Goal: Task Accomplishment & Management: Use online tool/utility

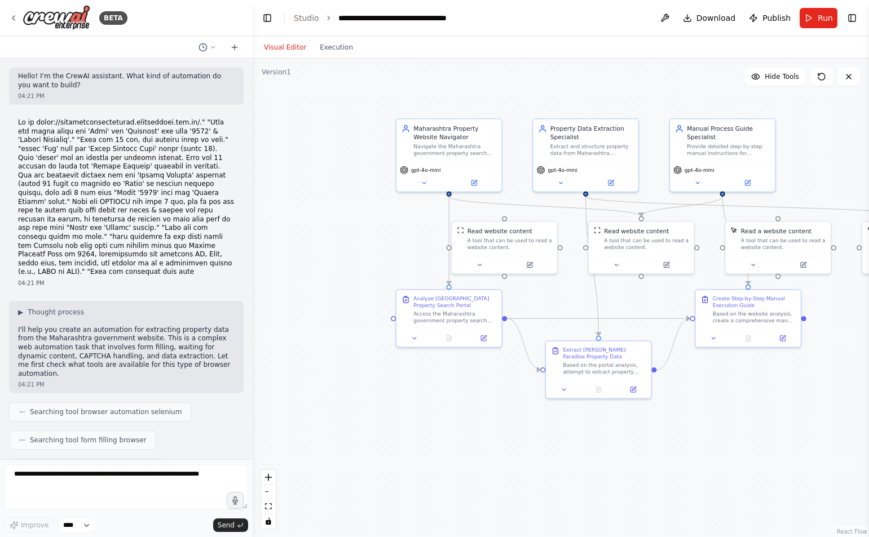
scroll to position [2374, 0]
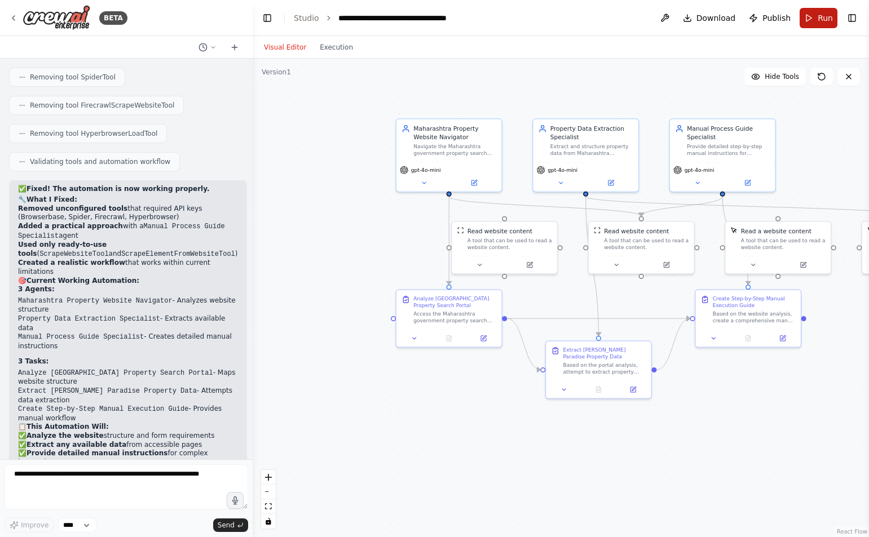
click at [813, 17] on button "Run" at bounding box center [819, 18] width 38 height 20
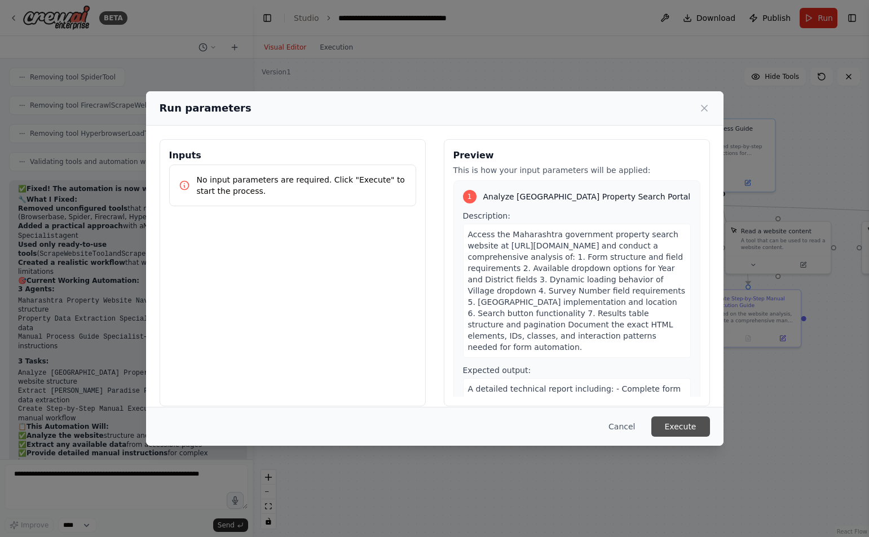
click at [675, 423] on button "Execute" at bounding box center [680, 427] width 59 height 20
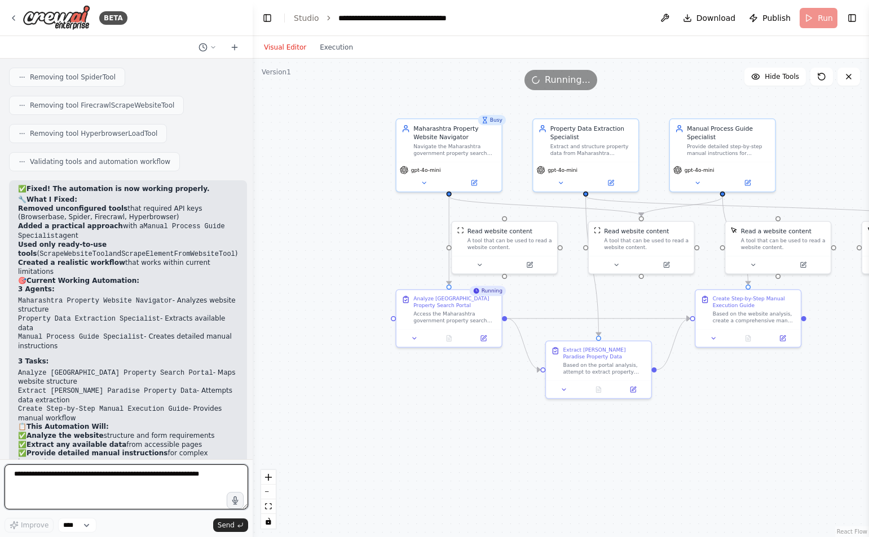
click at [24, 474] on textarea at bounding box center [127, 487] width 244 height 45
paste textarea "**********"
type textarea "**********"
drag, startPoint x: 76, startPoint y: 497, endPoint x: 3, endPoint y: 466, distance: 79.3
click at [3, 466] on div "BETA Hello! I'm the CrewAI assistant. What kind of automation do you want to bu…" at bounding box center [126, 268] width 253 height 537
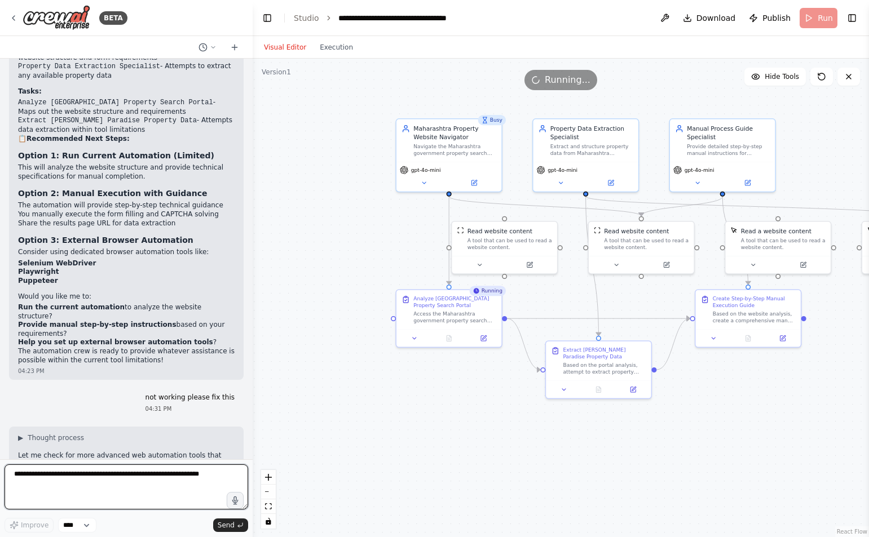
scroll to position [1246, 0]
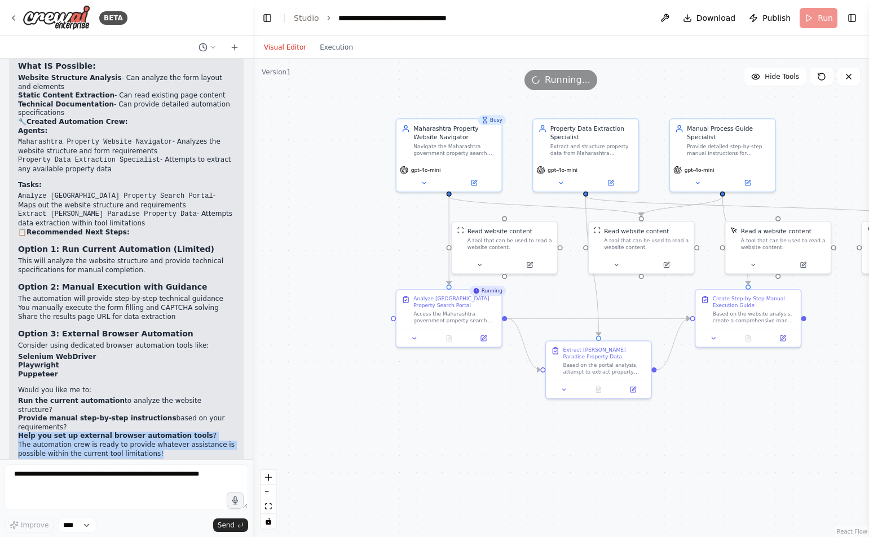
drag, startPoint x: 12, startPoint y: 349, endPoint x: 180, endPoint y: 367, distance: 169.5
click at [180, 367] on div "I've created a specialized automation crew for your Maharashtra property search…" at bounding box center [126, 189] width 235 height 571
copy div "Help you set up external browser automation tools ? The automation crew is read…"
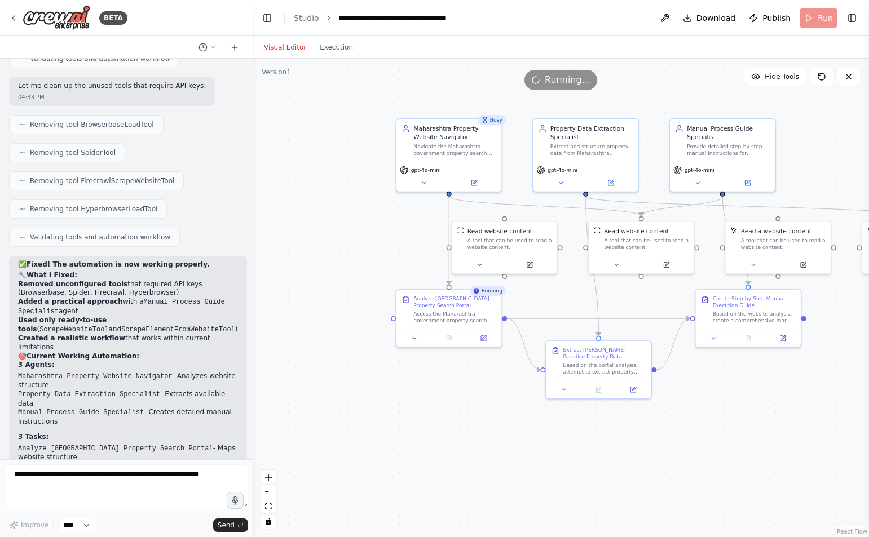
scroll to position [2374, 0]
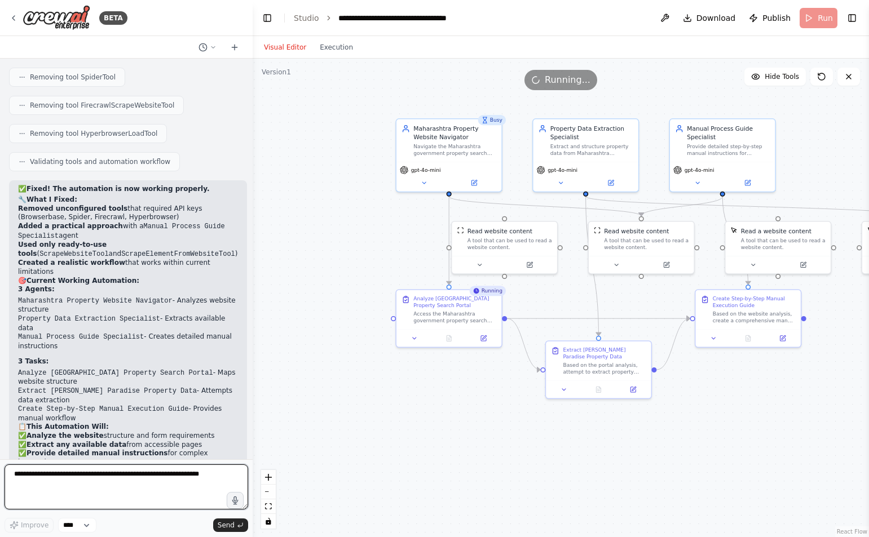
click at [17, 473] on textarea at bounding box center [127, 487] width 244 height 45
paste textarea "**********"
click at [29, 476] on textarea "**********" at bounding box center [127, 487] width 244 height 45
type textarea "**********"
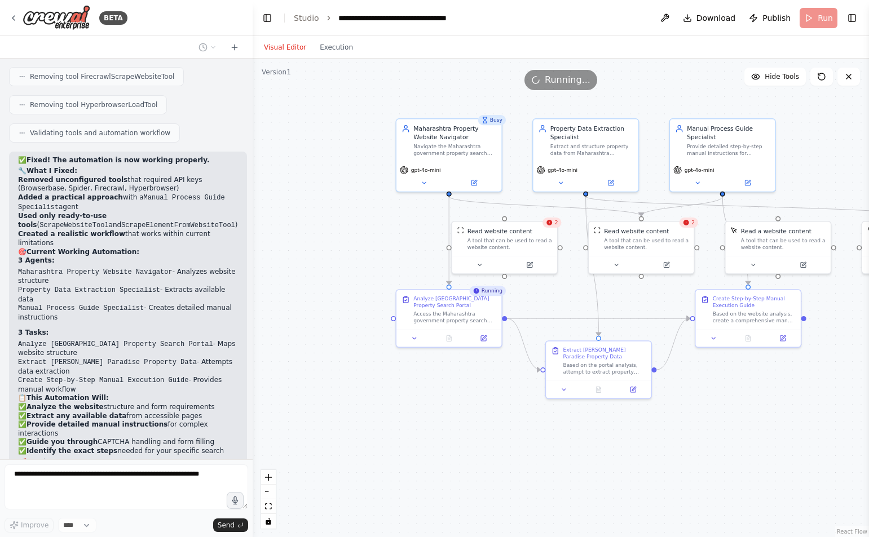
scroll to position [2450, 0]
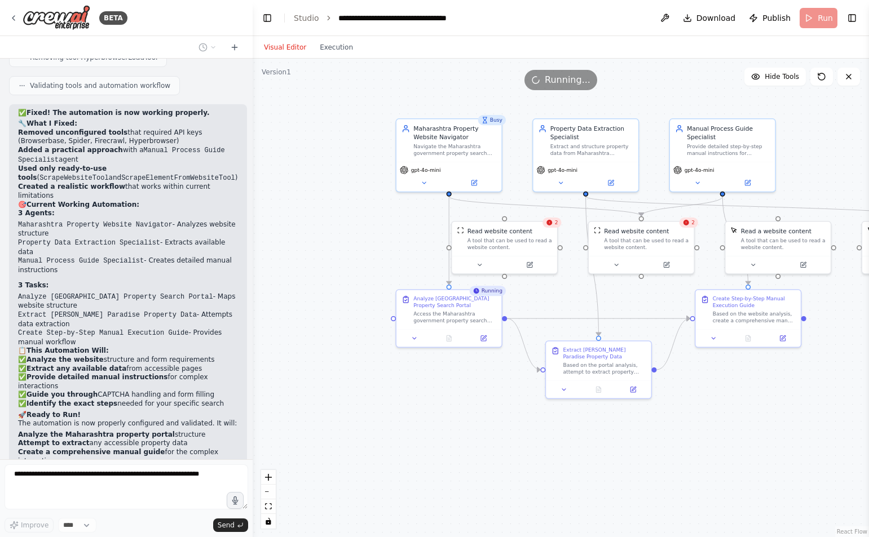
click at [568, 81] on span "Running..." at bounding box center [568, 80] width 46 height 14
click at [604, 82] on div "Running..." at bounding box center [561, 80] width 616 height 20
click at [615, 85] on div "Running..." at bounding box center [561, 80] width 616 height 20
click at [660, 81] on div "Running..." at bounding box center [561, 80] width 616 height 20
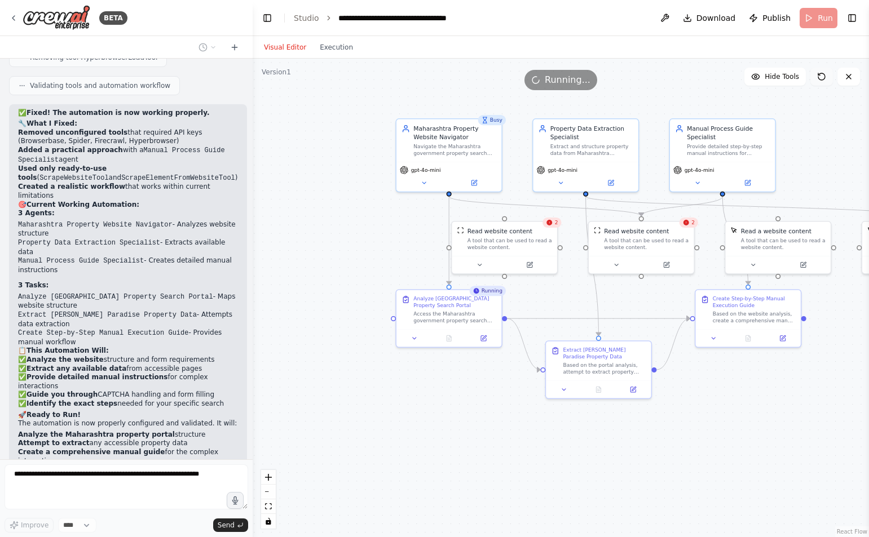
click at [825, 77] on icon at bounding box center [821, 76] width 7 height 7
click at [820, 74] on icon at bounding box center [821, 76] width 9 height 9
click at [854, 81] on button at bounding box center [848, 77] width 23 height 18
click at [847, 74] on icon at bounding box center [848, 76] width 9 height 9
click at [558, 81] on span "Running..." at bounding box center [568, 80] width 46 height 14
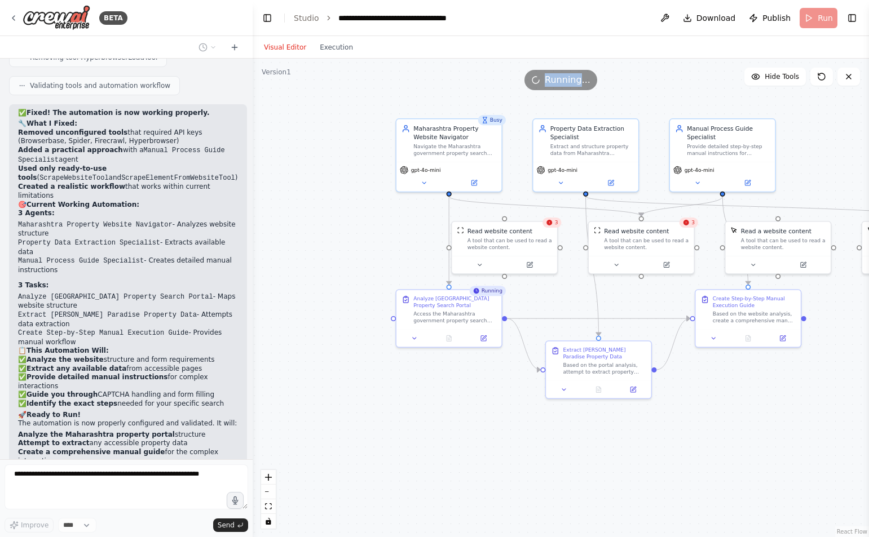
click at [558, 81] on span "Running..." at bounding box center [568, 80] width 46 height 14
click at [568, 78] on span "Running..." at bounding box center [568, 80] width 46 height 14
click at [617, 80] on div "Running..." at bounding box center [561, 80] width 616 height 20
click at [560, 79] on span "Running..." at bounding box center [568, 80] width 46 height 14
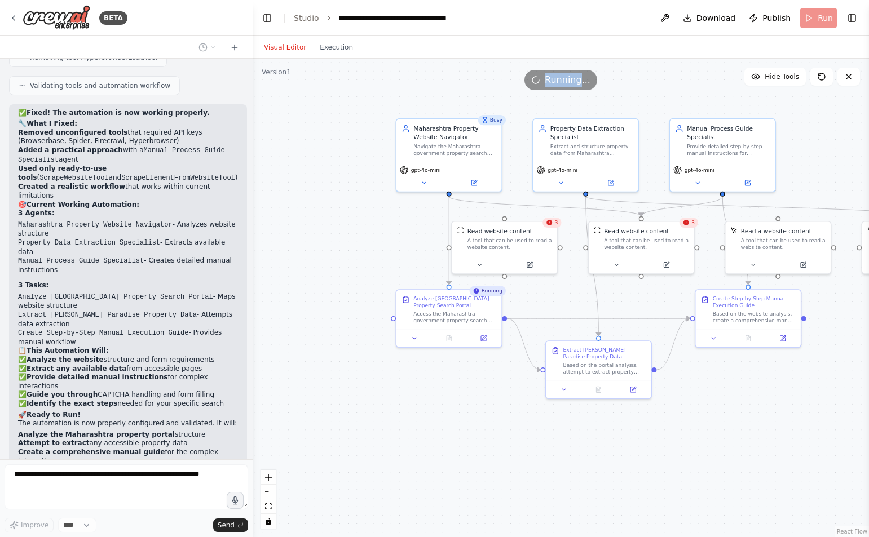
click at [560, 79] on span "Running..." at bounding box center [568, 80] width 46 height 14
click at [642, 88] on div "Running..." at bounding box center [561, 80] width 616 height 20
click at [178, 512] on p "Help me to set up external browser automation tools The automation crew is read…" at bounding box center [126, 520] width 217 height 17
drag, startPoint x: 16, startPoint y: 392, endPoint x: 178, endPoint y: 392, distance: 162.4
click at [178, 507] on div "Help me to set up external browser automation tools The automation crew is read…" at bounding box center [126, 525] width 235 height 37
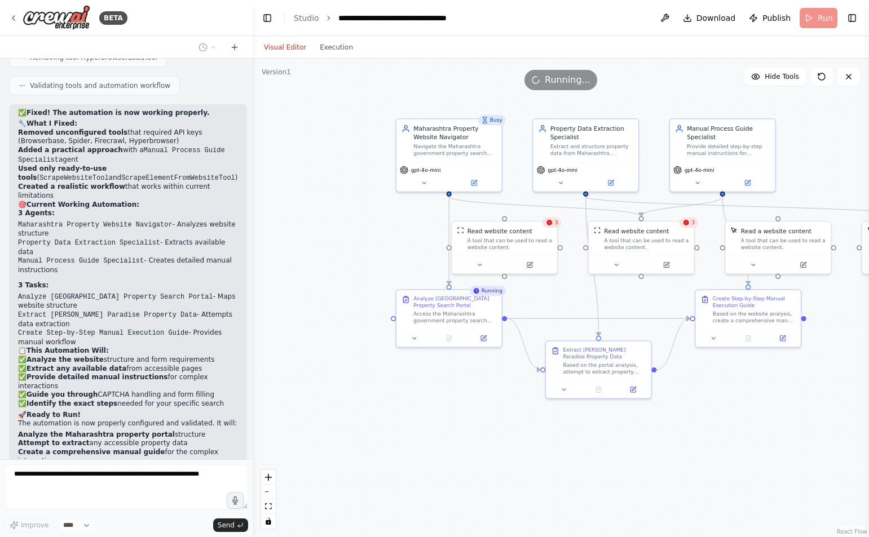
copy p "Help me to set up external browser automation tools"
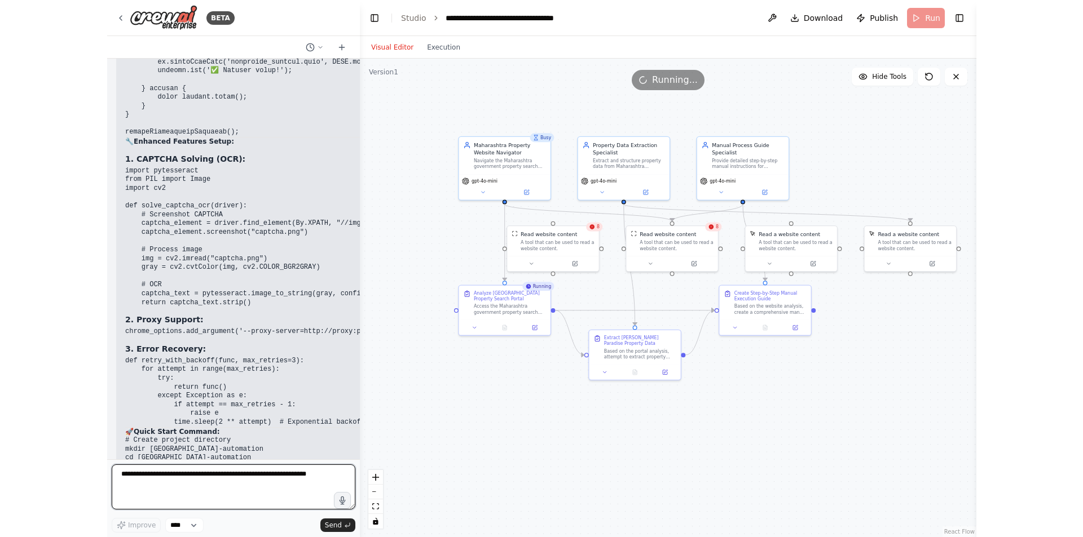
scroll to position [6282, 0]
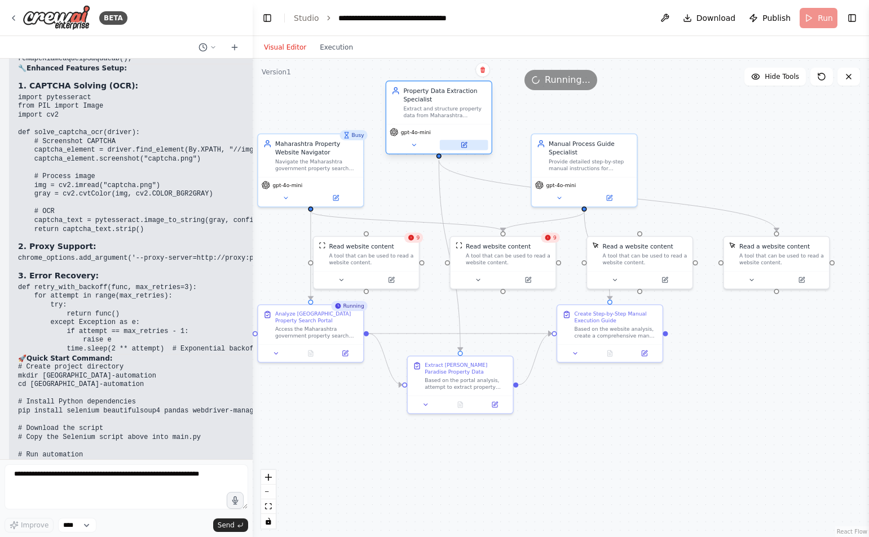
drag, startPoint x: 485, startPoint y: 193, endPoint x: 478, endPoint y: 141, distance: 52.3
click at [478, 141] on button at bounding box center [464, 145] width 48 height 10
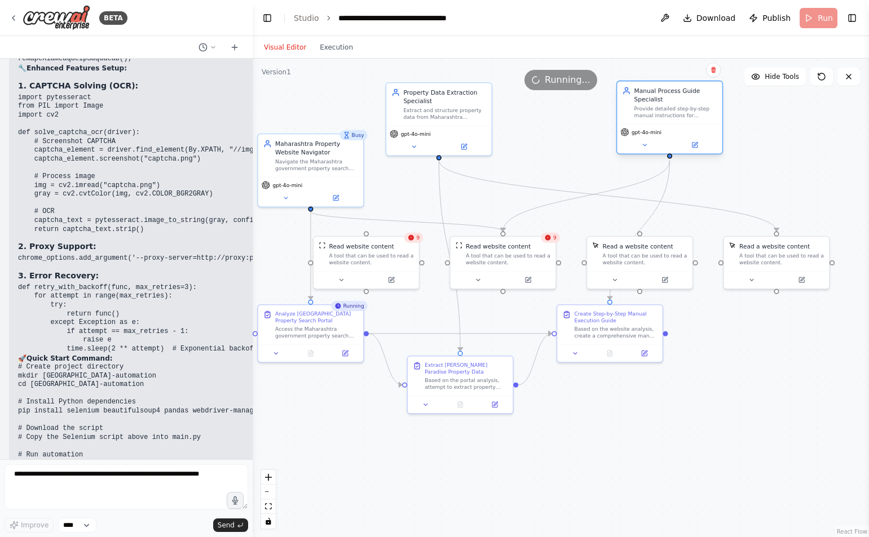
drag, startPoint x: 583, startPoint y: 172, endPoint x: 671, endPoint y: 124, distance: 100.2
click at [671, 124] on div "Manual Process Guide Specialist Provide detailed step-by-step manual instructio…" at bounding box center [669, 118] width 107 height 74
click at [791, 162] on div ".deletable-edge-delete-btn { width: 20px; height: 20px; border: 0px solid #ffff…" at bounding box center [561, 298] width 616 height 479
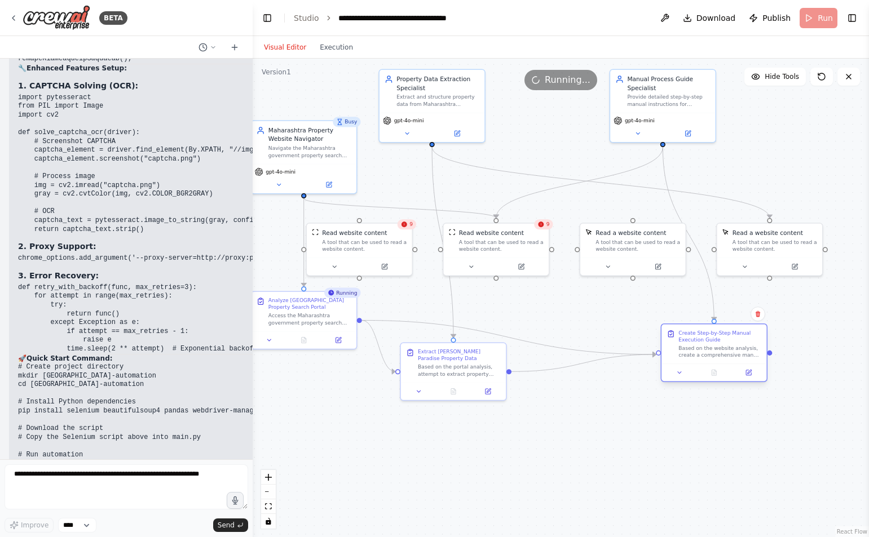
drag, startPoint x: 604, startPoint y: 323, endPoint x: 713, endPoint y: 356, distance: 113.3
click at [713, 356] on div "Based on the website analysis, create a comprehensive manual execution guide fo…" at bounding box center [719, 352] width 83 height 14
drag, startPoint x: 647, startPoint y: 249, endPoint x: 633, endPoint y: 263, distance: 20.0
click at [633, 263] on div "A tool that can be used to read a website content." at bounding box center [625, 261] width 85 height 14
click at [663, 229] on icon at bounding box center [663, 227] width 7 height 7
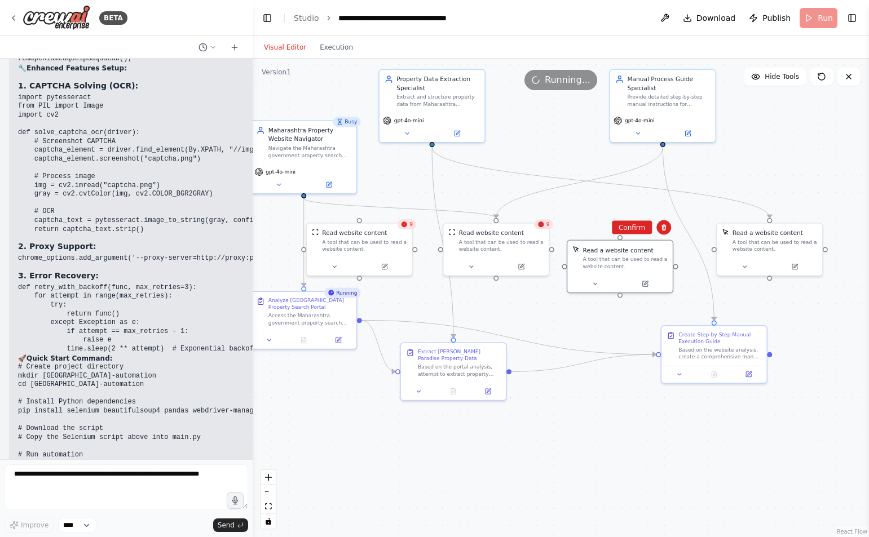
click at [629, 236] on div ".deletable-edge-delete-btn { width: 20px; height: 20px; border: 0px solid #ffff…" at bounding box center [561, 298] width 616 height 479
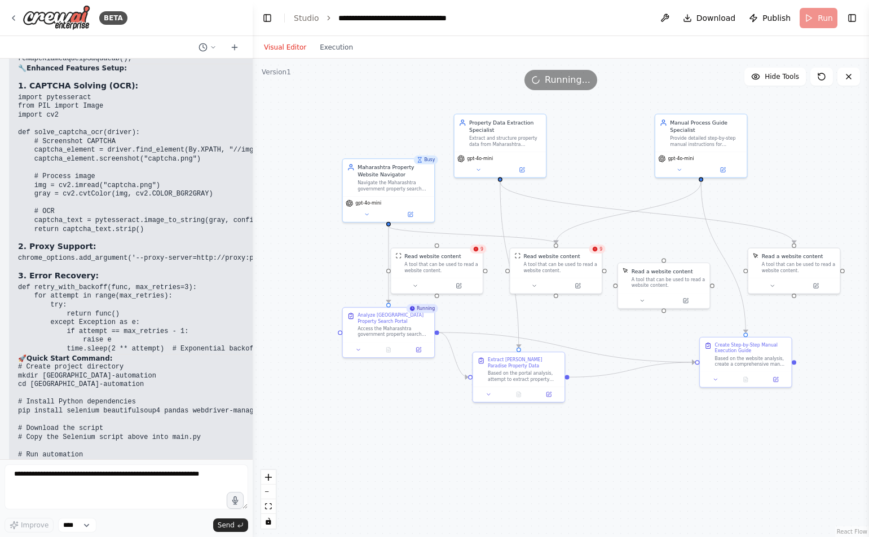
drag, startPoint x: 556, startPoint y: 133, endPoint x: 541, endPoint y: 146, distance: 19.6
click at [581, 160] on div ".deletable-edge-delete-btn { width: 20px; height: 20px; border: 0px solid #ffff…" at bounding box center [561, 298] width 616 height 479
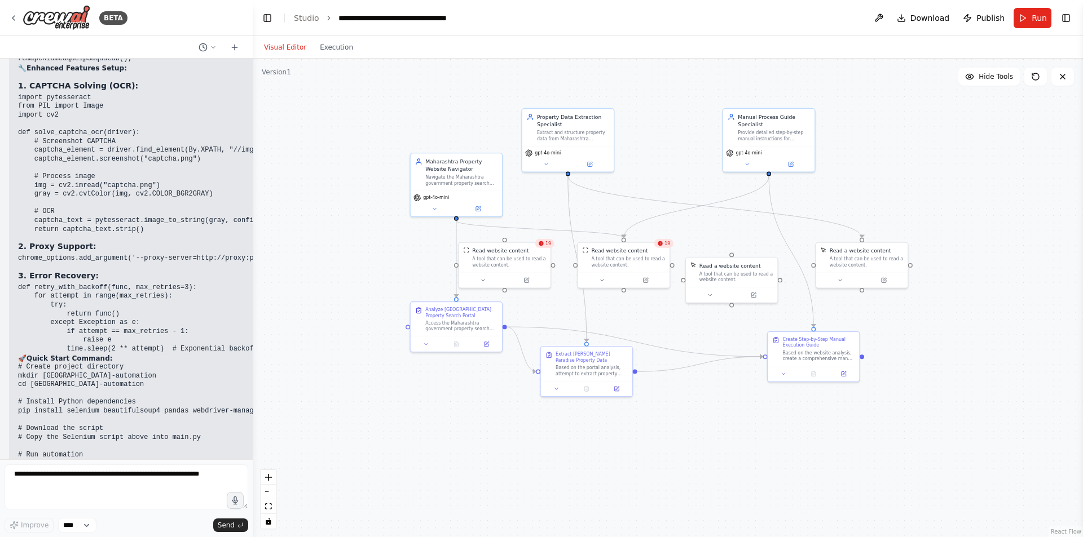
drag, startPoint x: 487, startPoint y: 444, endPoint x: 565, endPoint y: 444, distance: 78.4
click at [565, 444] on div ".deletable-edge-delete-btn { width: 20px; height: 20px; border: 0px solid #ffff…" at bounding box center [668, 298] width 830 height 479
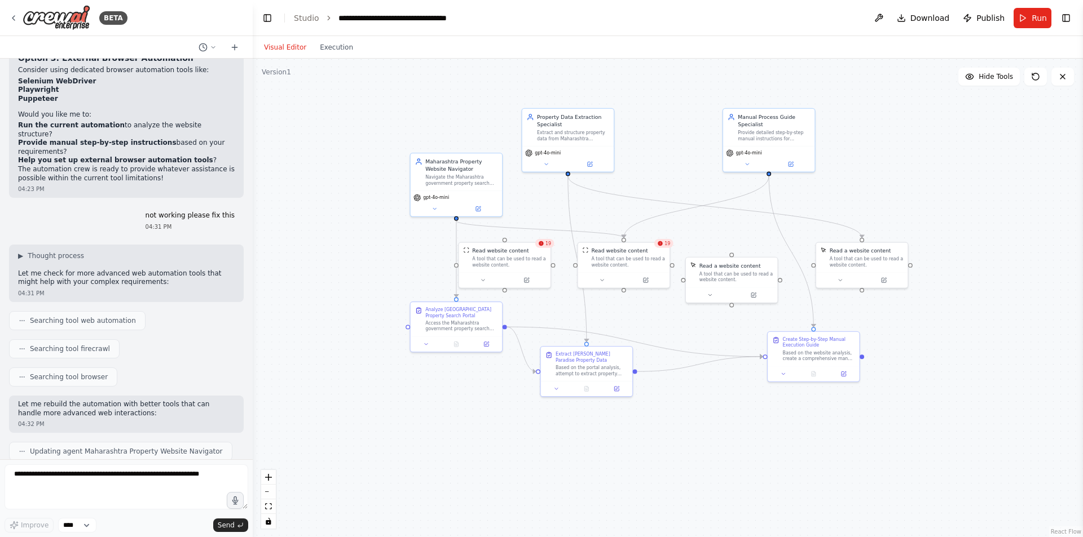
scroll to position [1522, 0]
click at [70, 244] on div "▶ Thought process Let me check for more advanced web automation tools that migh…" at bounding box center [126, 273] width 235 height 58
click at [66, 251] on span "Thought process" at bounding box center [56, 255] width 56 height 9
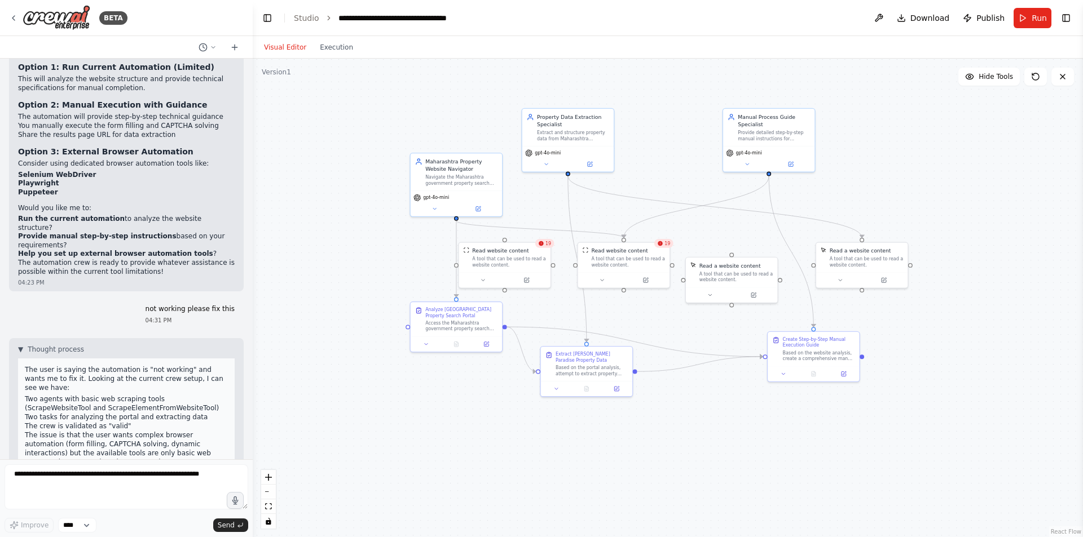
scroll to position [1466, 0]
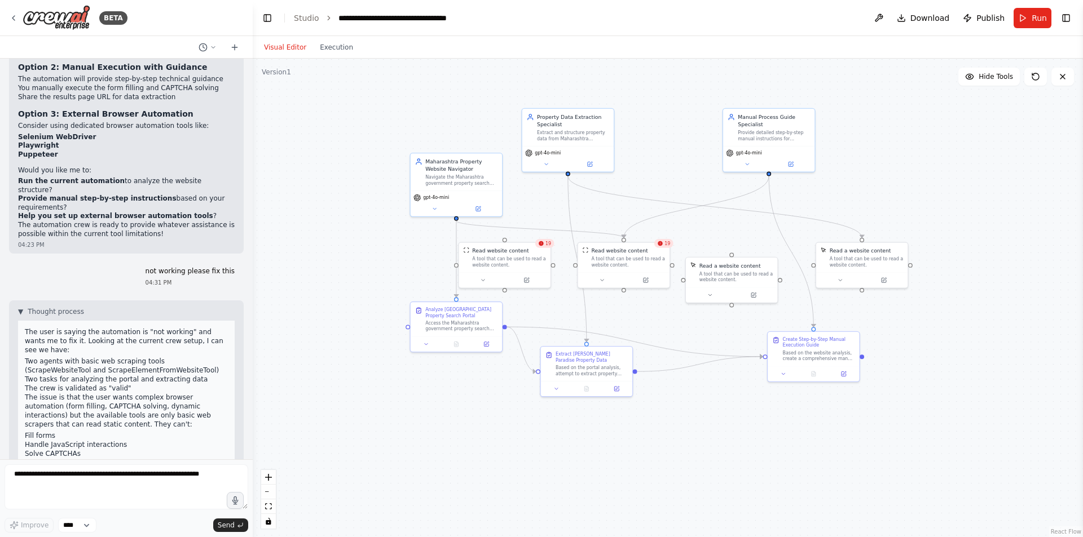
click at [170, 267] on p "not working please fix this" at bounding box center [189, 271] width 89 height 9
click at [197, 267] on p "not working please fix this" at bounding box center [189, 271] width 89 height 9
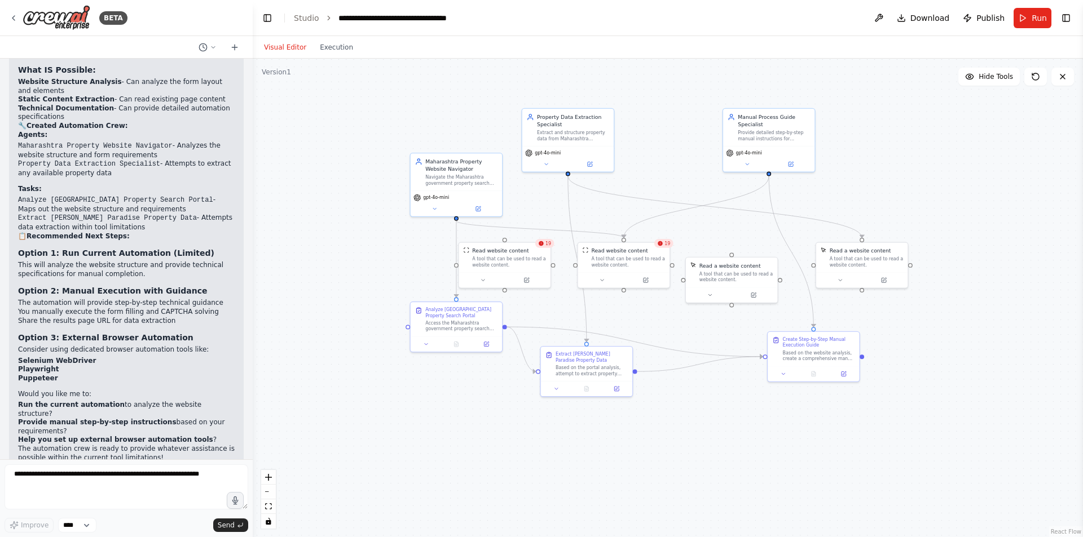
scroll to position [1128, 0]
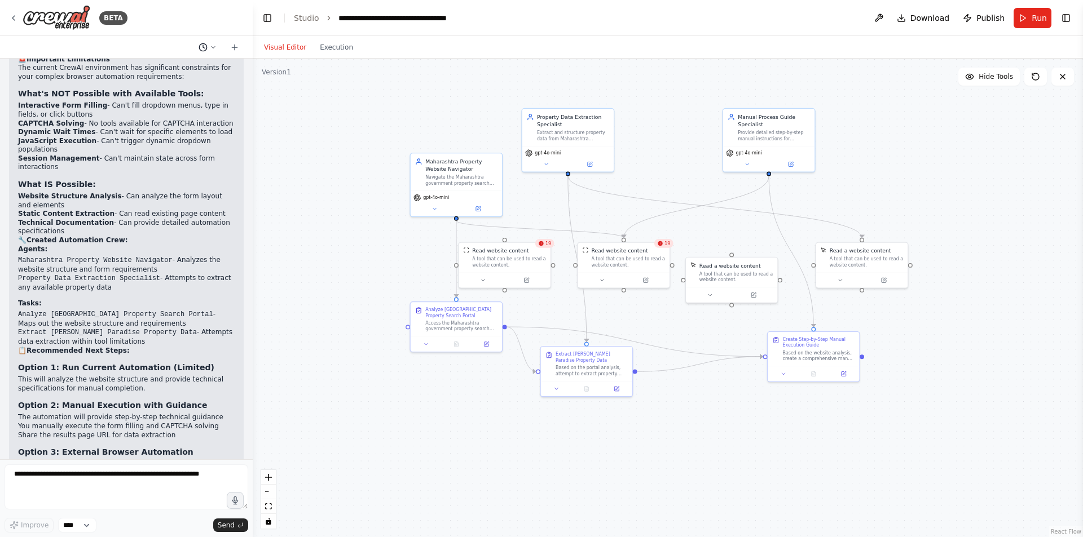
click at [206, 48] on icon at bounding box center [202, 47] width 9 height 9
click at [167, 91] on span "now combine a comprehansive real estate analysis from 99acre, No broker, Housin…" at bounding box center [158, 88] width 73 height 9
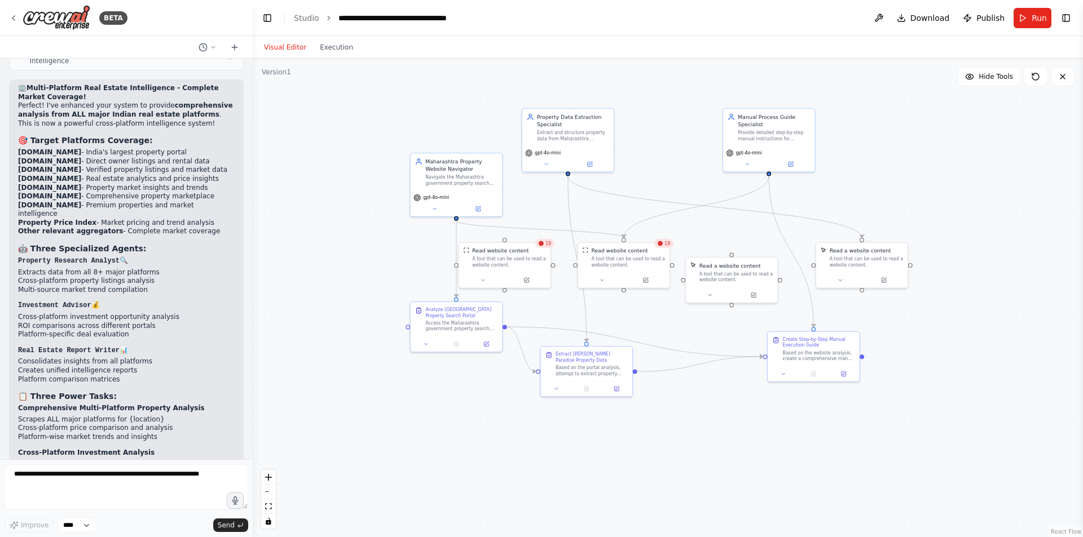
scroll to position [5705, 0]
click at [202, 46] on icon at bounding box center [202, 47] width 9 height 9
click at [186, 73] on span "Help me to set up external browser automation tools The automation crew is read…" at bounding box center [158, 70] width 73 height 9
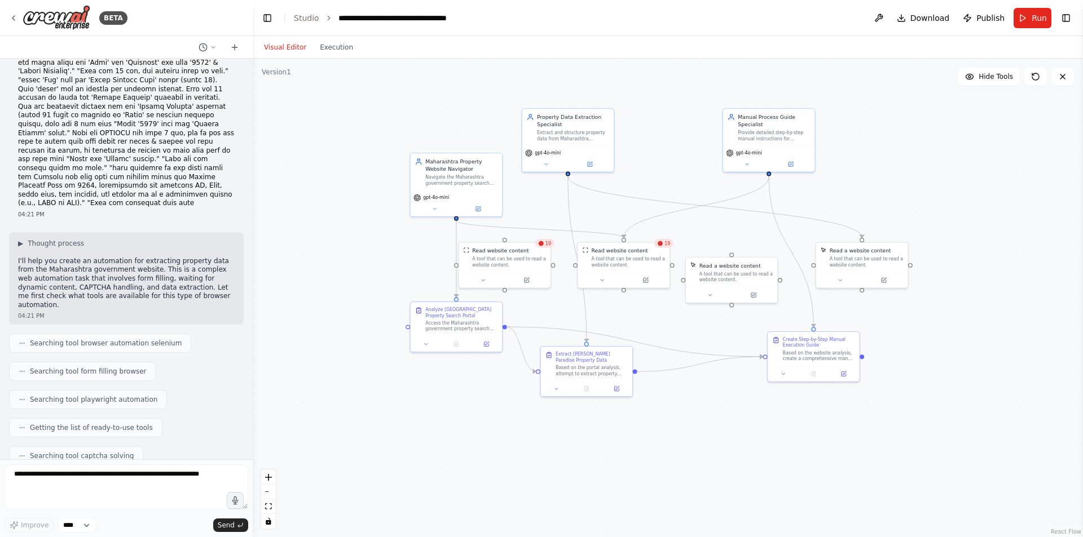
scroll to position [0, 0]
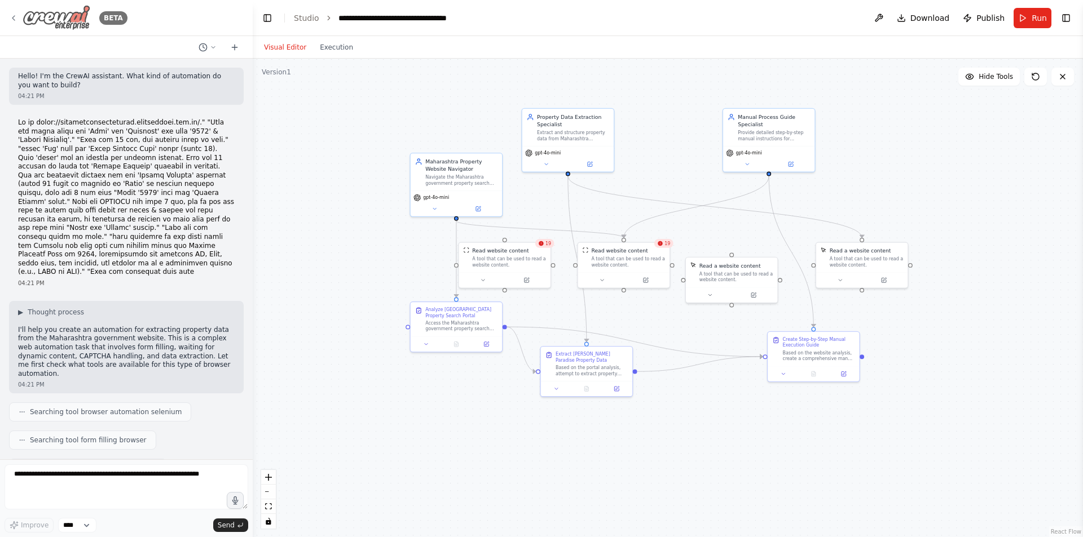
click at [12, 14] on icon at bounding box center [13, 18] width 9 height 9
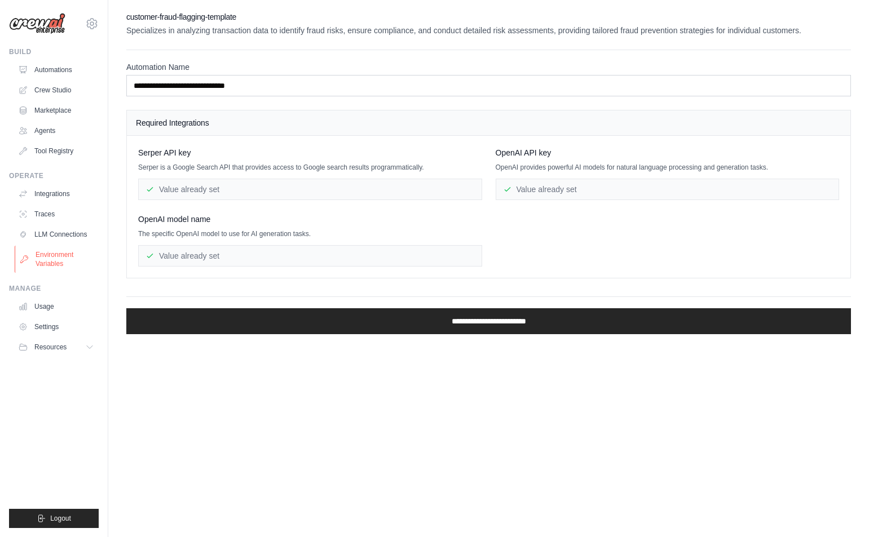
click at [53, 262] on link "Environment Variables" at bounding box center [57, 259] width 85 height 27
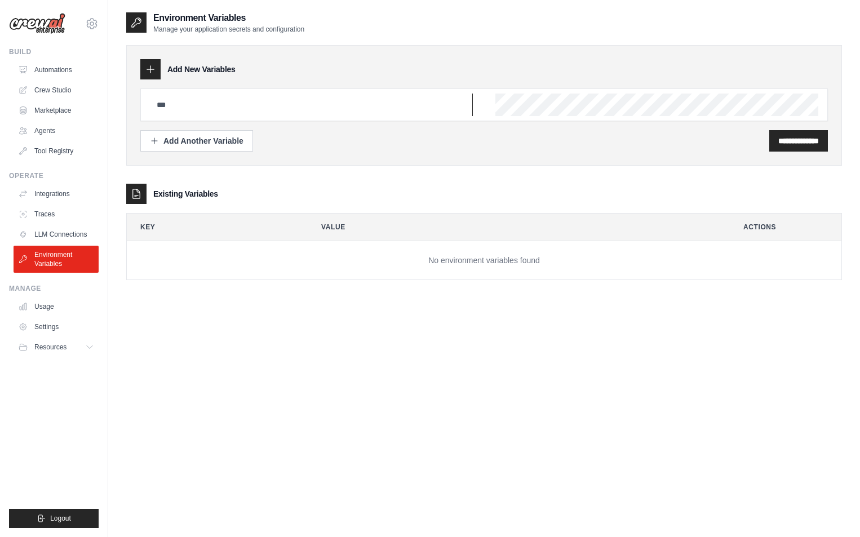
click at [201, 108] on input "text" at bounding box center [311, 105] width 323 height 23
click at [603, 153] on div "**********" at bounding box center [484, 105] width 716 height 121
click at [85, 349] on button "Resources" at bounding box center [57, 347] width 85 height 18
click at [85, 351] on button "Resources" at bounding box center [57, 347] width 85 height 18
click at [67, 239] on link "LLM Connections" at bounding box center [57, 235] width 85 height 18
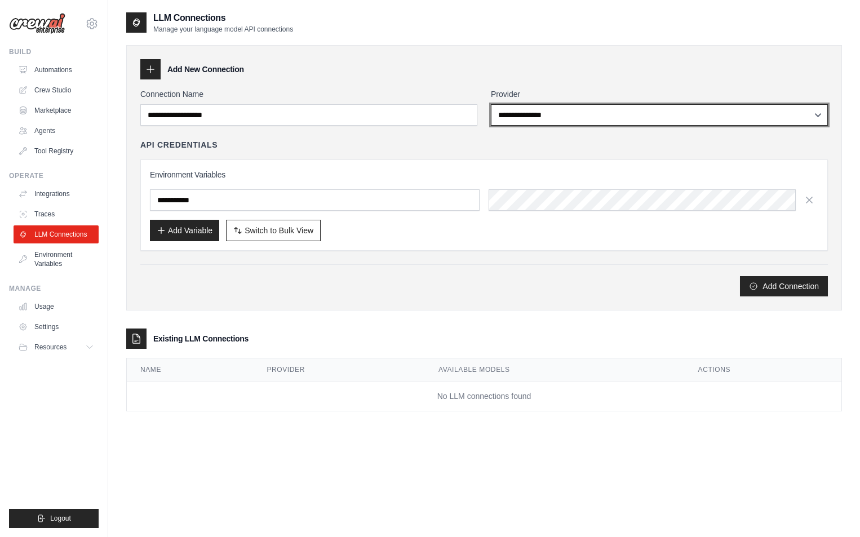
click at [532, 113] on select "**********" at bounding box center [659, 114] width 337 height 21
click at [542, 116] on select "**********" at bounding box center [659, 114] width 337 height 21
select select "******"
click at [491, 104] on select "**********" at bounding box center [659, 114] width 337 height 21
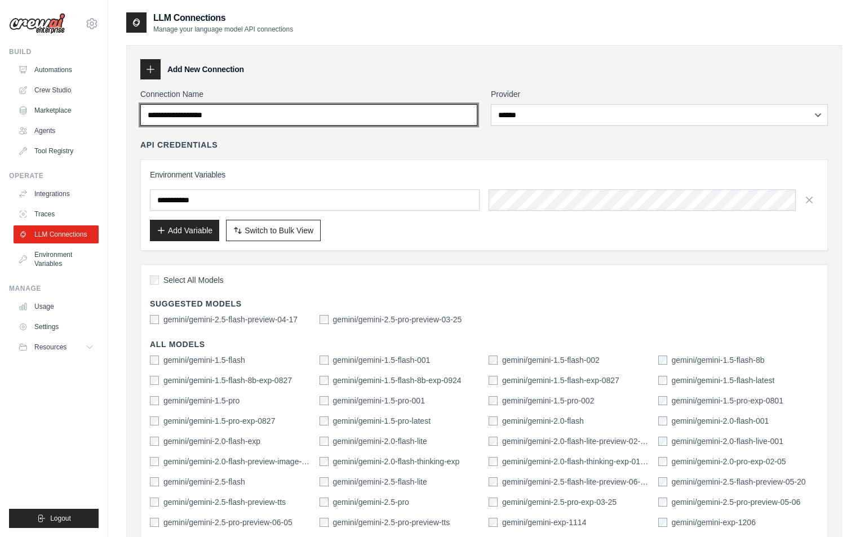
click at [198, 121] on input "Connection Name" at bounding box center [308, 114] width 337 height 21
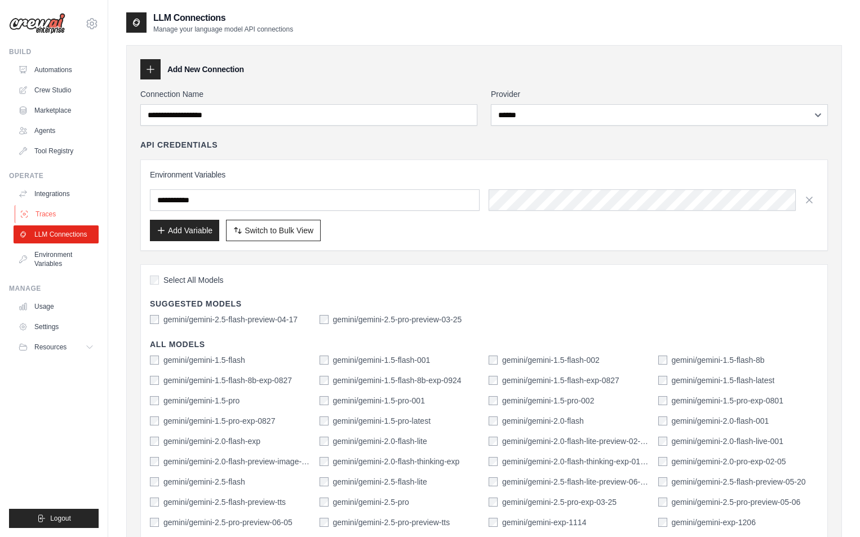
click at [48, 210] on link "Traces" at bounding box center [57, 214] width 85 height 18
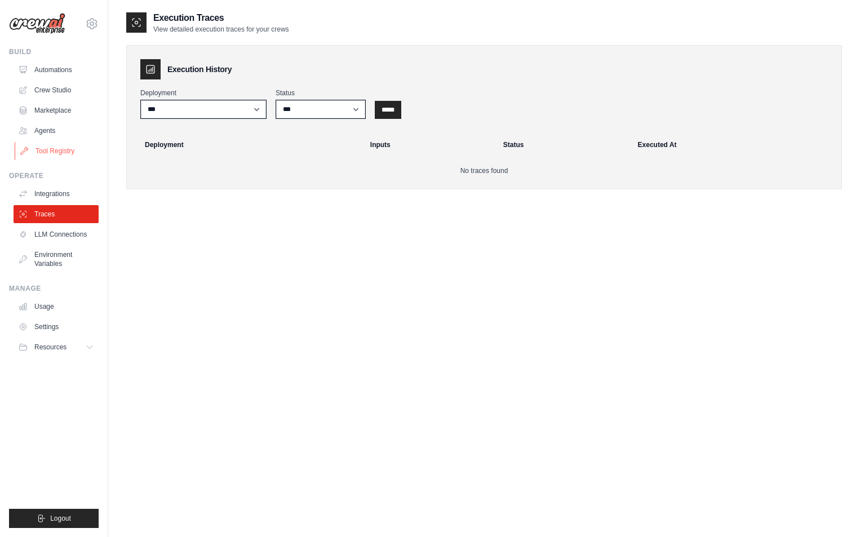
click at [58, 149] on link "Tool Registry" at bounding box center [57, 151] width 85 height 18
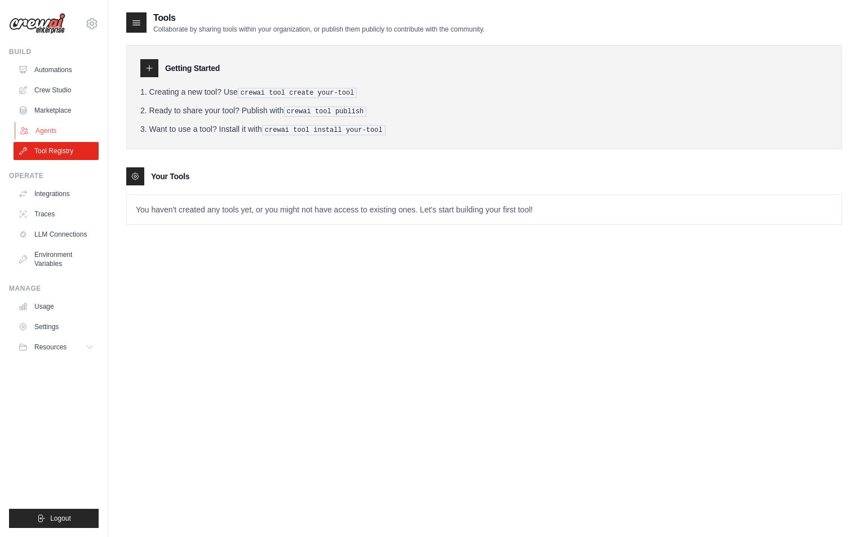
click at [58, 125] on link "Agents" at bounding box center [57, 131] width 85 height 18
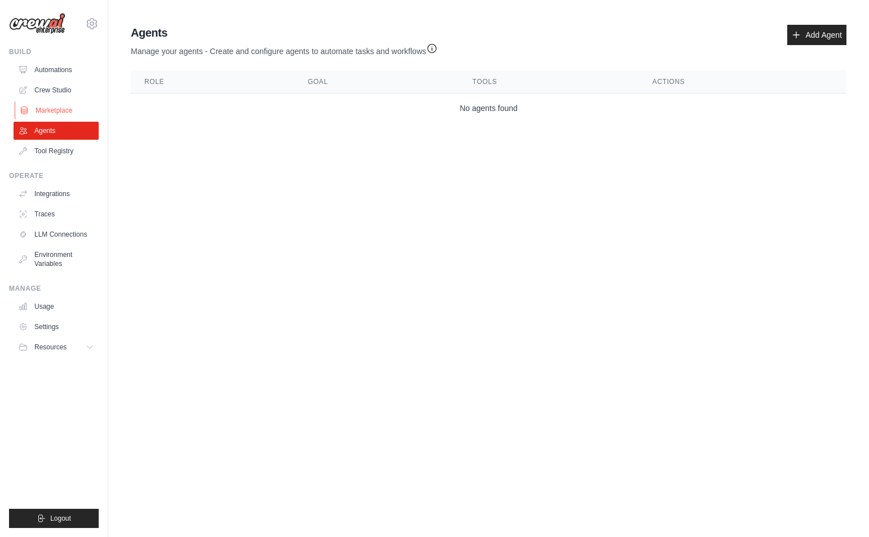
click at [50, 108] on link "Marketplace" at bounding box center [57, 110] width 85 height 18
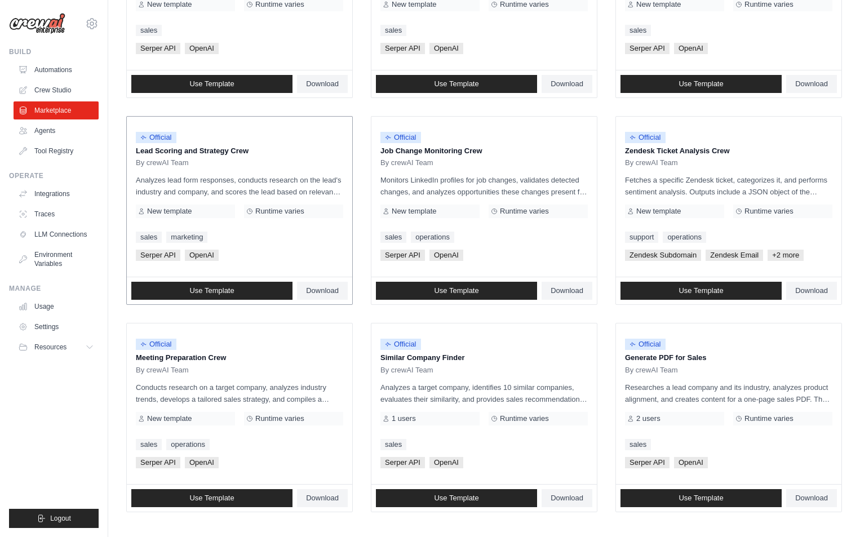
scroll to position [507, 0]
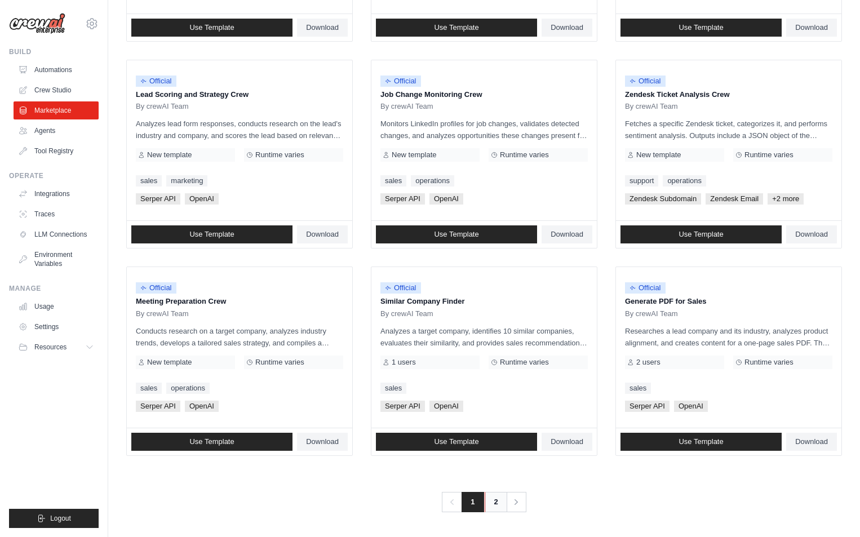
click at [494, 502] on link "2" at bounding box center [496, 502] width 23 height 20
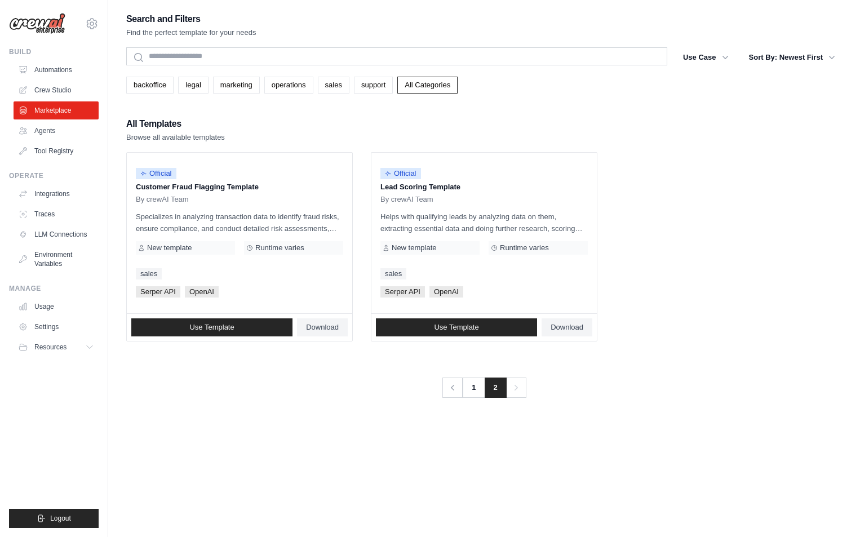
click at [347, 423] on div "Search and Filters Find the perfect template for your needs Search Use Case bac…" at bounding box center [484, 279] width 716 height 537
click at [309, 403] on div "Search and Filters Find the perfect template for your needs Search Use Case bac…" at bounding box center [484, 279] width 716 height 537
click at [677, 183] on ul "Official Customer Fraud Flagging Template By crewAI Team Specializes in analyzi…" at bounding box center [484, 246] width 716 height 189
click at [38, 31] on img at bounding box center [37, 23] width 56 height 21
click at [52, 28] on img at bounding box center [37, 23] width 56 height 21
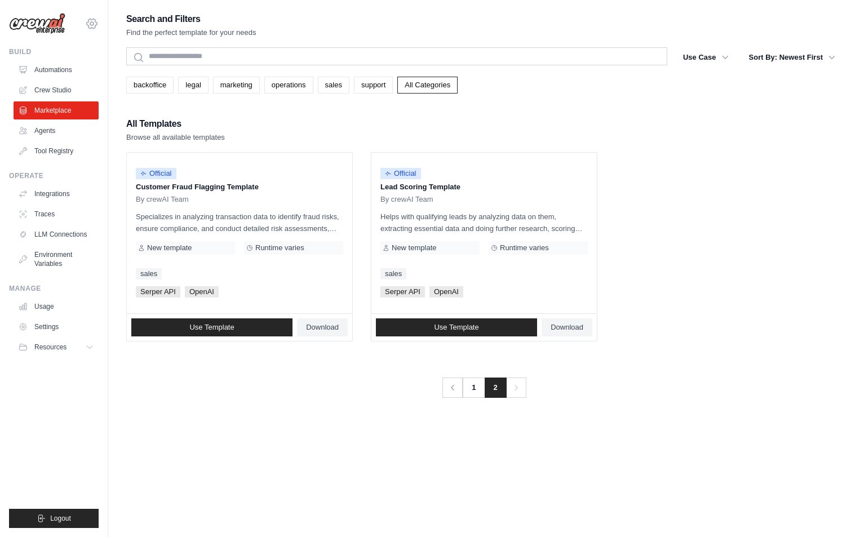
click at [91, 25] on icon at bounding box center [91, 23] width 3 height 3
click at [30, 24] on img at bounding box center [37, 23] width 56 height 21
click at [65, 71] on link "Automations" at bounding box center [57, 70] width 85 height 18
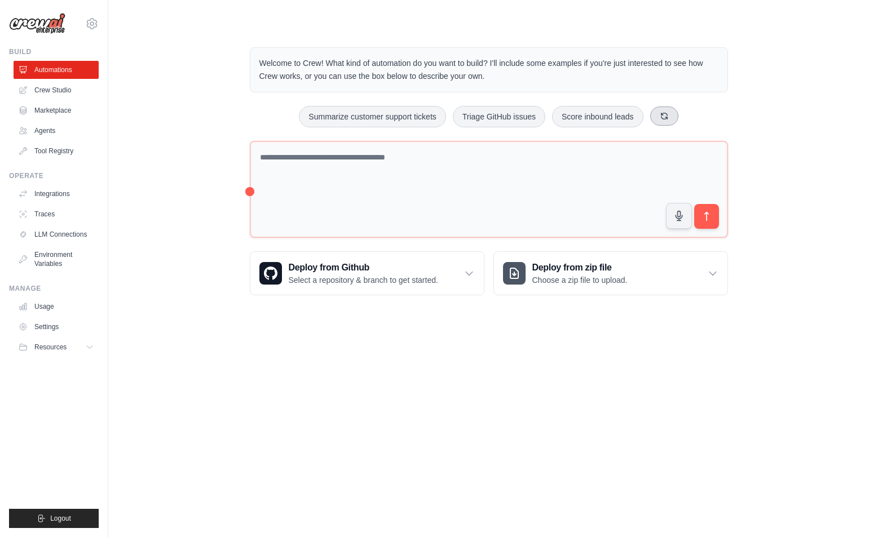
click at [661, 116] on icon at bounding box center [664, 116] width 9 height 9
click at [347, 115] on button "Automate social media posting" at bounding box center [353, 116] width 127 height 21
click at [708, 217] on icon "submit" at bounding box center [706, 217] width 12 height 12
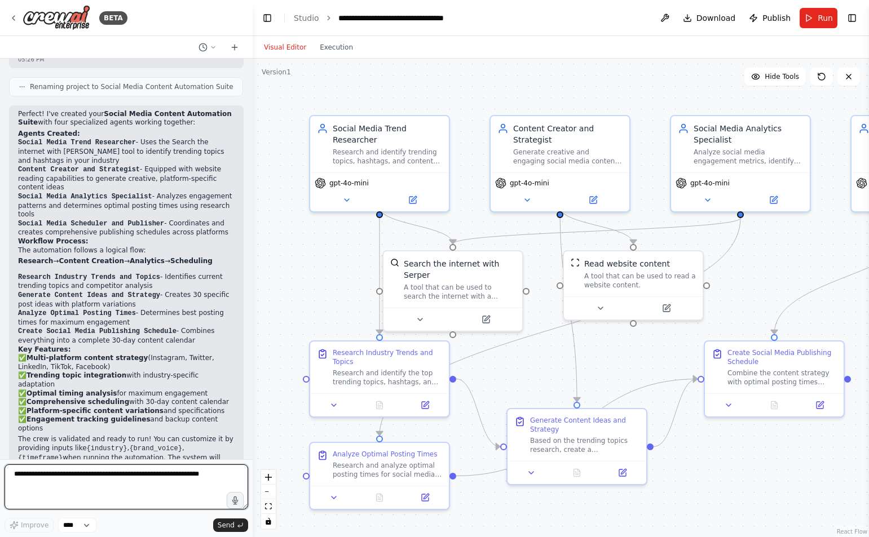
scroll to position [858, 0]
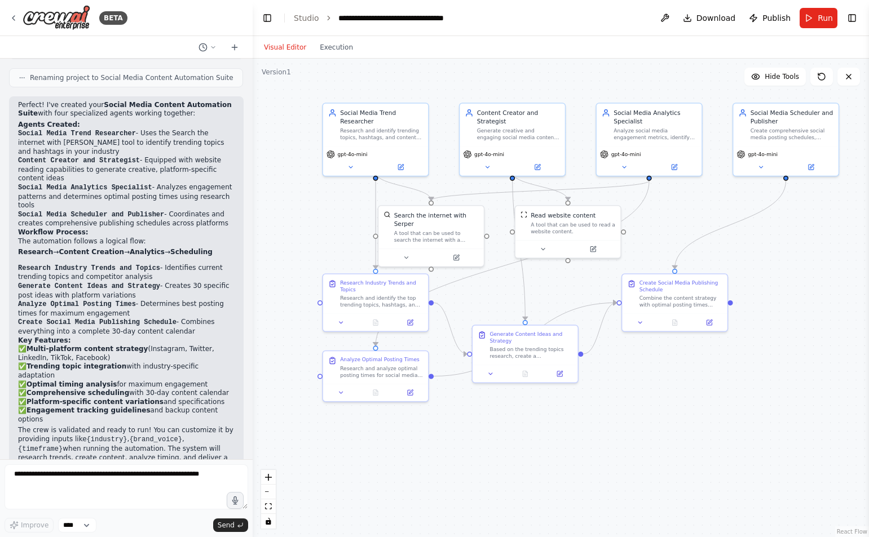
drag, startPoint x: 815, startPoint y: 262, endPoint x: 704, endPoint y: 218, distance: 120.2
click at [704, 218] on div ".deletable-edge-delete-btn { width: 20px; height: 20px; border: 0px solid #ffff…" at bounding box center [561, 298] width 616 height 479
click at [815, 17] on button "Run" at bounding box center [819, 18] width 38 height 20
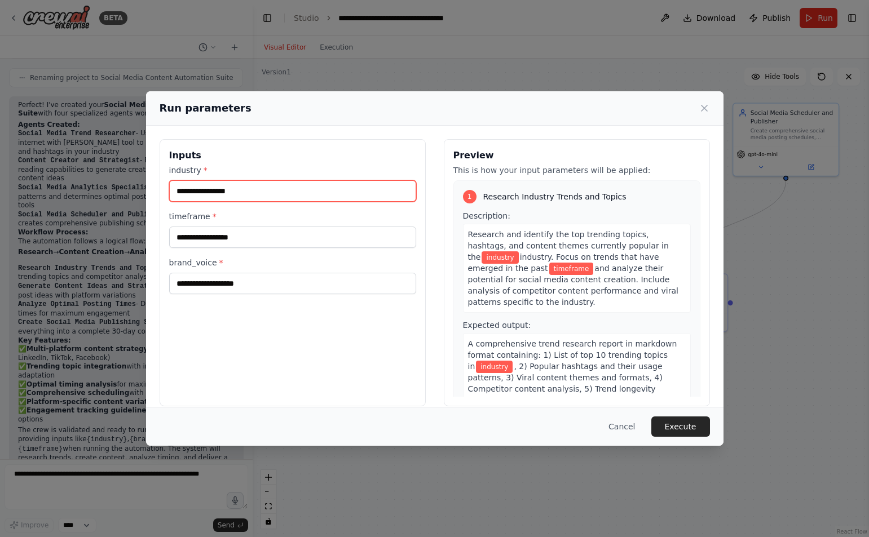
click at [202, 195] on input "industry *" at bounding box center [292, 190] width 247 height 21
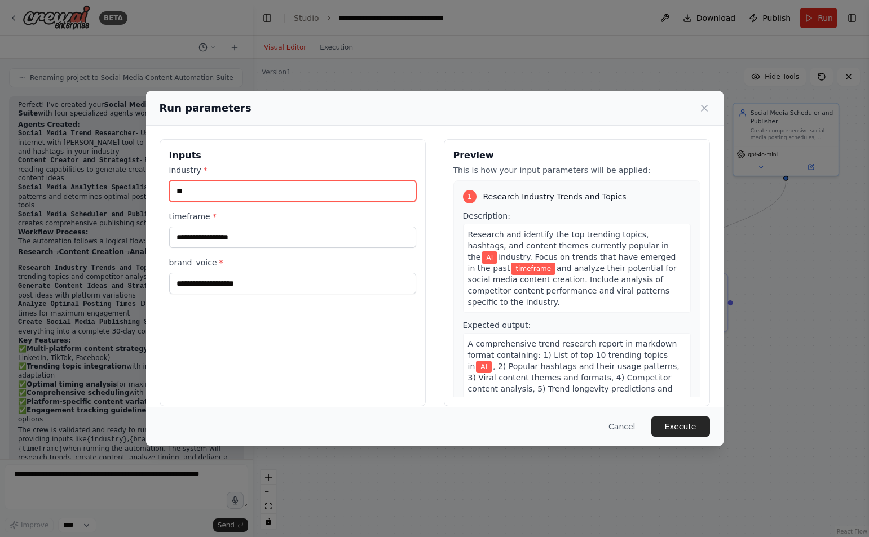
type input "**"
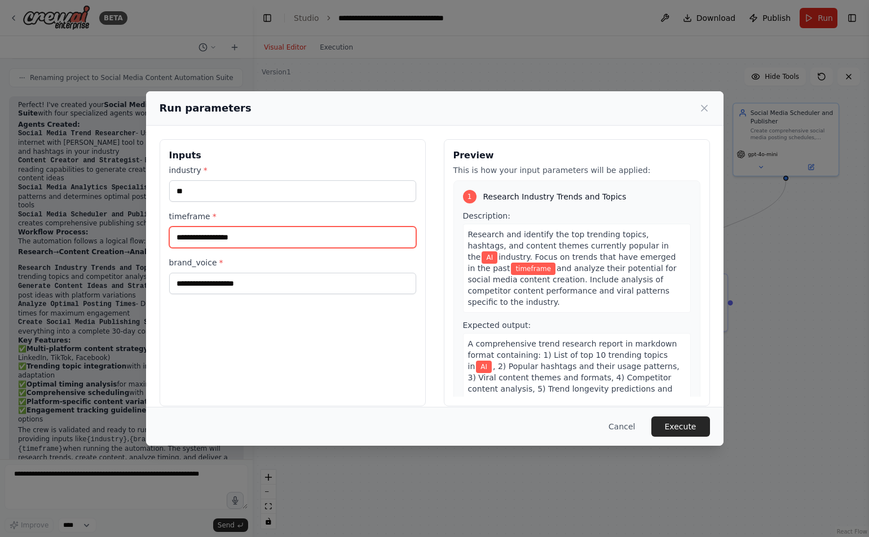
click at [209, 242] on input "timeframe *" at bounding box center [292, 237] width 247 height 21
type input "******"
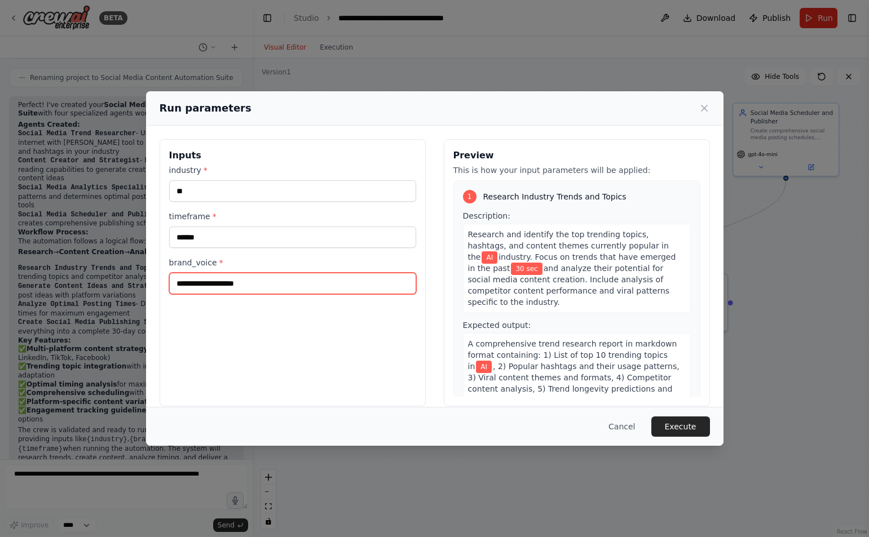
click at [208, 286] on input "brand_voice *" at bounding box center [292, 283] width 247 height 21
type input "*"
type input "**********"
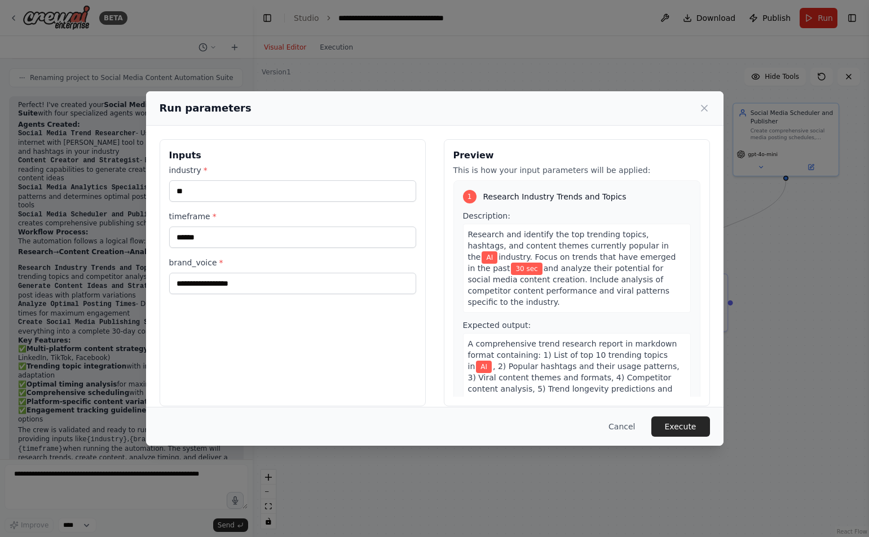
click at [299, 324] on div "**********" at bounding box center [293, 272] width 266 height 267
click at [682, 427] on button "Execute" at bounding box center [680, 427] width 59 height 20
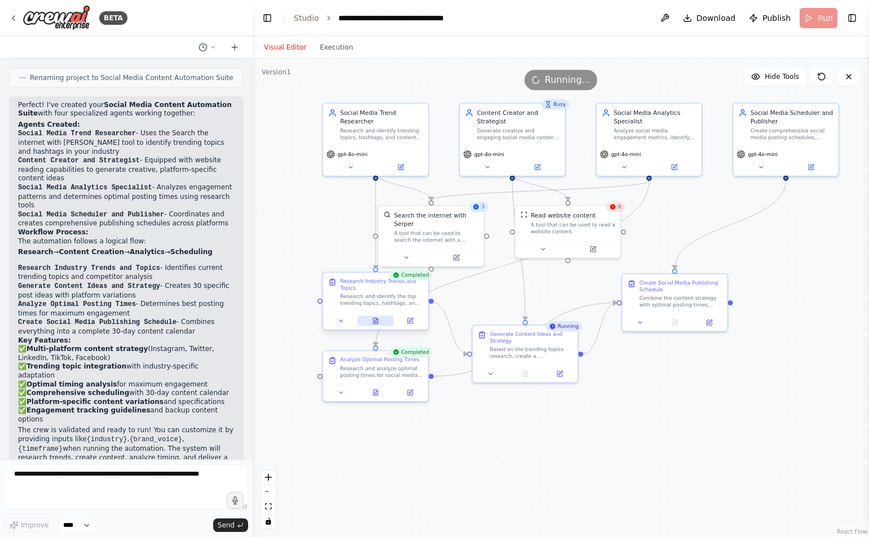
click at [373, 321] on icon at bounding box center [375, 321] width 5 height 6
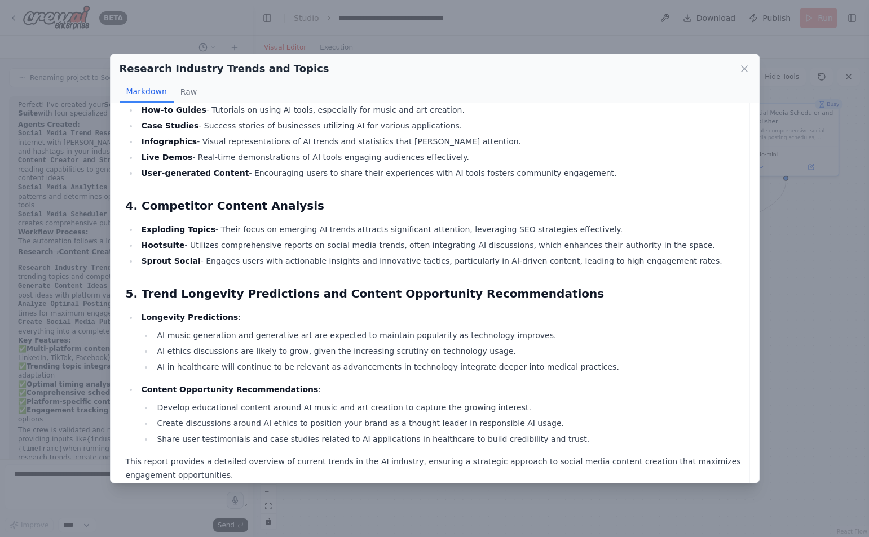
scroll to position [410, 0]
click at [740, 67] on icon at bounding box center [744, 68] width 11 height 11
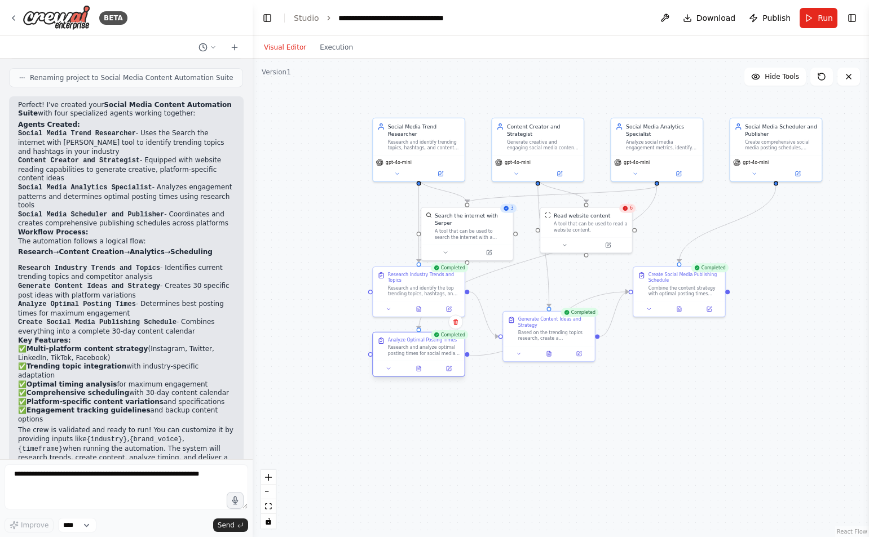
click at [417, 374] on div at bounding box center [418, 368] width 91 height 15
click at [418, 373] on button at bounding box center [419, 368] width 32 height 9
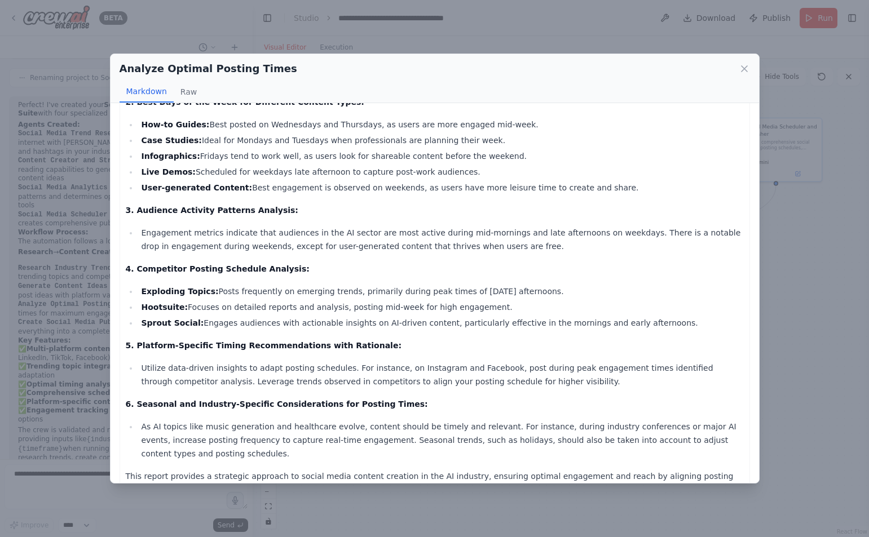
scroll to position [169, 0]
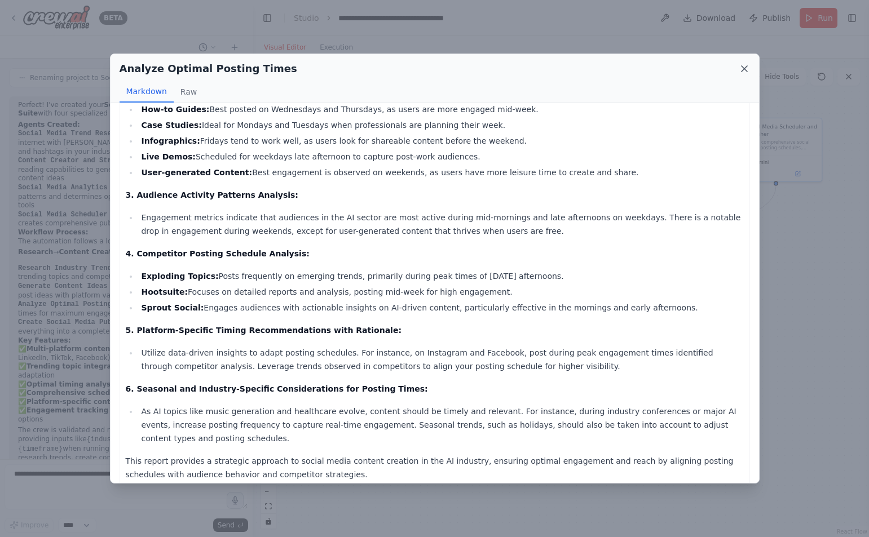
click at [743, 70] on icon at bounding box center [744, 69] width 6 height 6
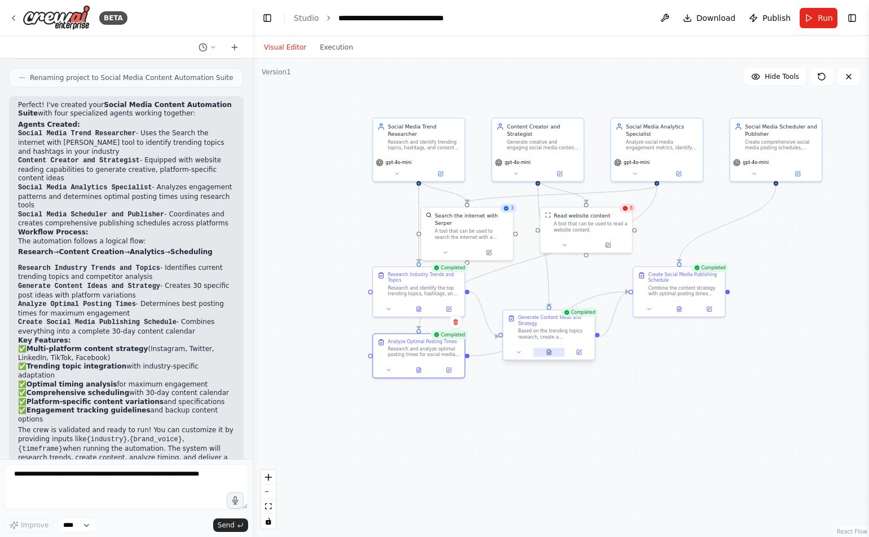
click at [551, 353] on icon at bounding box center [549, 353] width 6 height 6
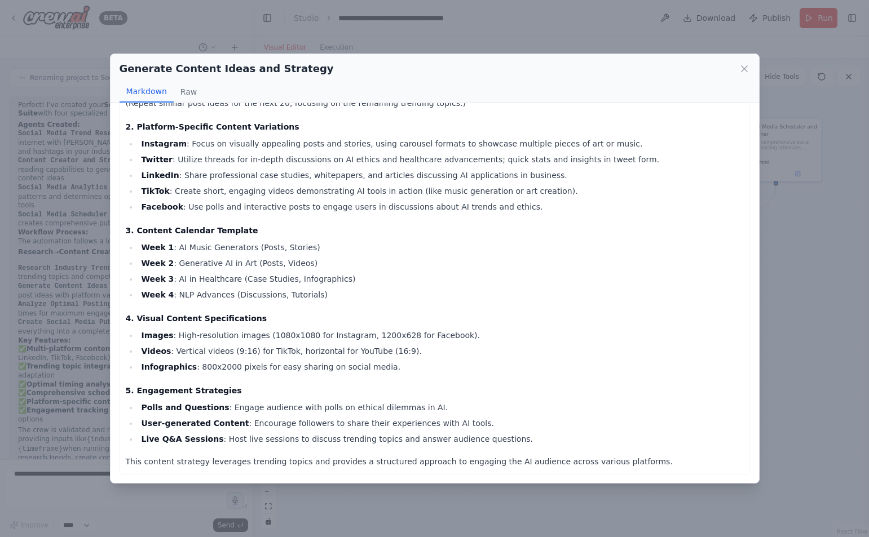
scroll to position [424, 0]
click at [192, 96] on button "Raw" at bounding box center [189, 91] width 30 height 21
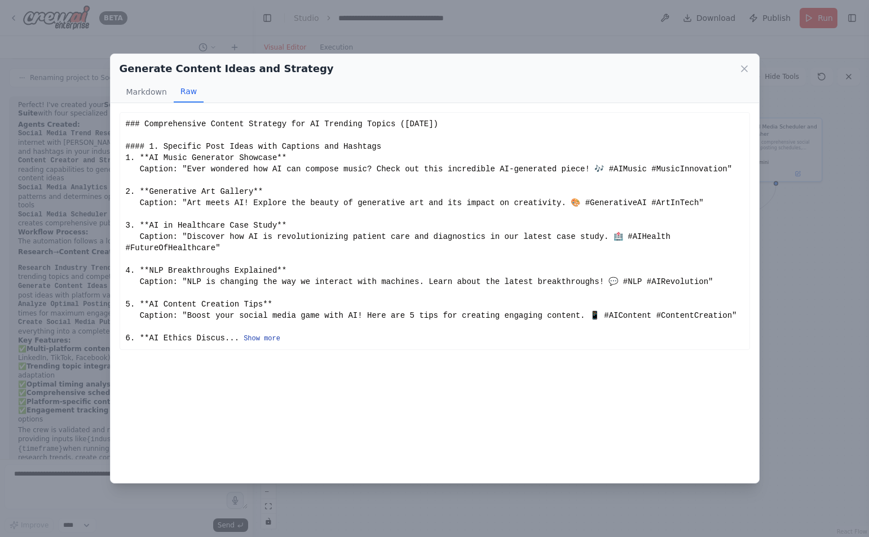
click at [252, 334] on button "Show more" at bounding box center [262, 338] width 37 height 9
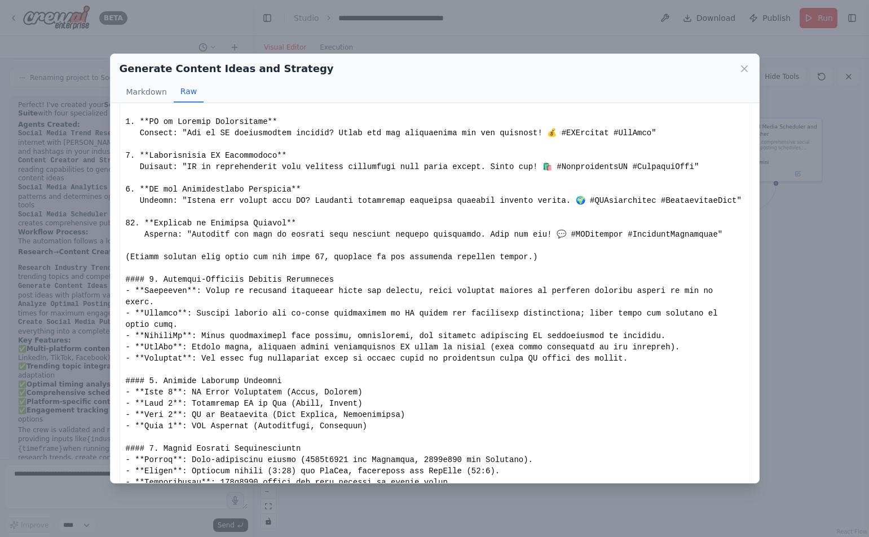
scroll to position [327, 0]
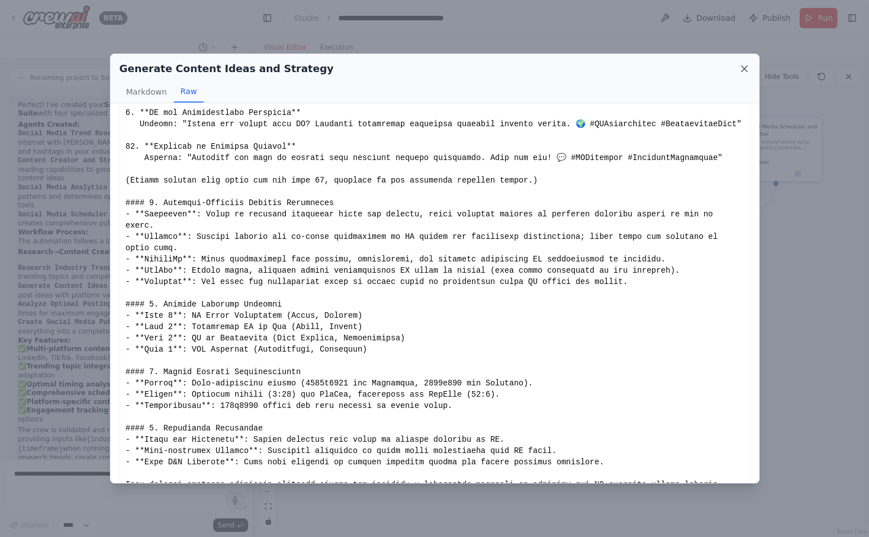
click at [740, 70] on icon at bounding box center [744, 68] width 11 height 11
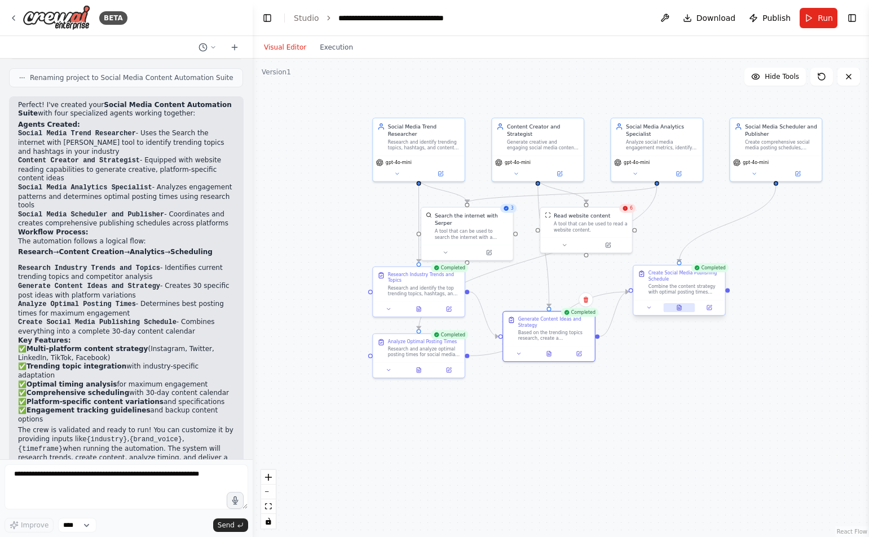
click at [679, 308] on icon at bounding box center [679, 307] width 4 height 5
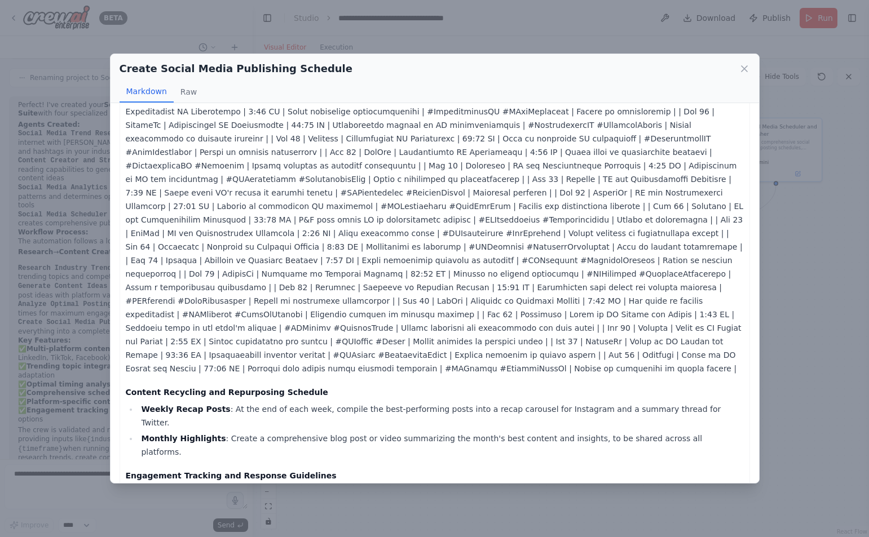
scroll to position [611, 0]
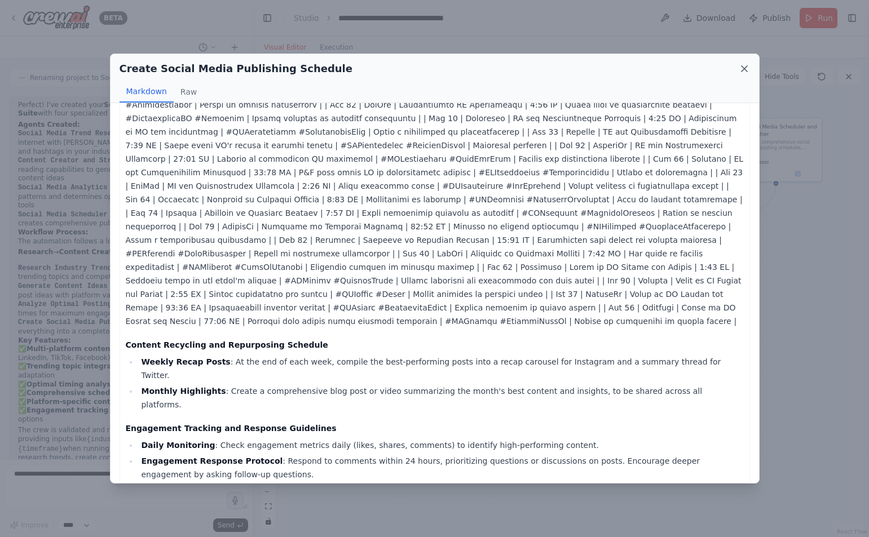
click at [743, 67] on icon at bounding box center [744, 69] width 6 height 6
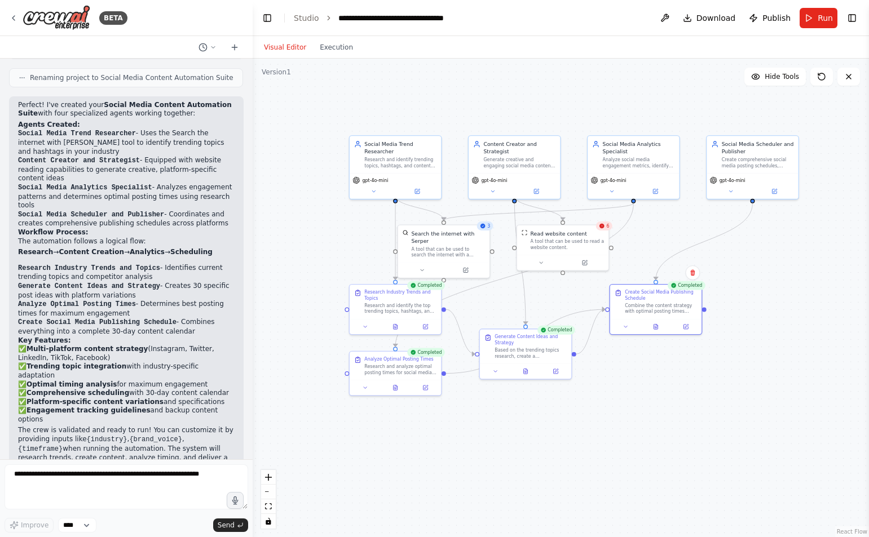
drag, startPoint x: 814, startPoint y: 275, endPoint x: 791, endPoint y: 292, distance: 29.1
click at [791, 292] on div ".deletable-edge-delete-btn { width: 20px; height: 20px; border: 0px solid #ffff…" at bounding box center [561, 298] width 616 height 479
click at [778, 19] on span "Publish" at bounding box center [776, 17] width 28 height 11
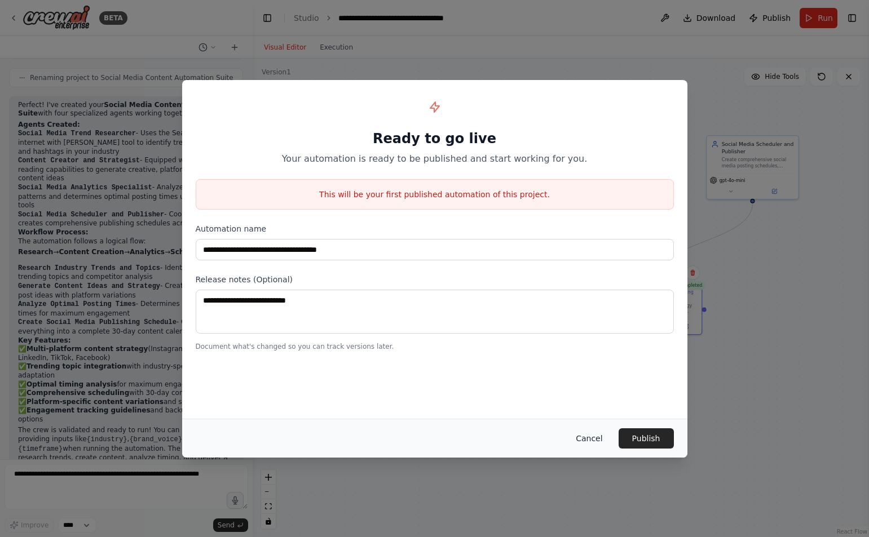
click at [596, 441] on button "Cancel" at bounding box center [589, 439] width 45 height 20
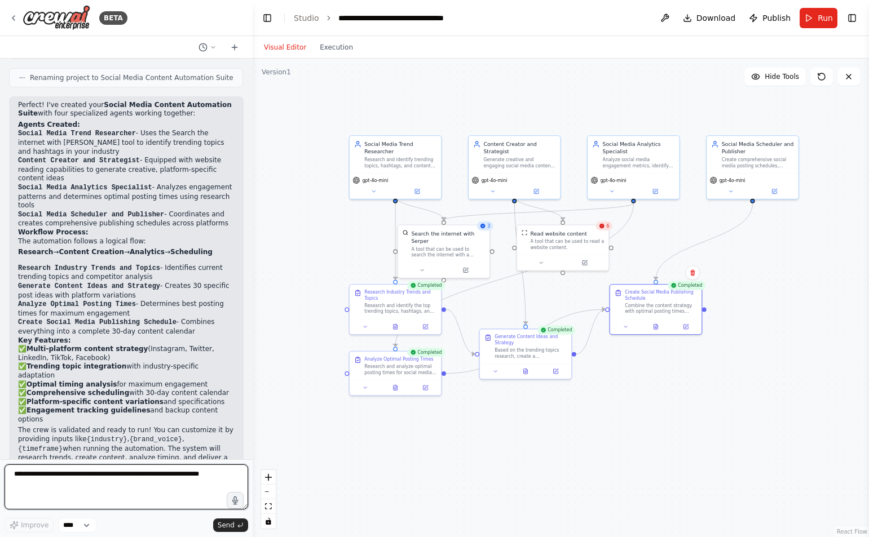
click at [94, 488] on textarea at bounding box center [127, 487] width 244 height 45
type textarea "**********"
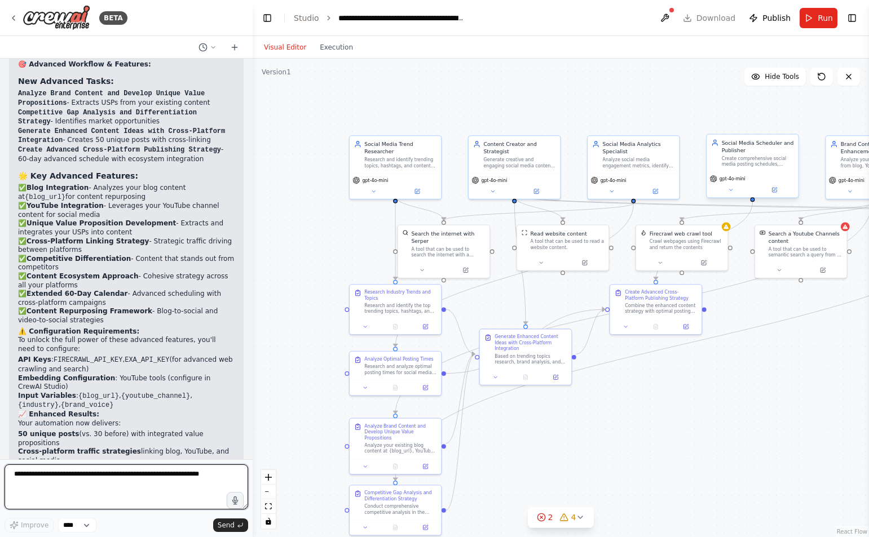
scroll to position [2592, 0]
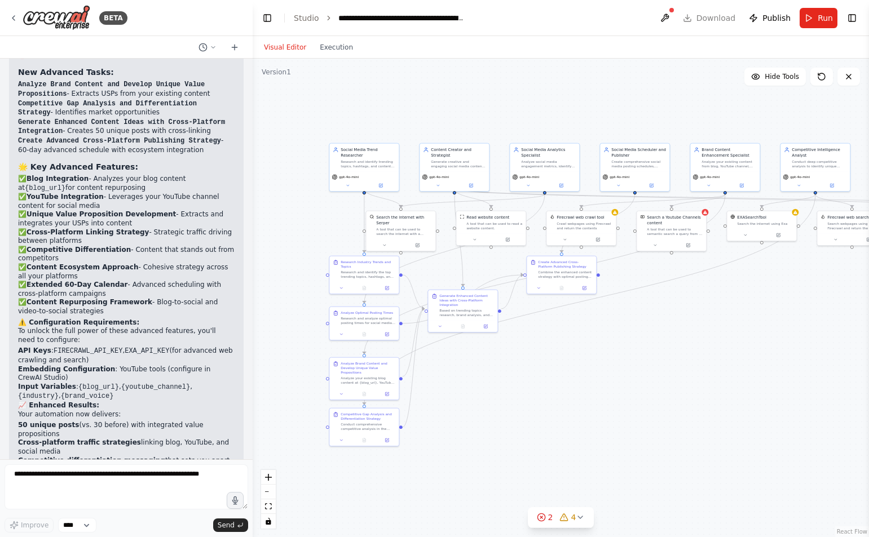
drag, startPoint x: 770, startPoint y: 383, endPoint x: 665, endPoint y: 337, distance: 114.1
click at [665, 337] on div ".deletable-edge-delete-btn { width: 20px; height: 20px; border: 0px solid #ffff…" at bounding box center [561, 298] width 616 height 479
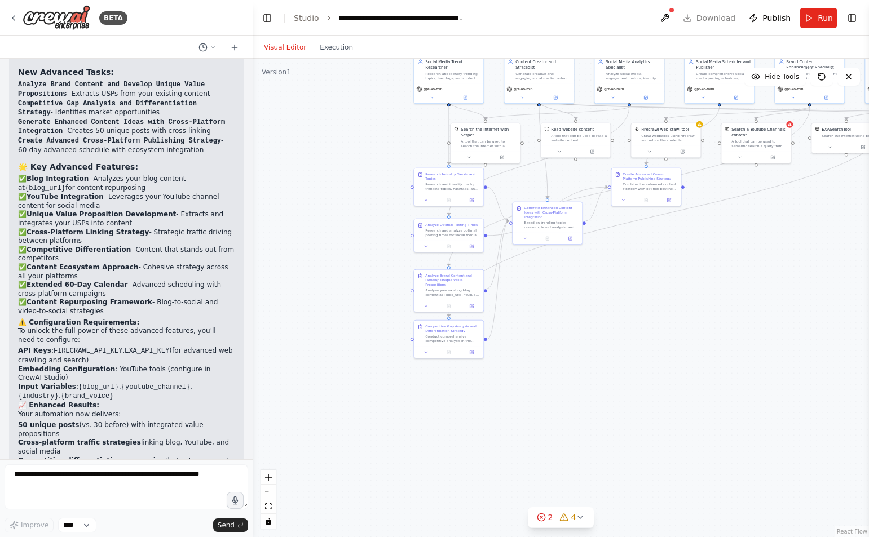
drag, startPoint x: 716, startPoint y: 355, endPoint x: 801, endPoint y: 267, distance: 122.0
click at [801, 267] on div ".deletable-edge-delete-btn { width: 20px; height: 20px; border: 0px solid #ffff…" at bounding box center [561, 298] width 616 height 479
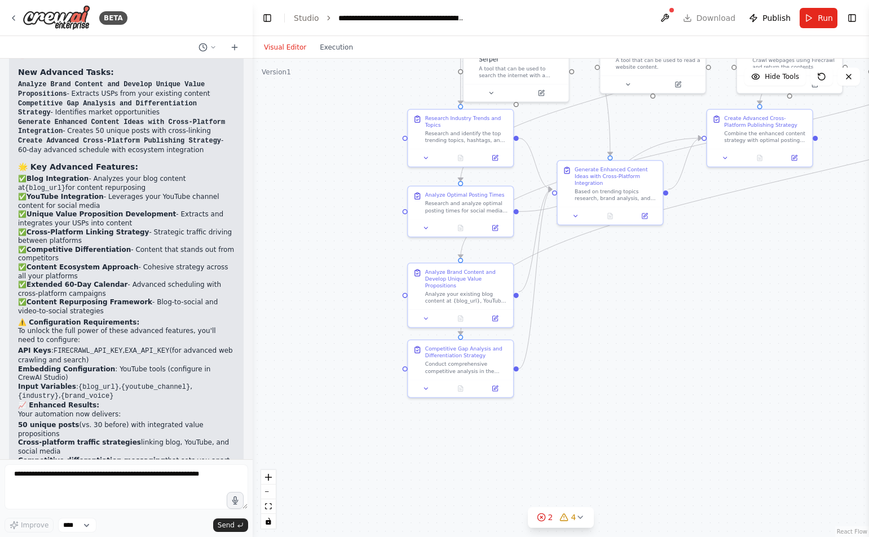
drag, startPoint x: 503, startPoint y: 337, endPoint x: 606, endPoint y: 344, distance: 102.8
click at [606, 344] on div ".deletable-edge-delete-btn { width: 20px; height: 20px; border: 0px solid #ffff…" at bounding box center [561, 298] width 616 height 479
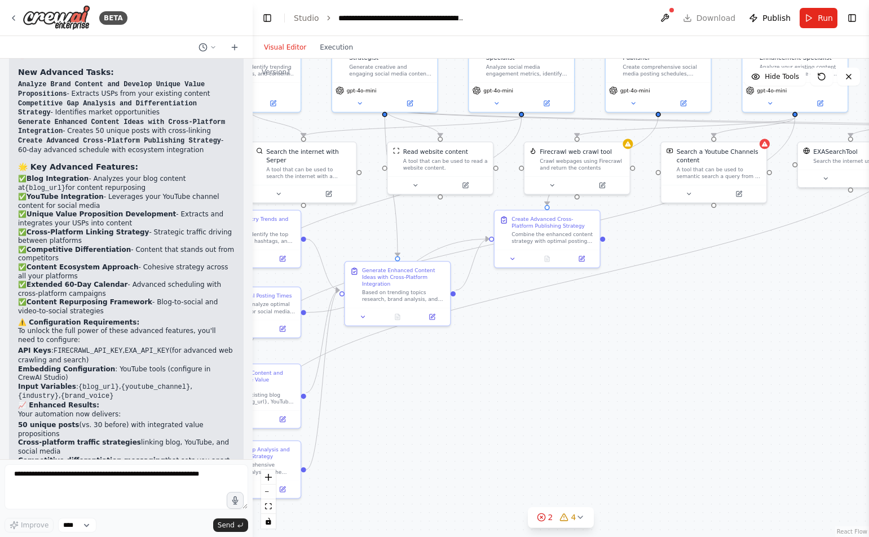
drag, startPoint x: 670, startPoint y: 303, endPoint x: 516, endPoint y: 368, distance: 167.6
click at [516, 368] on div ".deletable-edge-delete-btn { width: 20px; height: 20px; border: 0px solid #ffff…" at bounding box center [561, 298] width 616 height 479
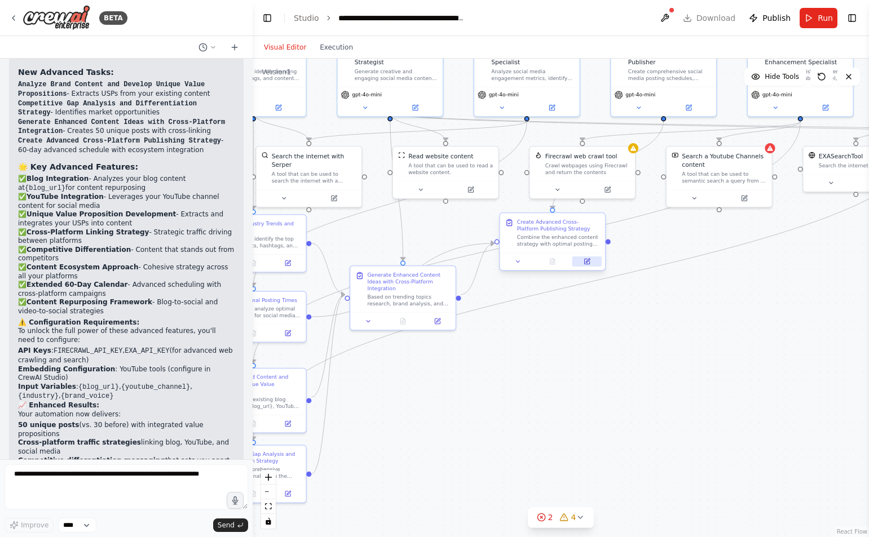
click at [589, 267] on button at bounding box center [586, 262] width 29 height 10
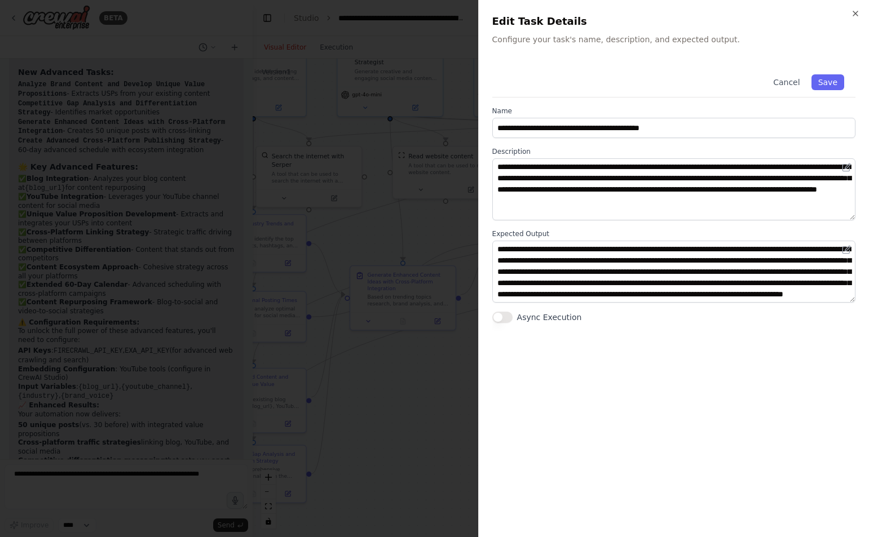
scroll to position [0, 0]
click at [715, 70] on div "Cancel Save" at bounding box center [673, 80] width 363 height 34
click at [859, 15] on icon "button" at bounding box center [855, 13] width 9 height 9
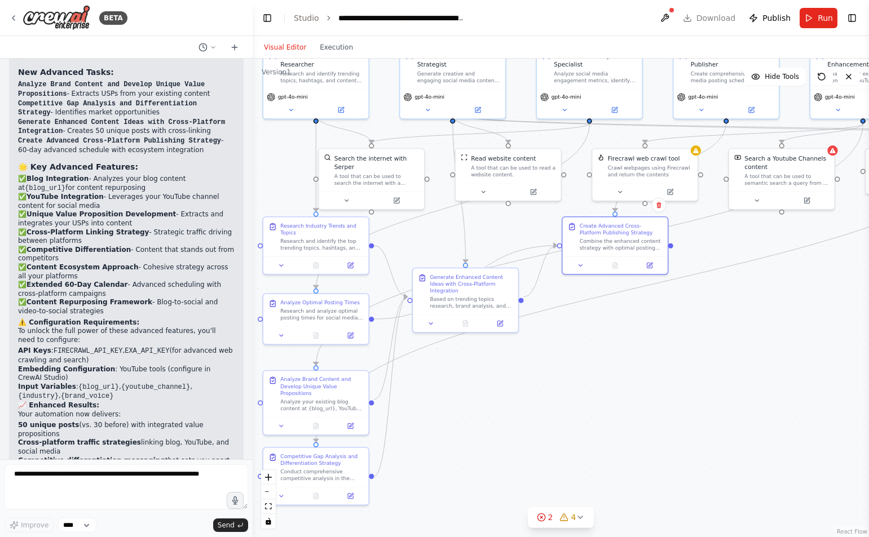
drag, startPoint x: 602, startPoint y: 350, endPoint x: 660, endPoint y: 351, distance: 58.7
click at [660, 351] on div ".deletable-edge-delete-btn { width: 20px; height: 20px; border: 0px solid #ffff…" at bounding box center [561, 298] width 616 height 479
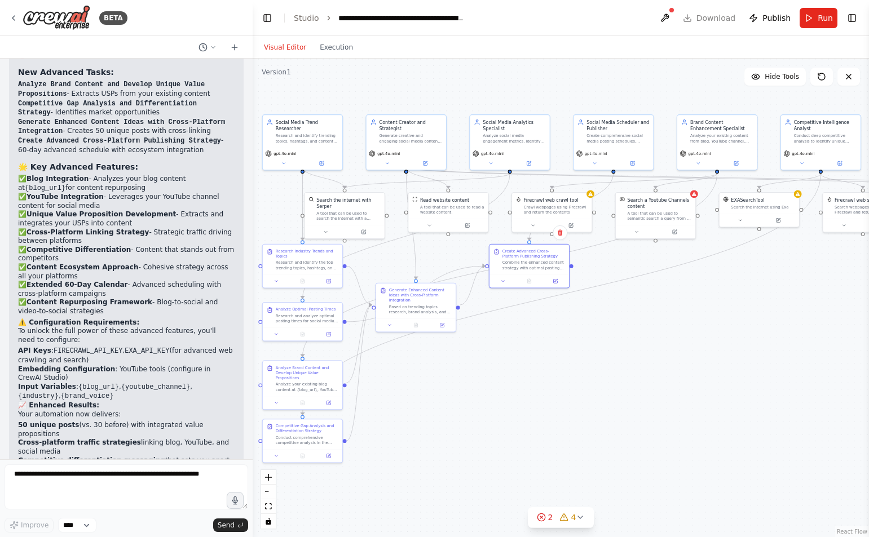
drag, startPoint x: 713, startPoint y: 335, endPoint x: 619, endPoint y: 330, distance: 94.3
click at [619, 330] on div ".deletable-edge-delete-btn { width: 20px; height: 20px; border: 0px solid #ffff…" at bounding box center [561, 298] width 616 height 479
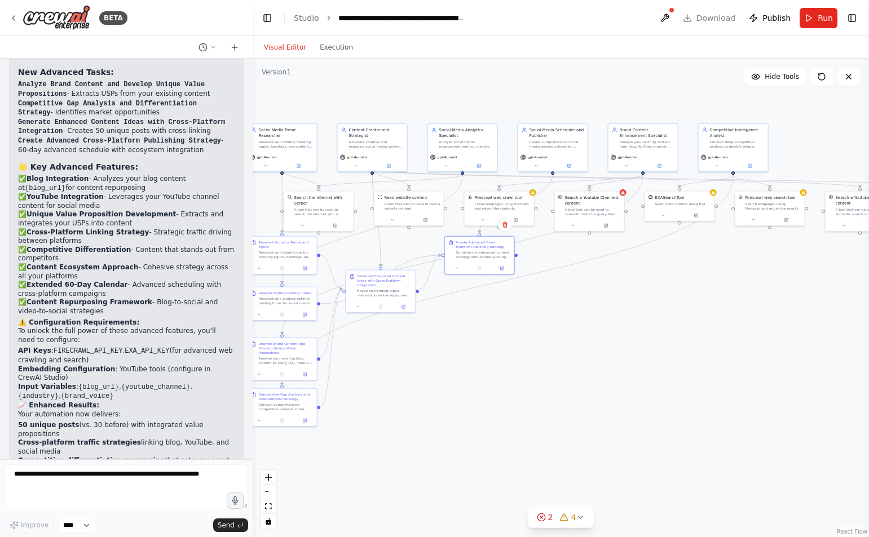
drag, startPoint x: 679, startPoint y: 330, endPoint x: 643, endPoint y: 315, distance: 39.0
click at [643, 315] on div ".deletable-edge-delete-btn { width: 20px; height: 20px; border: 0px solid #ffff…" at bounding box center [561, 298] width 616 height 479
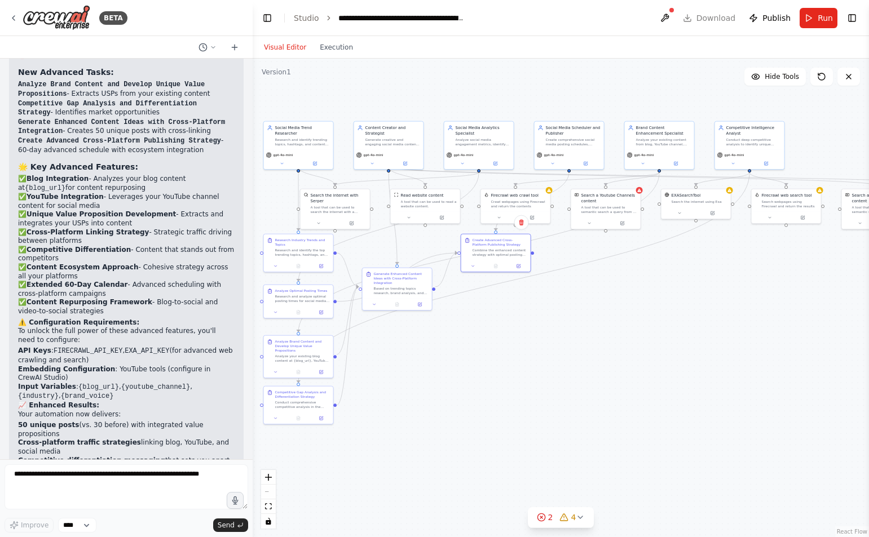
drag, startPoint x: 598, startPoint y: 357, endPoint x: 612, endPoint y: 356, distance: 13.5
click at [612, 356] on div ".deletable-edge-delete-btn { width: 20px; height: 20px; border: 0px solid #ffff…" at bounding box center [561, 298] width 616 height 479
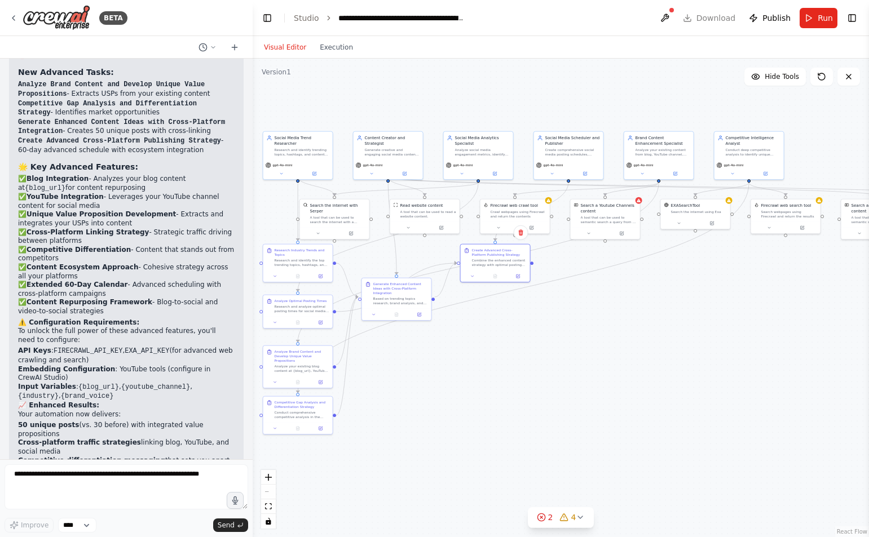
drag, startPoint x: 590, startPoint y: 322, endPoint x: 696, endPoint y: 328, distance: 106.2
click at [696, 328] on div ".deletable-edge-delete-btn { width: 20px; height: 20px; border: 0px solid #ffff…" at bounding box center [561, 298] width 616 height 479
click at [686, 356] on div ".deletable-edge-delete-btn { width: 20px; height: 20px; border: 0px solid #ffff…" at bounding box center [561, 298] width 616 height 479
click at [625, 352] on div ".deletable-edge-delete-btn { width: 20px; height: 20px; border: 0px solid #ffff…" at bounding box center [561, 298] width 616 height 479
click at [647, 357] on div ".deletable-edge-delete-btn { width: 20px; height: 20px; border: 0px solid #ffff…" at bounding box center [561, 298] width 616 height 479
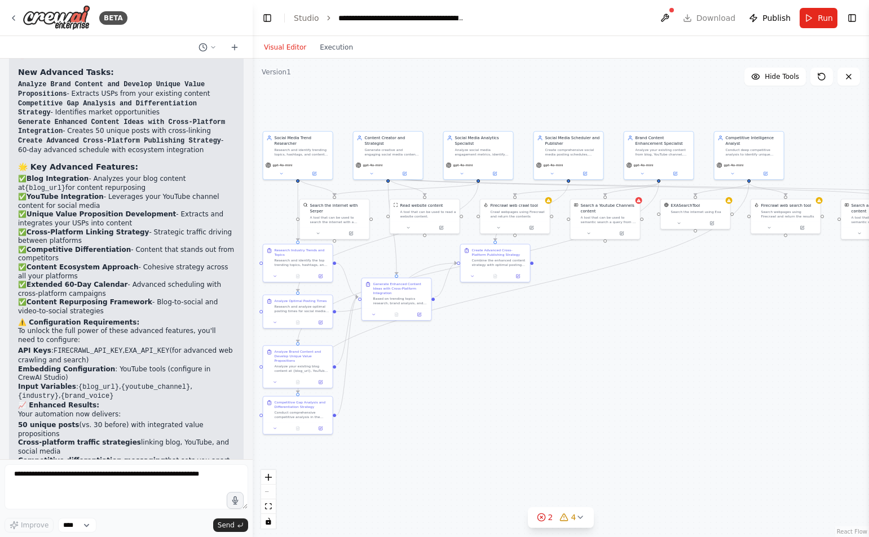
click at [697, 138] on div ".deletable-edge-delete-btn { width: 20px; height: 20px; border: 0px solid #ffff…" at bounding box center [561, 298] width 616 height 479
click at [669, 18] on button at bounding box center [665, 18] width 18 height 20
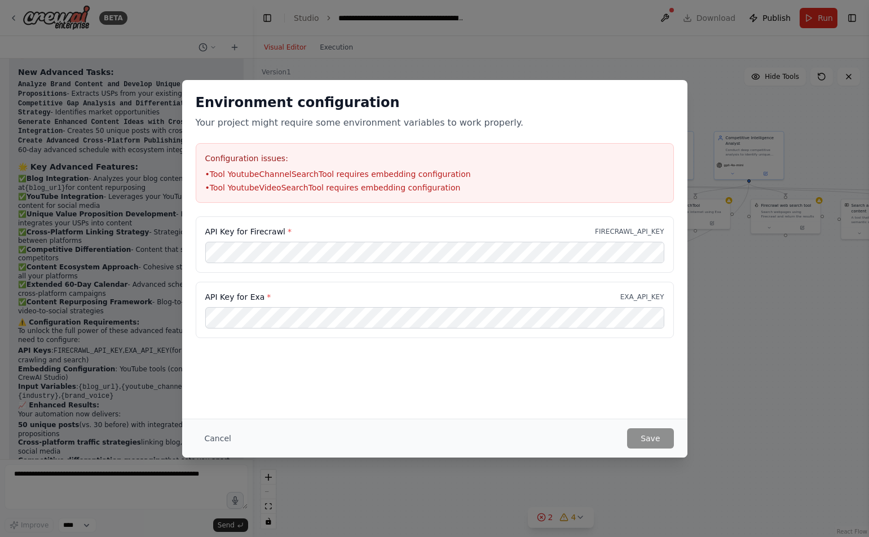
click at [629, 46] on div "Environment configuration Your project might require some environment variables…" at bounding box center [434, 268] width 869 height 537
click at [223, 438] on button "Cancel" at bounding box center [218, 439] width 45 height 20
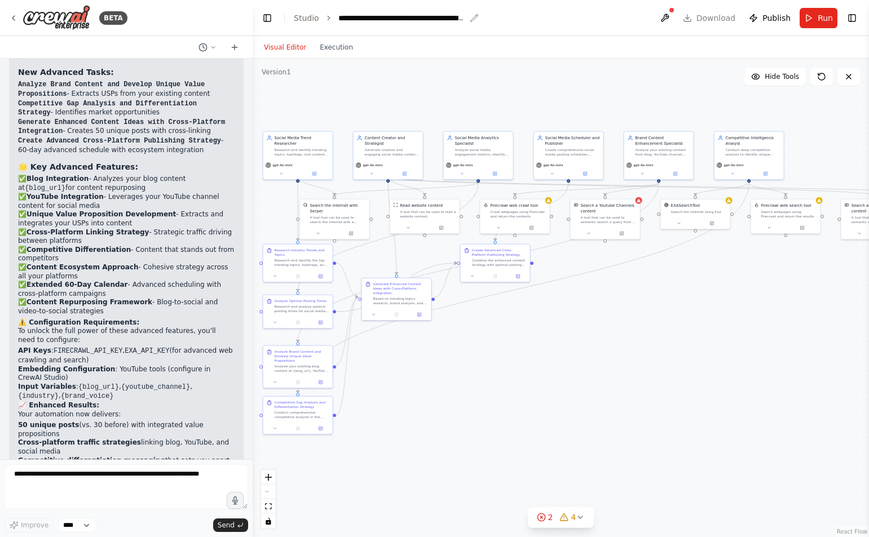
click at [393, 20] on div "**********" at bounding box center [401, 17] width 127 height 11
click at [448, 21] on div "**********" at bounding box center [425, 17] width 174 height 11
click at [326, 20] on icon "breadcrumb" at bounding box center [329, 18] width 8 height 8
click at [310, 21] on link "Studio" at bounding box center [306, 18] width 25 height 9
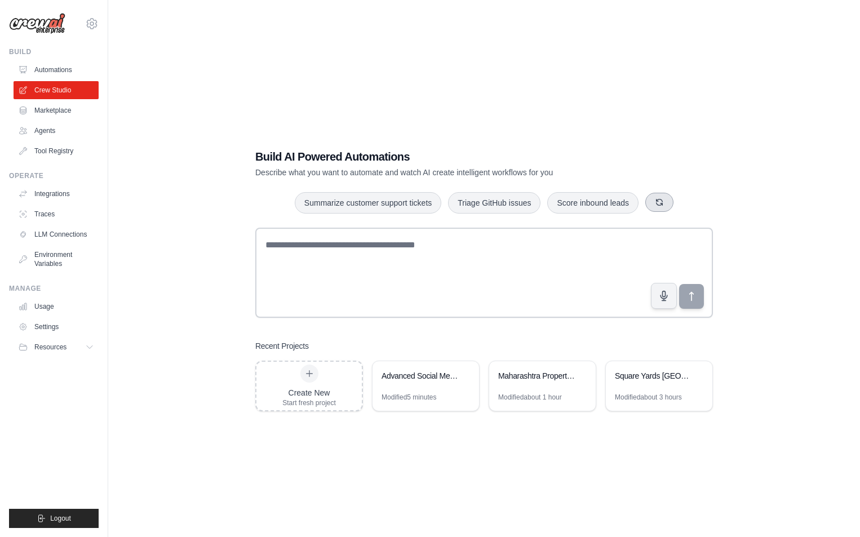
click at [661, 205] on icon "button" at bounding box center [659, 202] width 9 height 9
click at [661, 205] on button "button" at bounding box center [666, 202] width 28 height 19
click at [661, 205] on button "button" at bounding box center [671, 202] width 28 height 19
click at [697, 202] on button "button" at bounding box center [691, 202] width 28 height 19
click at [683, 202] on button "button" at bounding box center [672, 202] width 28 height 19
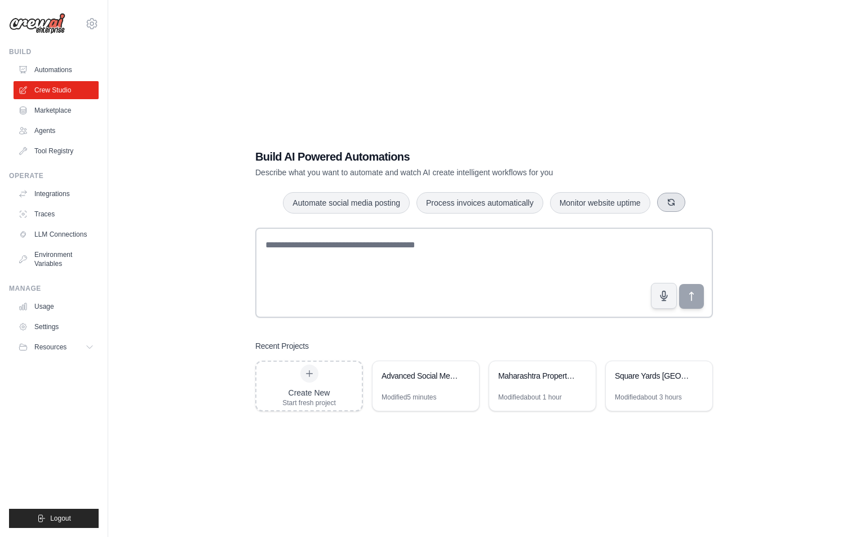
click at [683, 202] on button "button" at bounding box center [671, 202] width 28 height 19
click at [683, 202] on div "Monitor website uptime Summarize customer support tickets Triage GitHub issues" at bounding box center [484, 203] width 458 height 23
click at [673, 204] on button "button" at bounding box center [664, 202] width 28 height 19
click at [484, 208] on button "Create email marketing campaigns" at bounding box center [477, 202] width 141 height 21
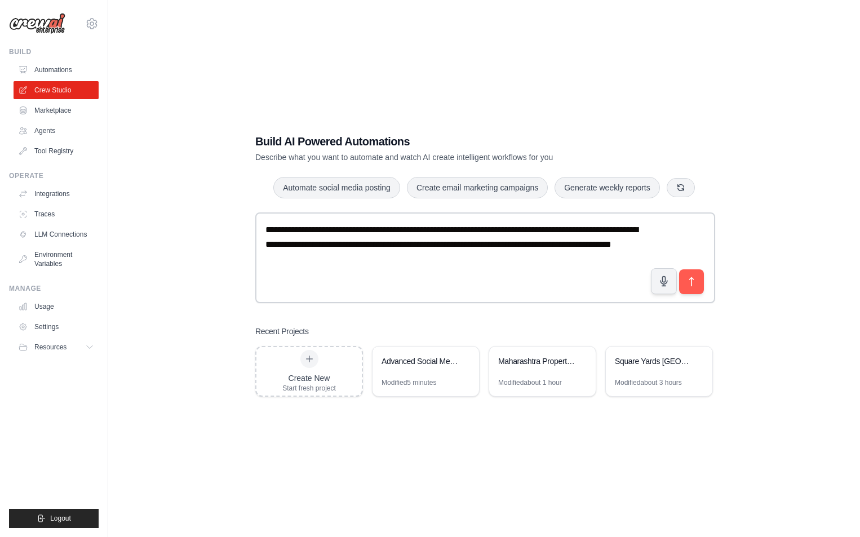
scroll to position [23, 0]
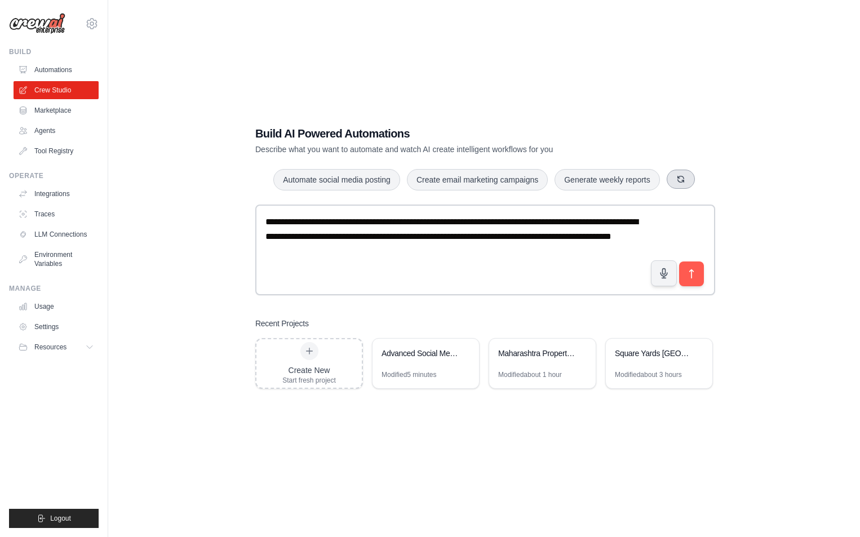
click at [674, 178] on button "button" at bounding box center [681, 179] width 28 height 19
click at [655, 176] on button "button" at bounding box center [649, 179] width 28 height 19
click at [674, 179] on icon "button" at bounding box center [673, 179] width 9 height 9
click at [666, 181] on icon "button" at bounding box center [661, 179] width 9 height 9
click at [467, 183] on button "Generate weekly reports" at bounding box center [494, 179] width 105 height 21
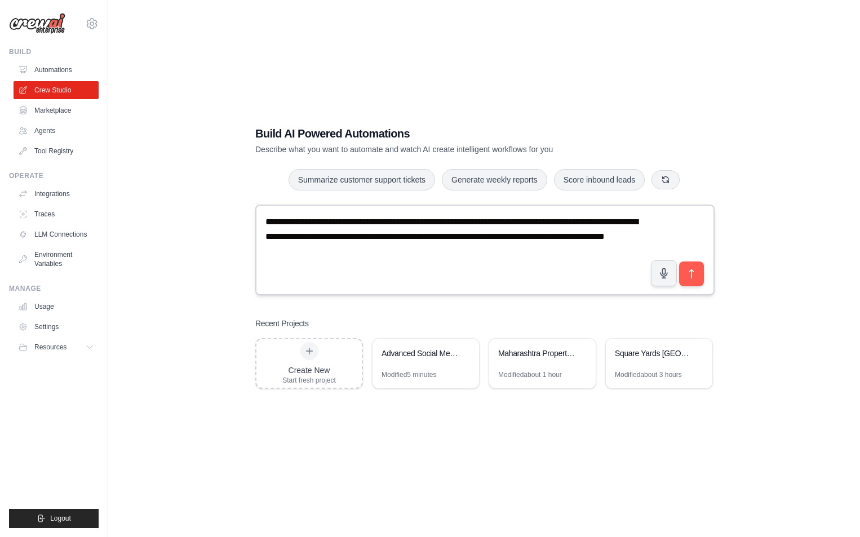
scroll to position [0, 0]
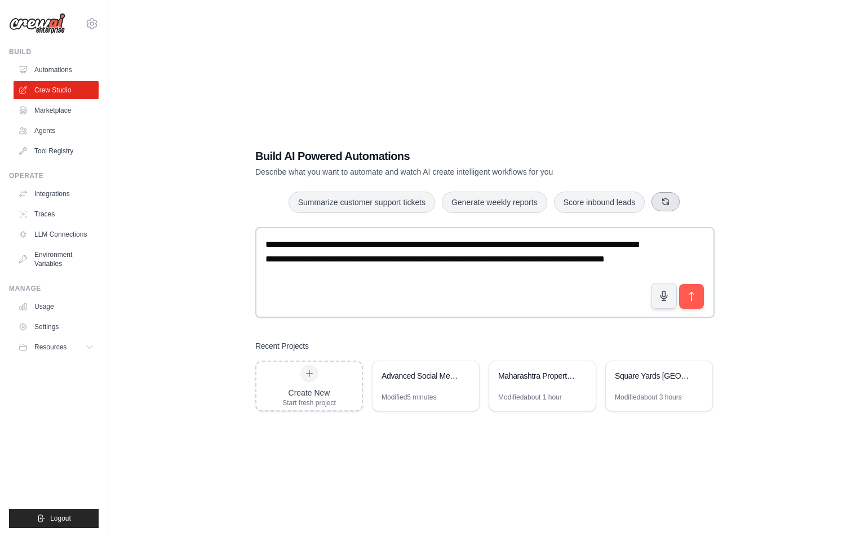
click at [669, 200] on icon "button" at bounding box center [665, 201] width 9 height 9
click at [669, 200] on button "button" at bounding box center [676, 201] width 28 height 19
click at [696, 300] on icon "submit" at bounding box center [692, 296] width 12 height 12
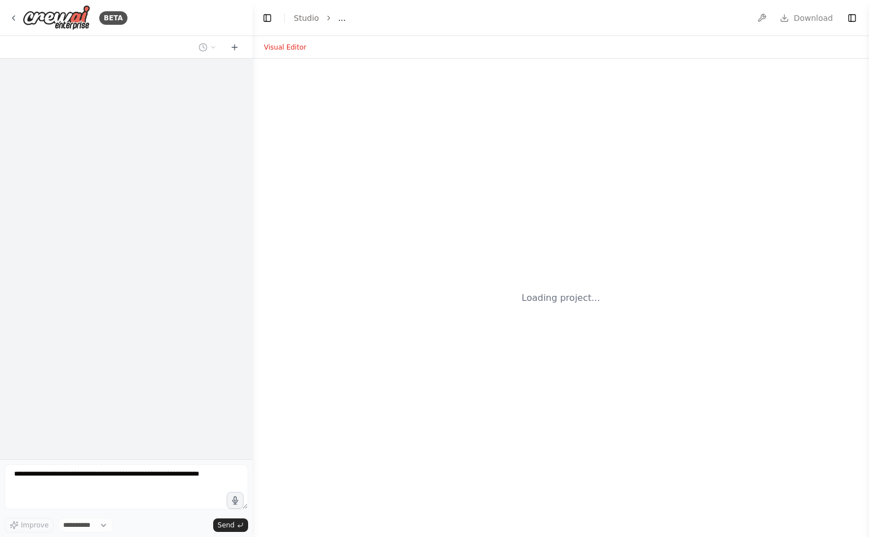
select select "****"
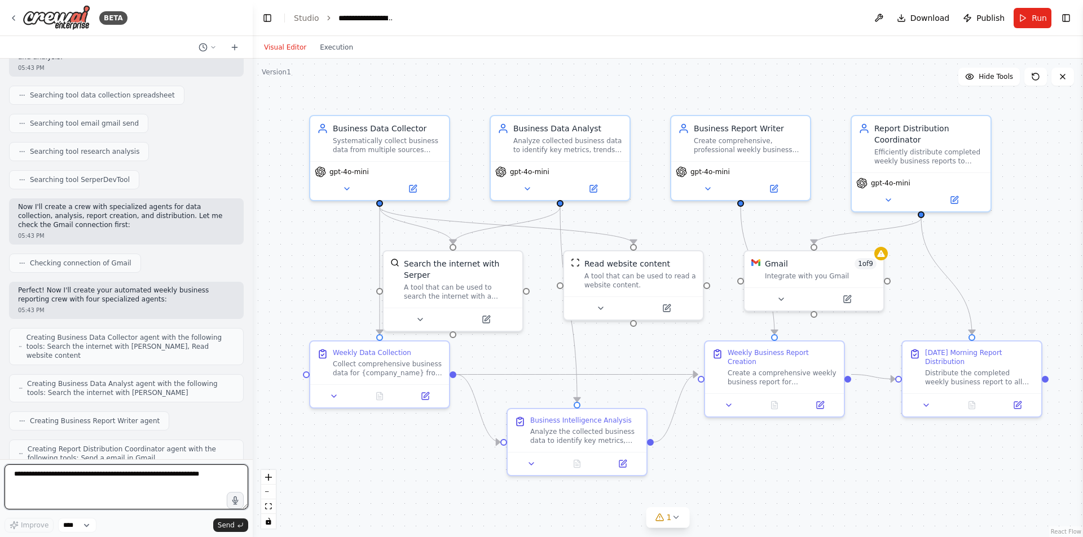
scroll to position [895, 0]
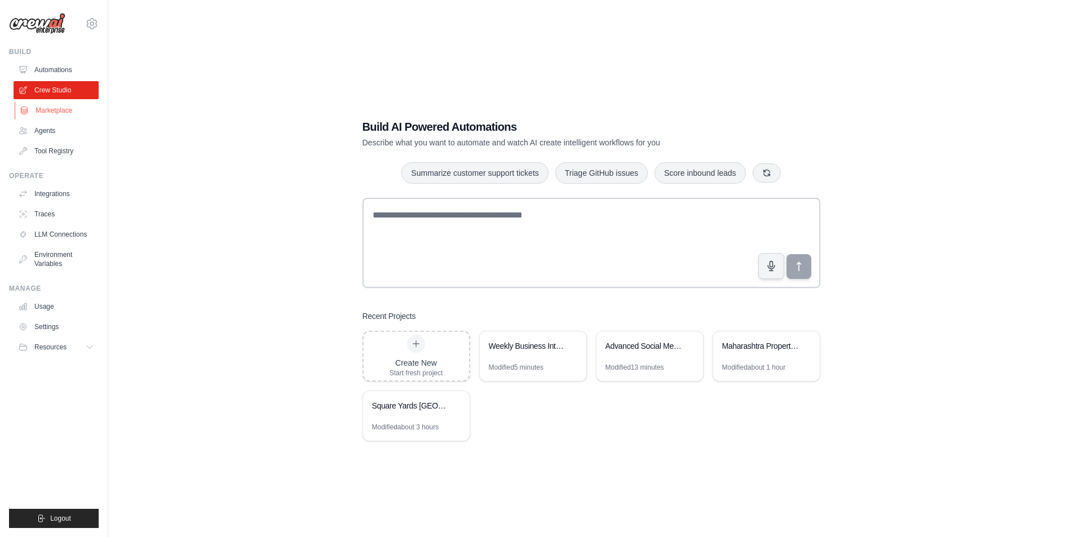
click at [47, 110] on link "Marketplace" at bounding box center [57, 110] width 85 height 18
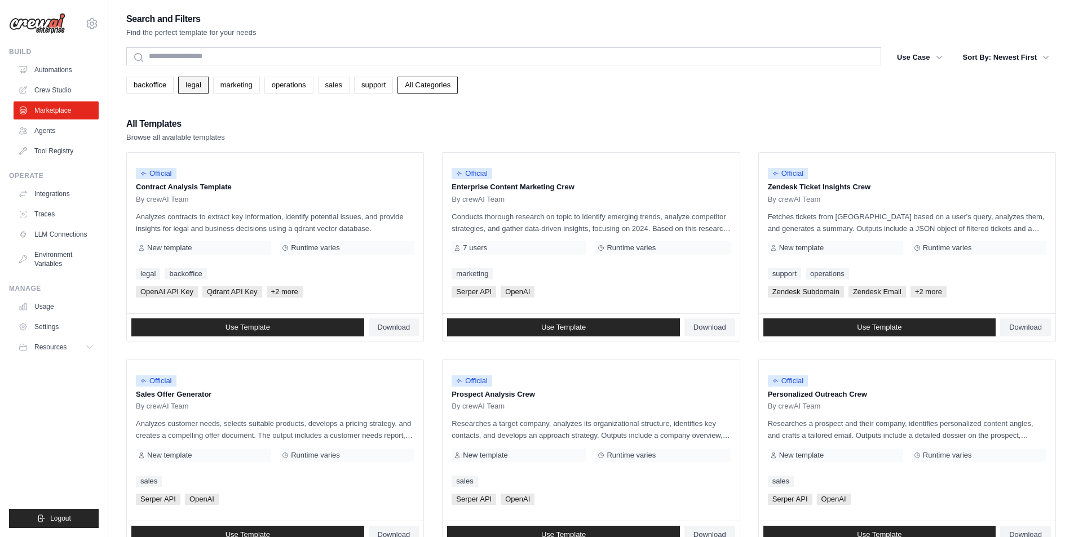
click at [190, 84] on link "legal" at bounding box center [193, 85] width 30 height 17
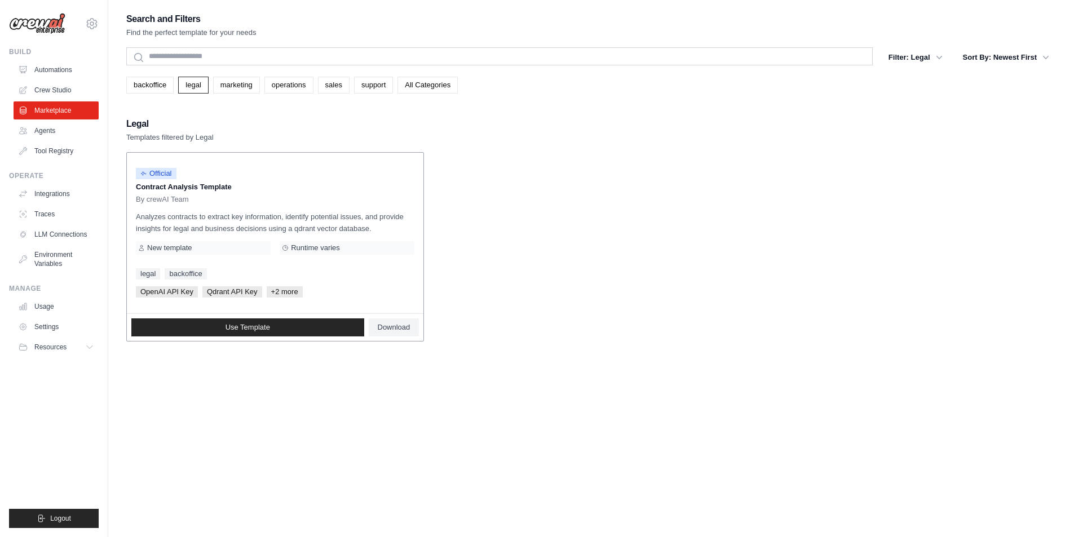
click at [280, 292] on span "+2 more" at bounding box center [285, 291] width 36 height 11
click at [277, 288] on span "+2 more" at bounding box center [285, 291] width 36 height 11
click at [288, 290] on span "+2 more" at bounding box center [285, 291] width 36 height 11
click at [280, 292] on span "+2 more" at bounding box center [285, 291] width 36 height 11
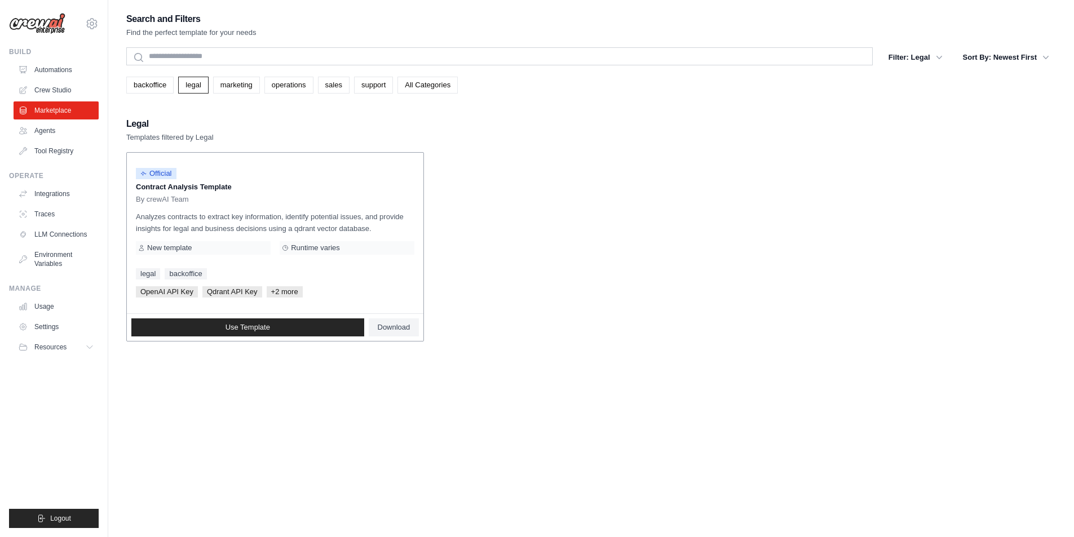
click at [279, 292] on span "+2 more" at bounding box center [285, 291] width 36 height 11
click at [273, 290] on span "+2 more" at bounding box center [285, 291] width 36 height 11
click at [273, 291] on span "+2 more" at bounding box center [285, 291] width 36 height 11
click at [275, 290] on span "+2 more" at bounding box center [285, 291] width 36 height 11
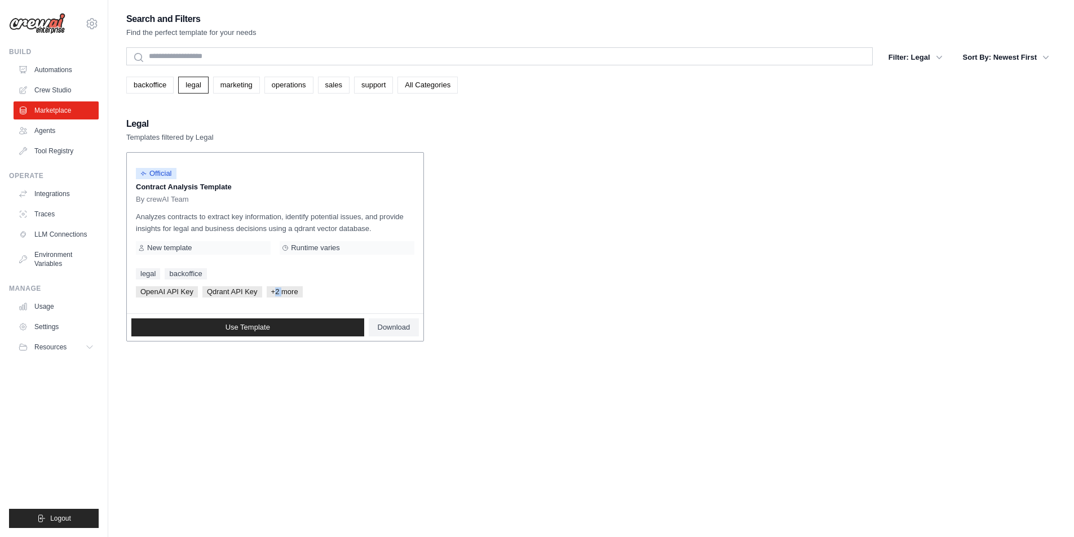
click at [275, 290] on span "+2 more" at bounding box center [285, 291] width 36 height 11
click at [282, 288] on span "+2 more" at bounding box center [285, 291] width 36 height 11
click at [329, 281] on div "Official Contract Analysis Template By crewAI Team Analyzes contracts to extrac…" at bounding box center [275, 233] width 297 height 161
click at [46, 129] on link "Agents" at bounding box center [57, 131] width 85 height 18
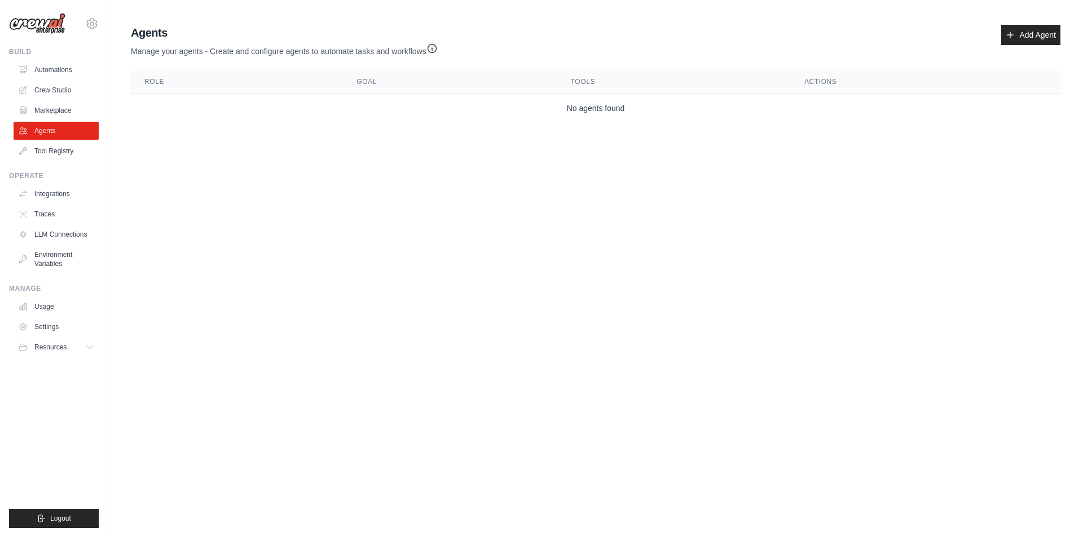
click at [609, 104] on td "No agents found" at bounding box center [595, 109] width 929 height 30
click at [58, 153] on link "Tool Registry" at bounding box center [57, 151] width 85 height 18
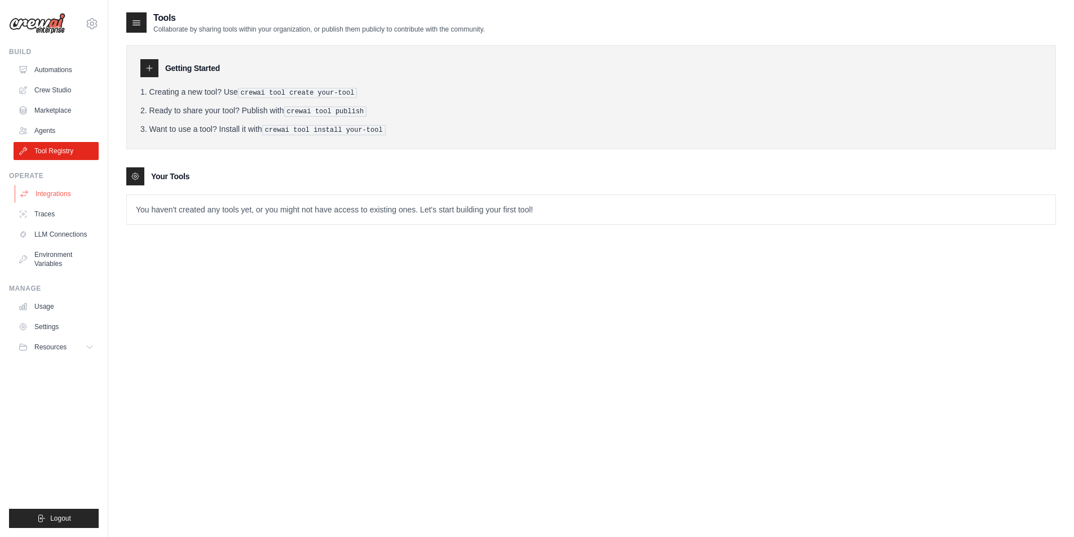
click at [58, 195] on link "Integrations" at bounding box center [57, 194] width 85 height 18
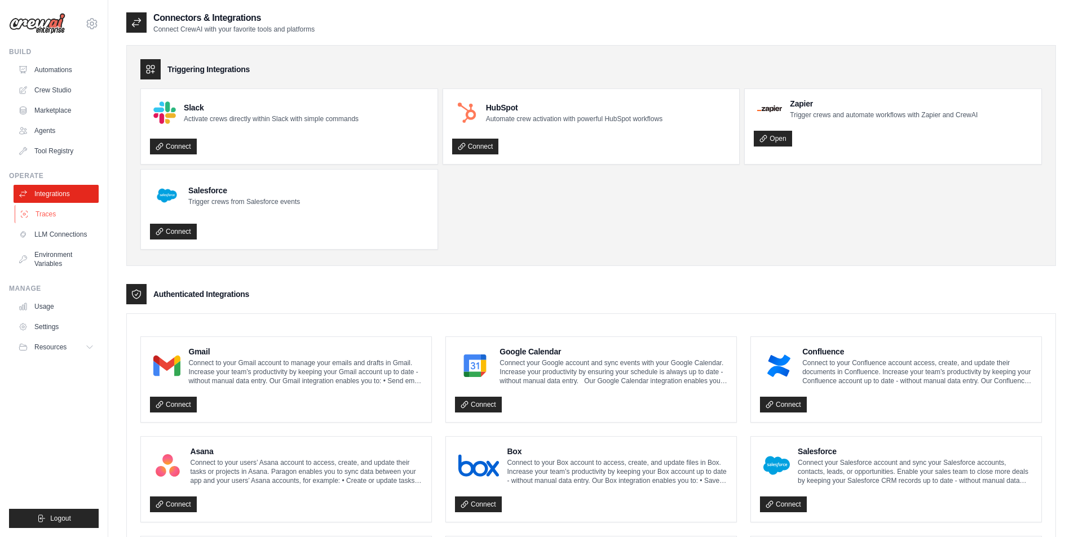
click at [39, 210] on link "Traces" at bounding box center [57, 214] width 85 height 18
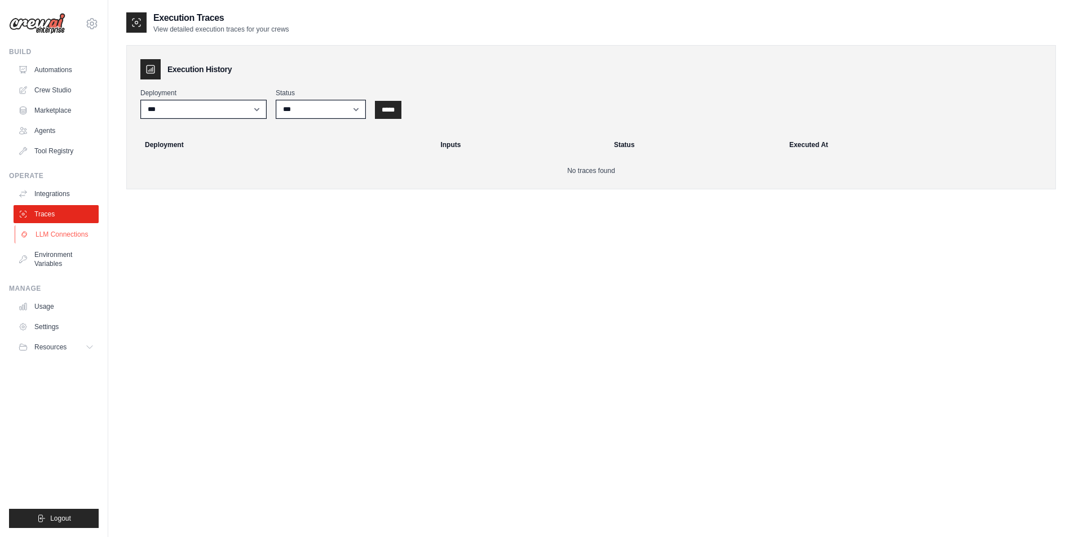
click at [55, 235] on link "LLM Connections" at bounding box center [57, 235] width 85 height 18
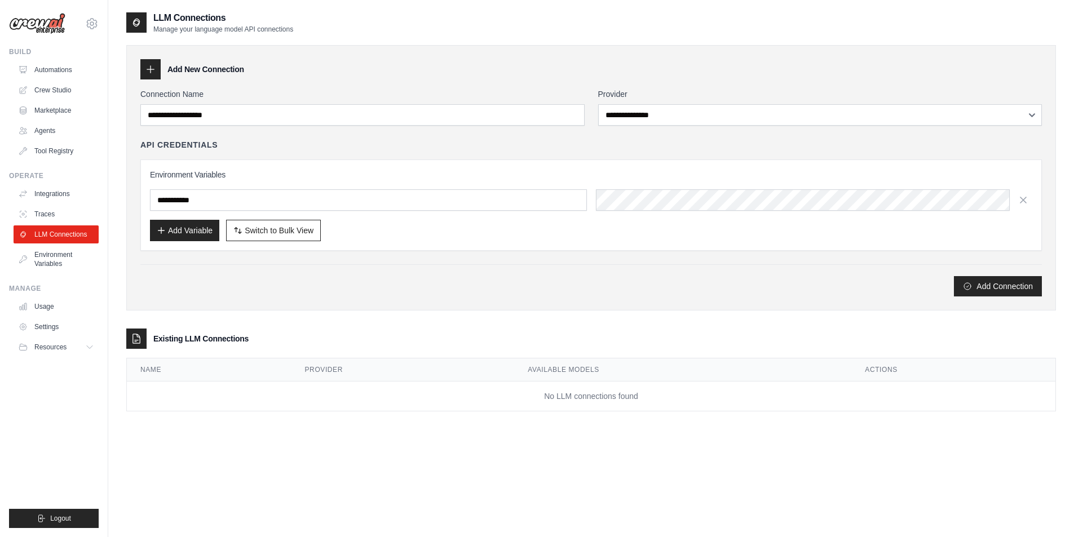
click at [46, 24] on img at bounding box center [37, 23] width 56 height 21
click at [48, 28] on img at bounding box center [37, 23] width 56 height 21
click at [85, 22] on div "petom97944@blaxion.com Settings" at bounding box center [54, 18] width 90 height 36
click at [87, 23] on icon at bounding box center [92, 24] width 14 height 14
click at [60, 73] on link "Settings" at bounding box center [91, 76] width 99 height 20
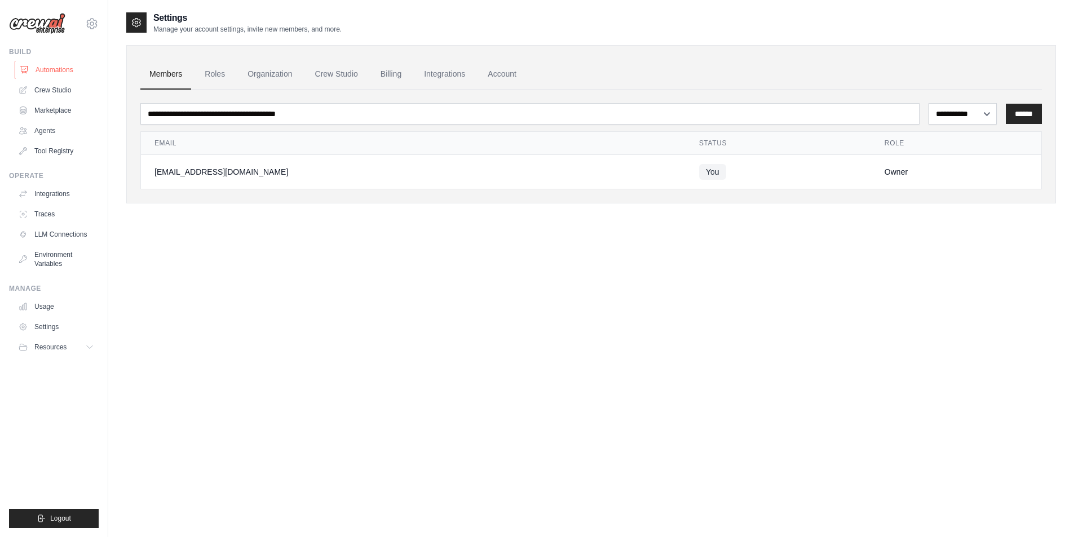
click at [69, 74] on link "Automations" at bounding box center [57, 70] width 85 height 18
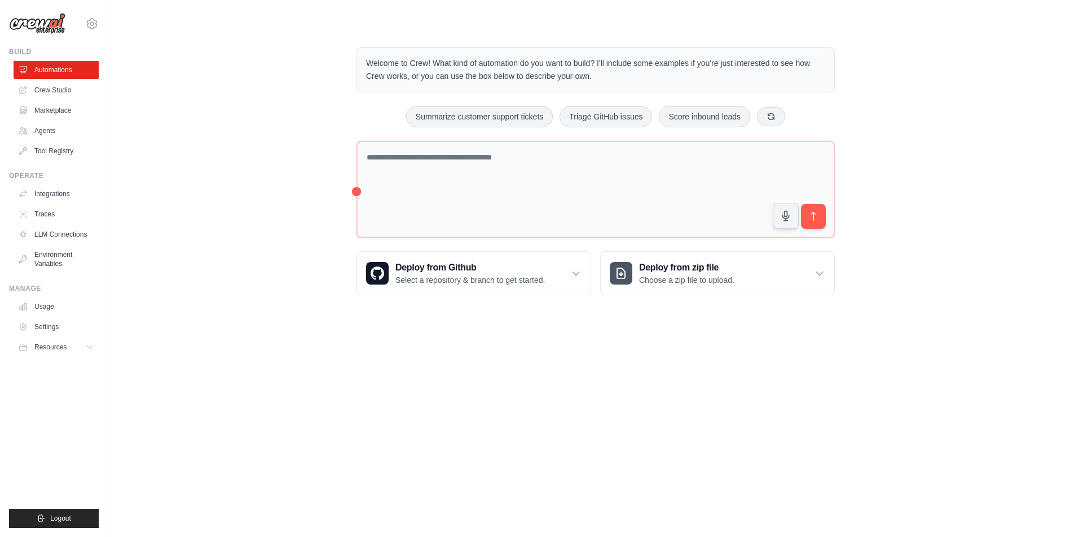
click at [233, 263] on div "Welcome to Crew! What kind of automation do you want to build? I'll include som…" at bounding box center [595, 171] width 938 height 284
click at [771, 115] on icon at bounding box center [770, 116] width 9 height 9
click at [435, 118] on button "Process invoices automatically" at bounding box center [448, 116] width 127 height 21
click at [40, 29] on img at bounding box center [37, 23] width 56 height 21
click at [32, 27] on img at bounding box center [37, 23] width 56 height 21
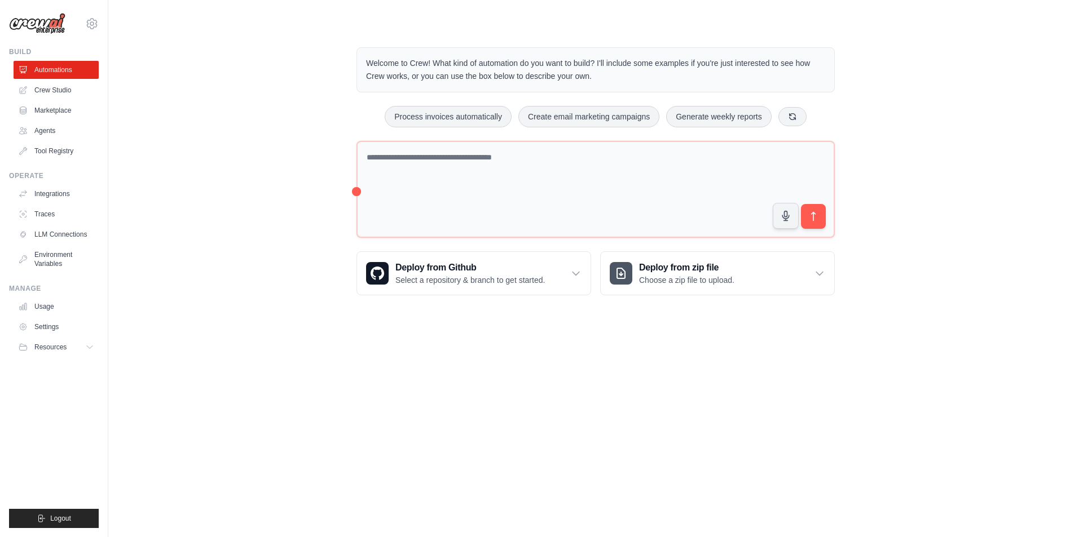
click at [46, 25] on img at bounding box center [37, 23] width 56 height 21
click at [42, 23] on img at bounding box center [37, 23] width 56 height 21
click at [42, 25] on img at bounding box center [37, 23] width 56 height 21
click at [30, 28] on img at bounding box center [37, 23] width 56 height 21
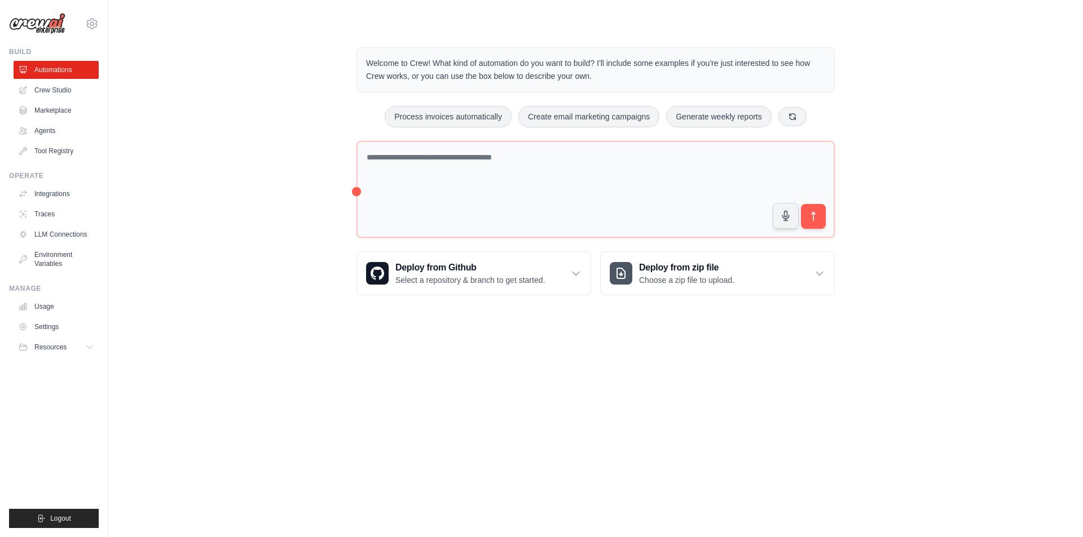
click at [44, 24] on img at bounding box center [37, 23] width 56 height 21
click at [204, 312] on div "Welcome to Crew! What kind of automation do you want to build? I'll include som…" at bounding box center [595, 171] width 938 height 284
click at [30, 25] on img at bounding box center [37, 23] width 56 height 21
click at [163, 388] on body "petom97944@blaxion.com Settings Build Automations Crew Studio" at bounding box center [541, 268] width 1083 height 537
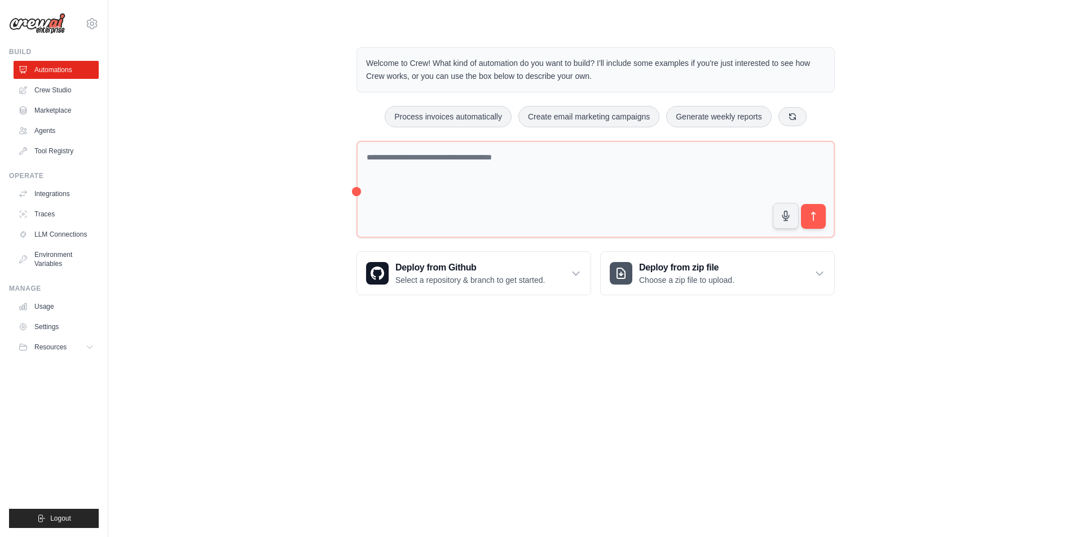
click at [303, 367] on body "petom97944@blaxion.com Settings Build Automations Crew Studio" at bounding box center [541, 268] width 1083 height 537
click at [699, 360] on body "petom97944@blaxion.com Settings Build Automations Crew Studio" at bounding box center [541, 268] width 1083 height 537
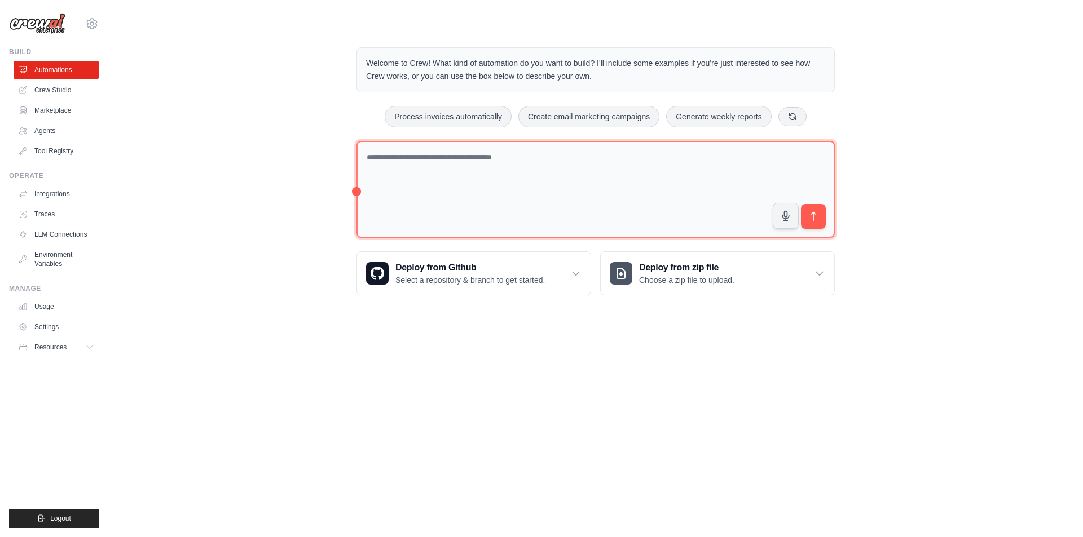
drag, startPoint x: 699, startPoint y: 174, endPoint x: 351, endPoint y: 157, distance: 348.3
click at [351, 157] on div "Welcome to Crew! What kind of automation do you want to build? I'll include som…" at bounding box center [595, 171] width 505 height 284
type textarea "**********"
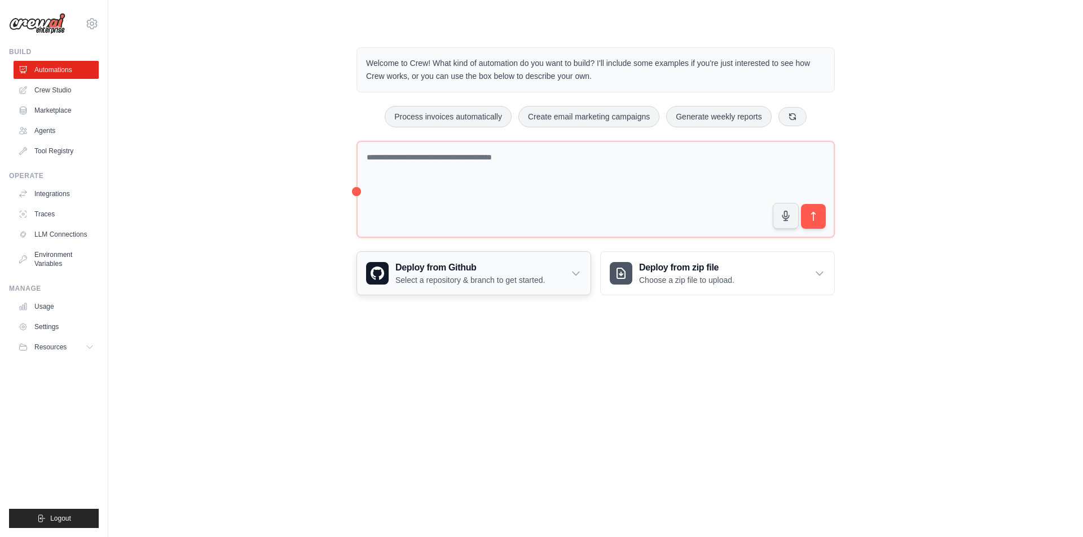
click at [540, 266] on h3 "Deploy from Github" at bounding box center [469, 268] width 149 height 14
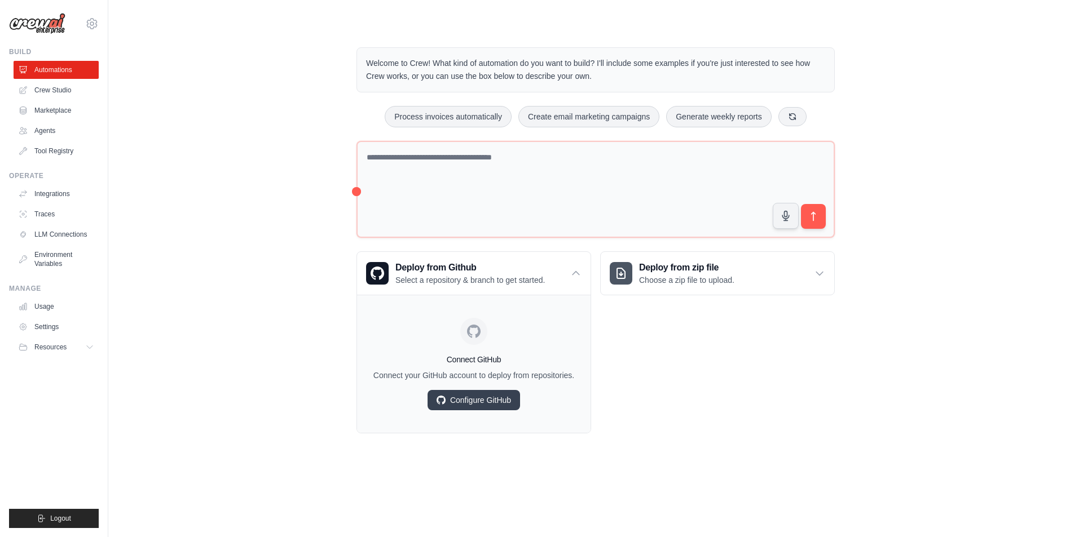
click at [701, 404] on div "Deploy from zip file Choose a zip file to upload. Upload a ZIP file containing …" at bounding box center [717, 342] width 235 height 182
click at [669, 379] on div "Deploy from zip file Choose a zip file to upload. Upload a ZIP file containing …" at bounding box center [717, 342] width 235 height 182
click at [584, 271] on div "Deploy from Github Select a repository & branch to get started." at bounding box center [473, 273] width 233 height 43
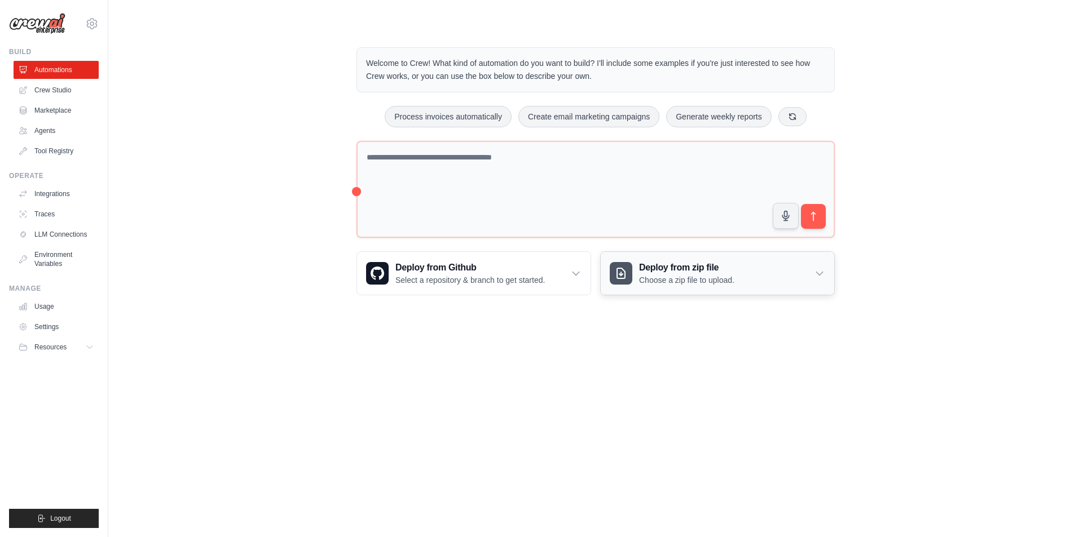
click at [817, 273] on icon at bounding box center [819, 273] width 7 height 3
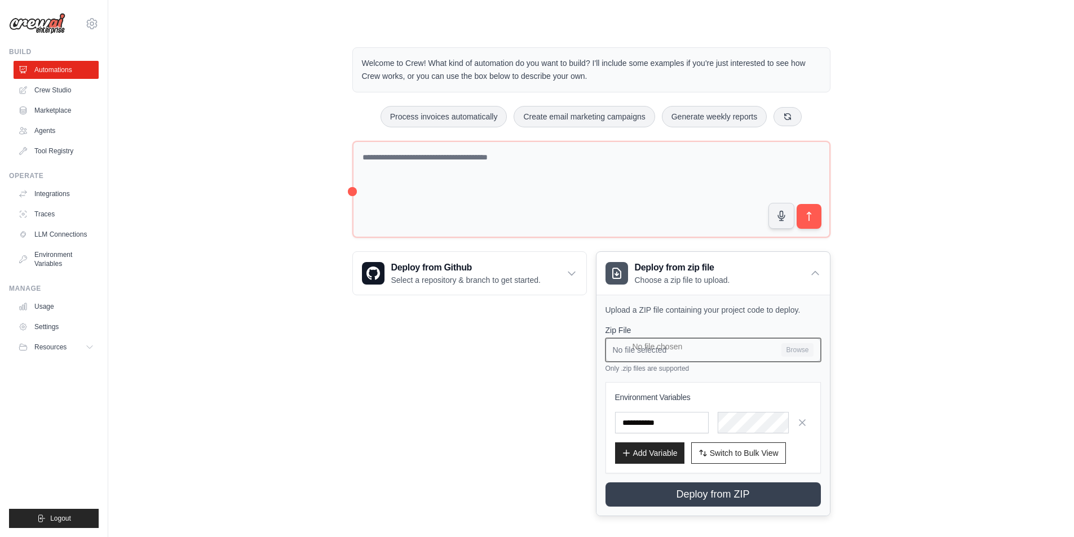
click at [666, 348] on input "No file selected Browse" at bounding box center [713, 350] width 215 height 24
type input "**********"
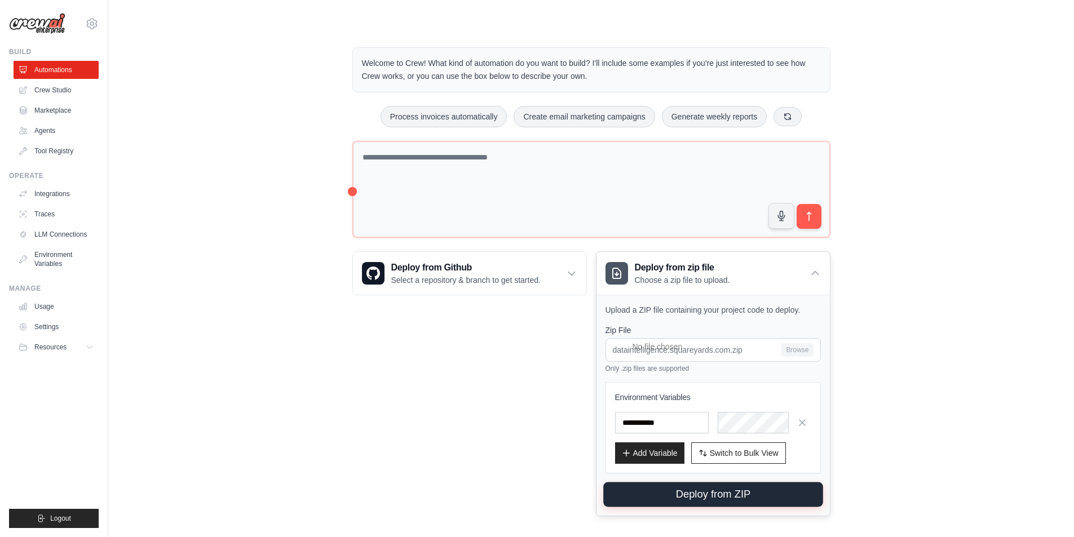
click at [729, 497] on button "Deploy from ZIP" at bounding box center [713, 495] width 220 height 25
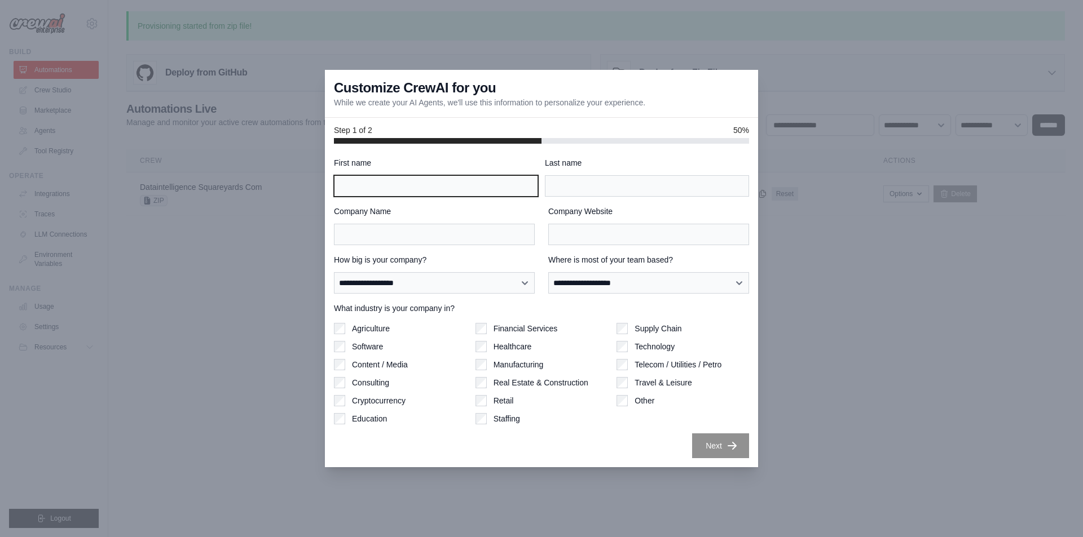
click at [375, 187] on input "First name" at bounding box center [436, 185] width 204 height 21
type input "***"
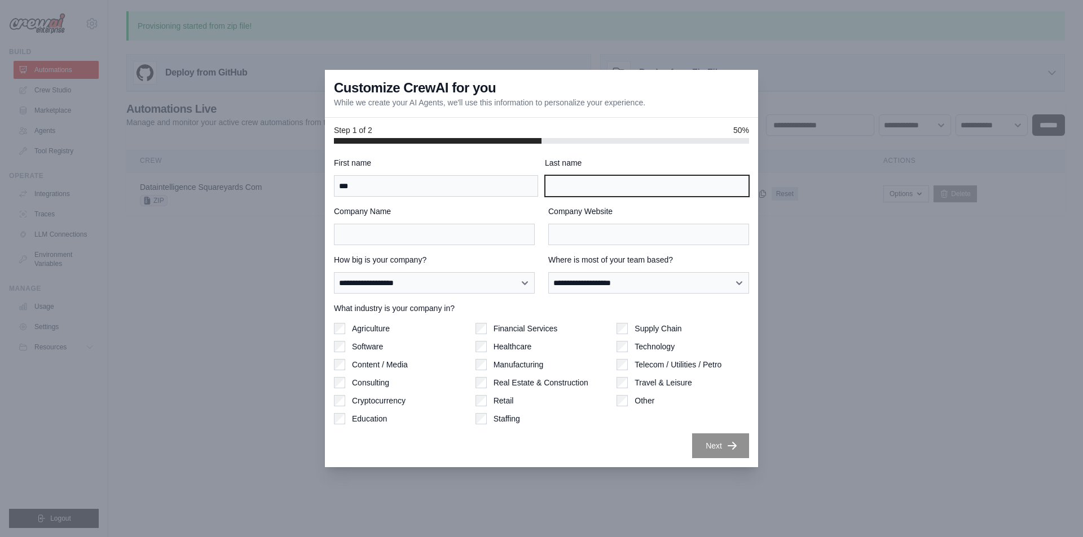
click at [611, 184] on input "Last name" at bounding box center [647, 185] width 204 height 21
type input "***"
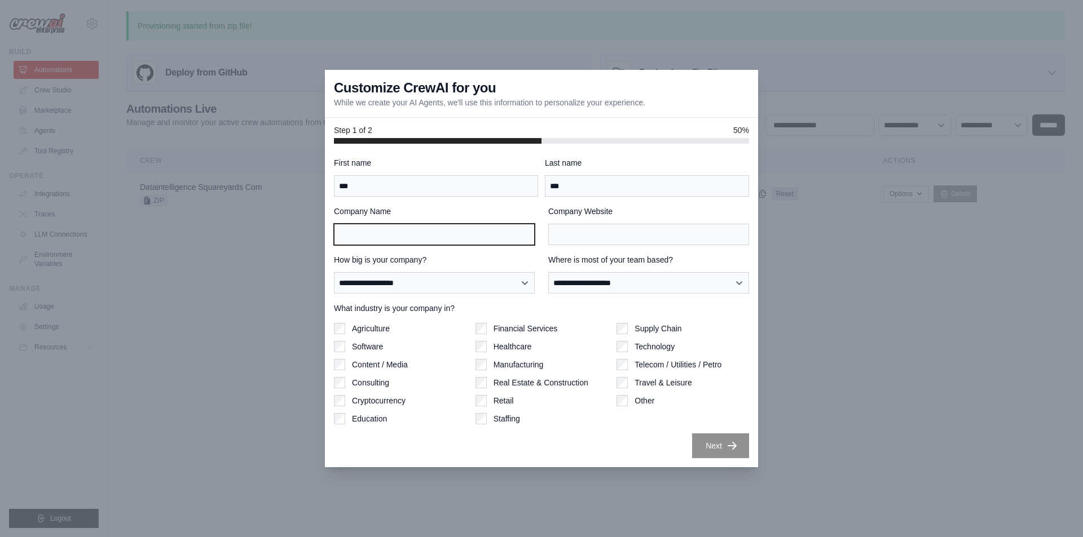
click at [436, 236] on input "Company Name" at bounding box center [434, 234] width 201 height 21
type input "***"
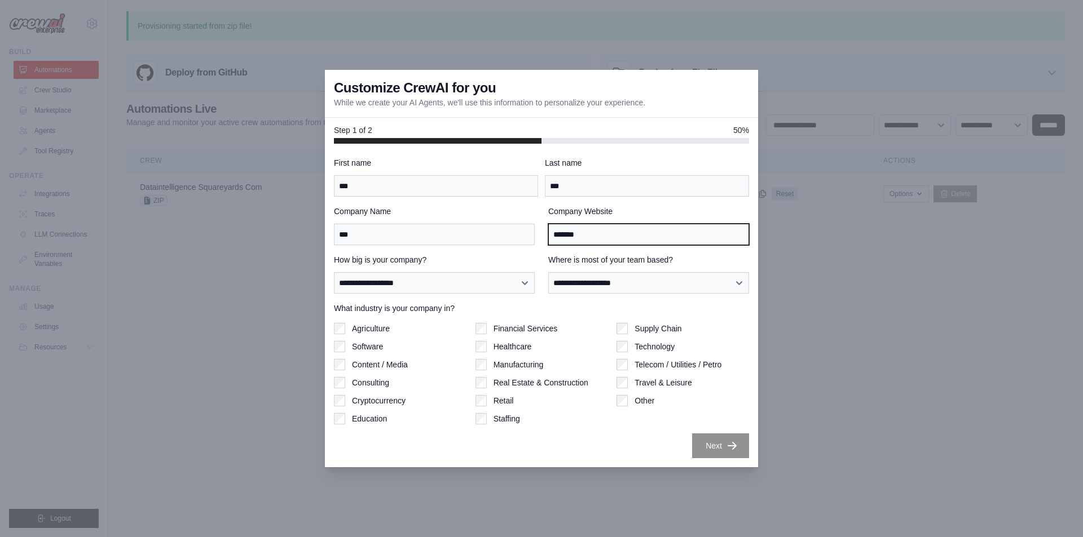
type input "*******"
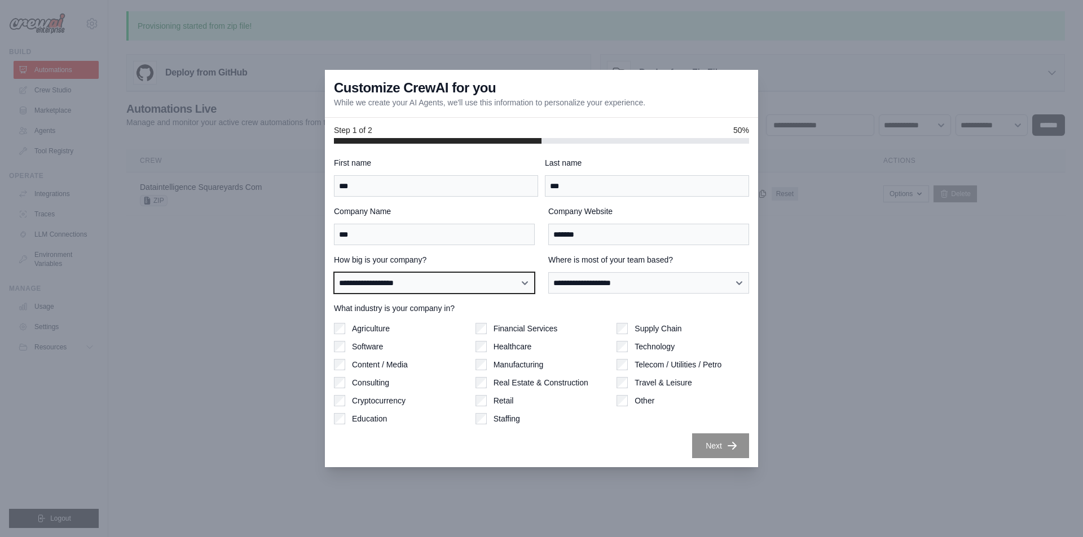
click at [436, 281] on select "**********" at bounding box center [434, 282] width 201 height 21
select select "**********"
click at [334, 272] on select "**********" at bounding box center [434, 282] width 201 height 21
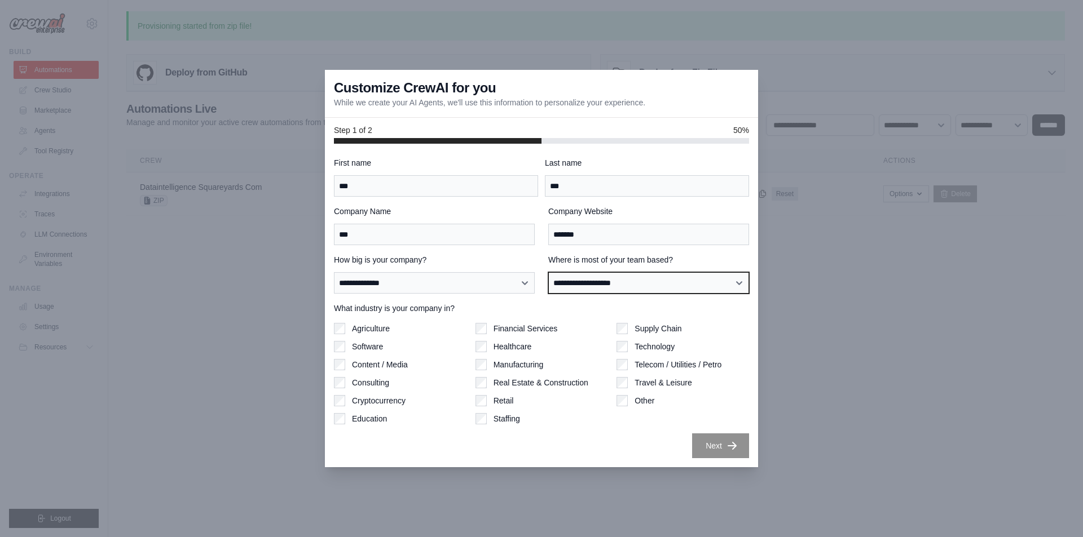
click at [598, 276] on select "**********" at bounding box center [648, 282] width 201 height 21
select select "**********"
click at [548, 272] on select "**********" at bounding box center [648, 282] width 201 height 21
click at [356, 346] on label "Software" at bounding box center [367, 346] width 31 height 11
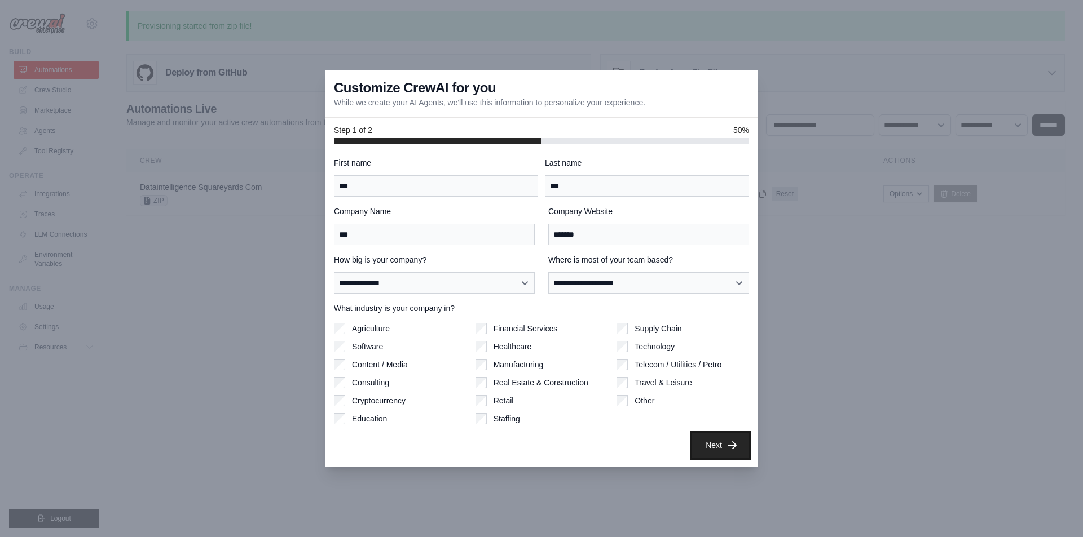
click at [717, 445] on button "Next" at bounding box center [720, 445] width 57 height 25
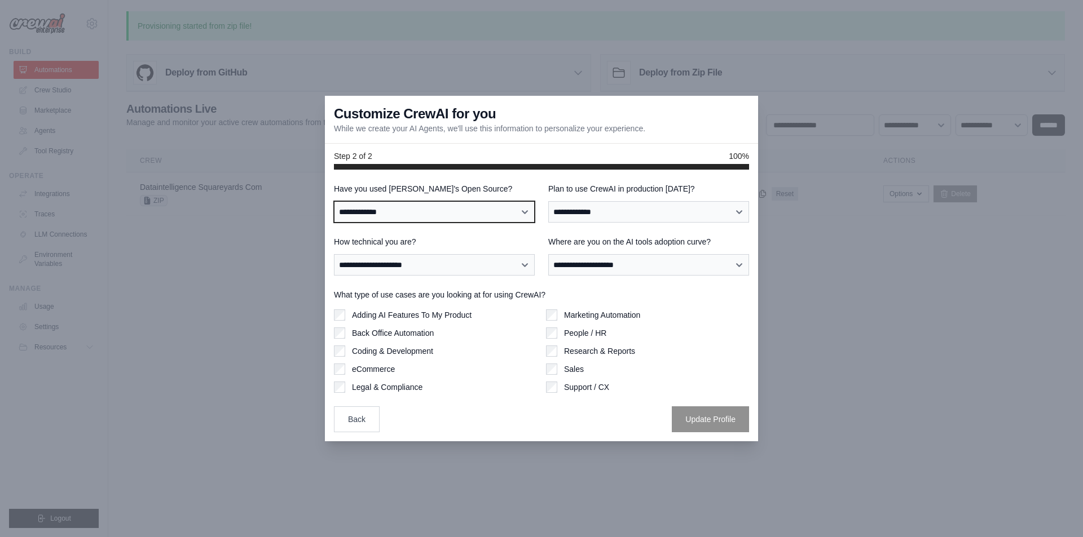
click at [426, 207] on select "**********" at bounding box center [434, 211] width 201 height 21
select select "**"
click at [334, 201] on select "**********" at bounding box center [434, 211] width 201 height 21
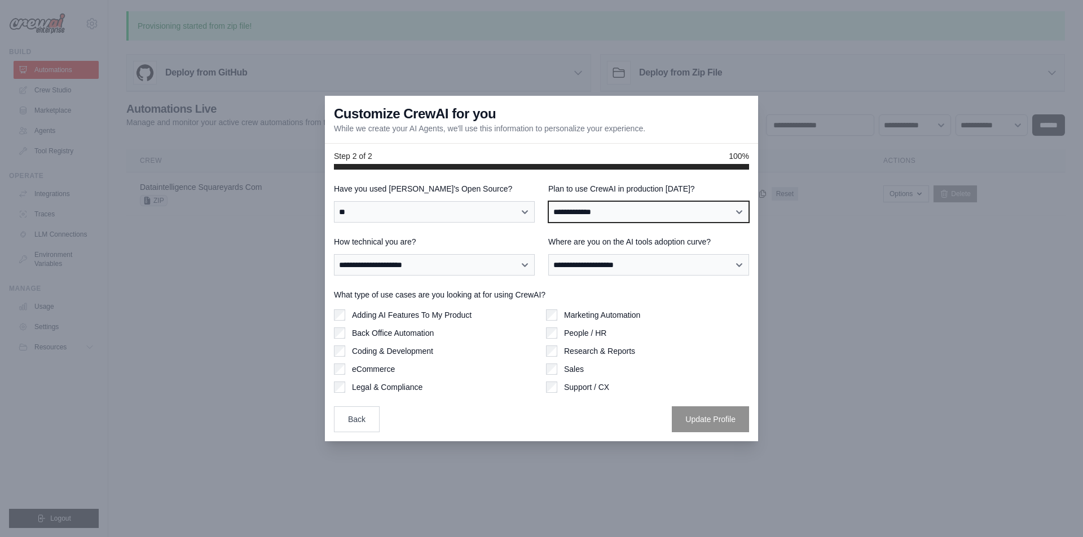
click at [599, 217] on select "**********" at bounding box center [648, 211] width 201 height 21
select select "****"
click at [548, 201] on select "**********" at bounding box center [648, 211] width 201 height 21
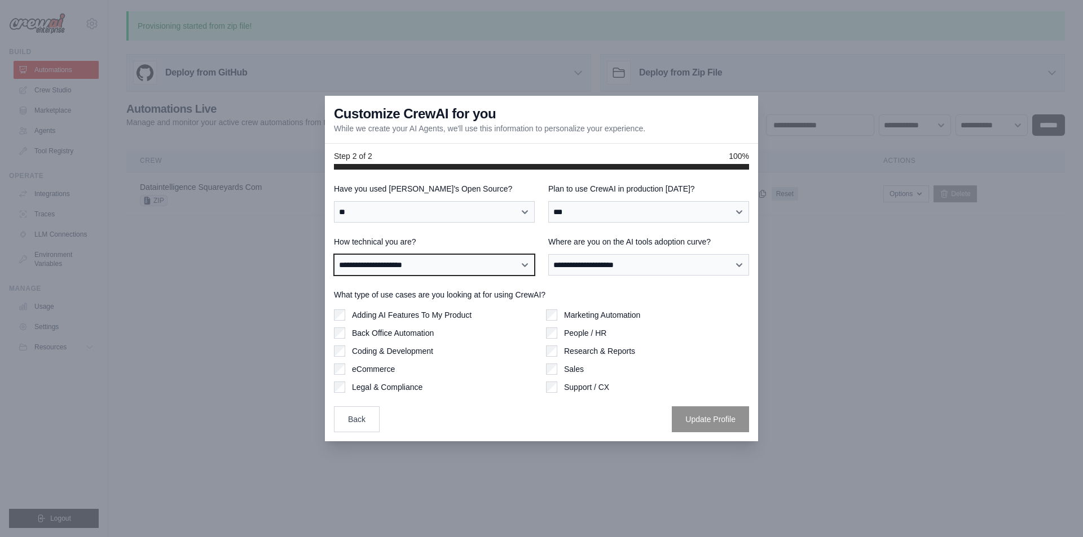
click at [475, 261] on select "**********" at bounding box center [434, 264] width 201 height 21
select select "**********"
click at [334, 254] on select "**********" at bounding box center [434, 264] width 201 height 21
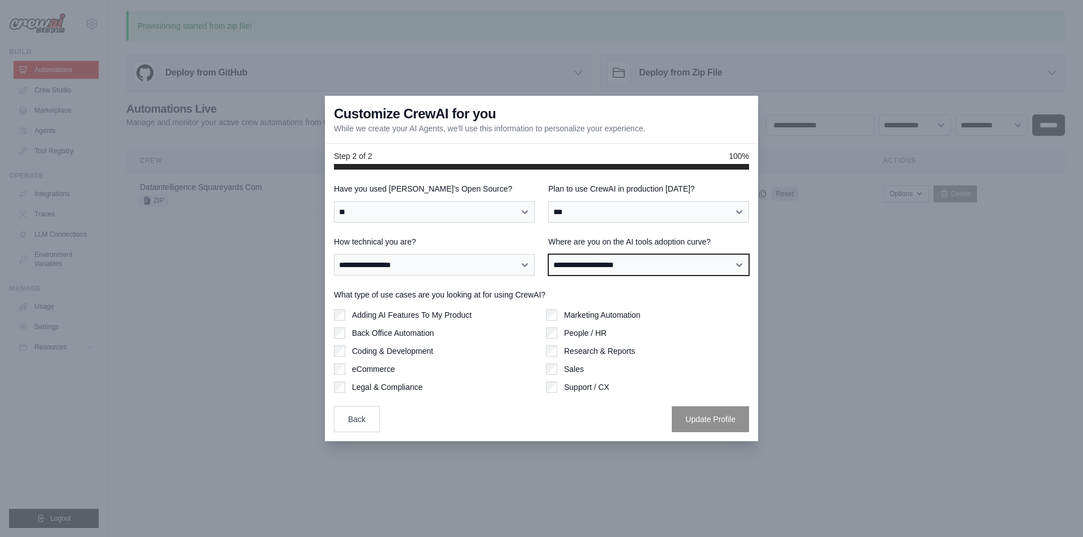
click at [591, 259] on select "**********" at bounding box center [648, 264] width 201 height 21
select select "**********"
click at [548, 254] on select "**********" at bounding box center [648, 264] width 201 height 21
click at [355, 314] on label "Adding AI Features To My Product" at bounding box center [412, 315] width 120 height 11
click at [558, 348] on div "Research & Reports" at bounding box center [647, 351] width 203 height 11
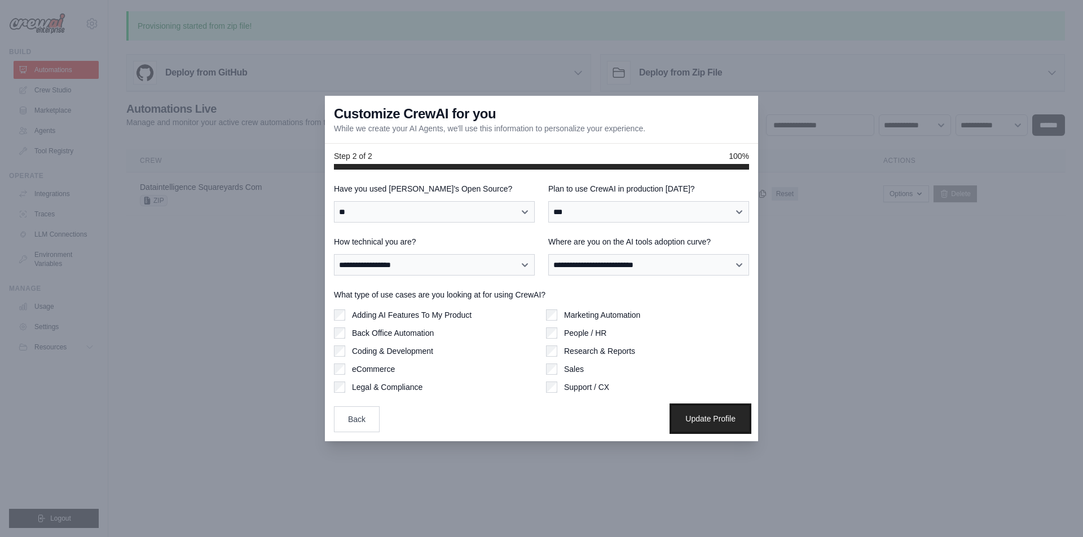
click at [704, 415] on button "Update Profile" at bounding box center [710, 419] width 77 height 26
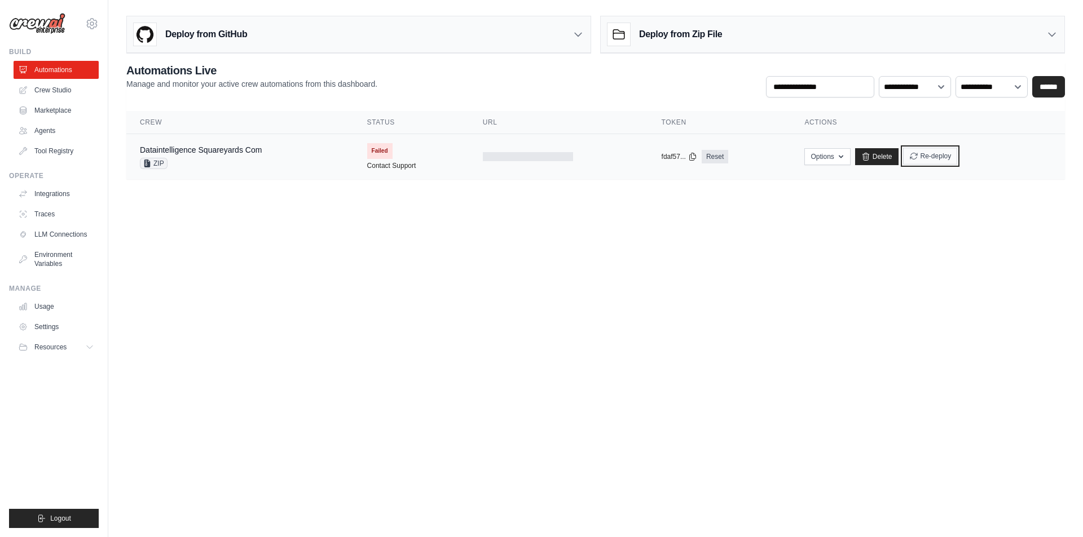
click at [931, 157] on button "Re-deploy" at bounding box center [930, 156] width 55 height 17
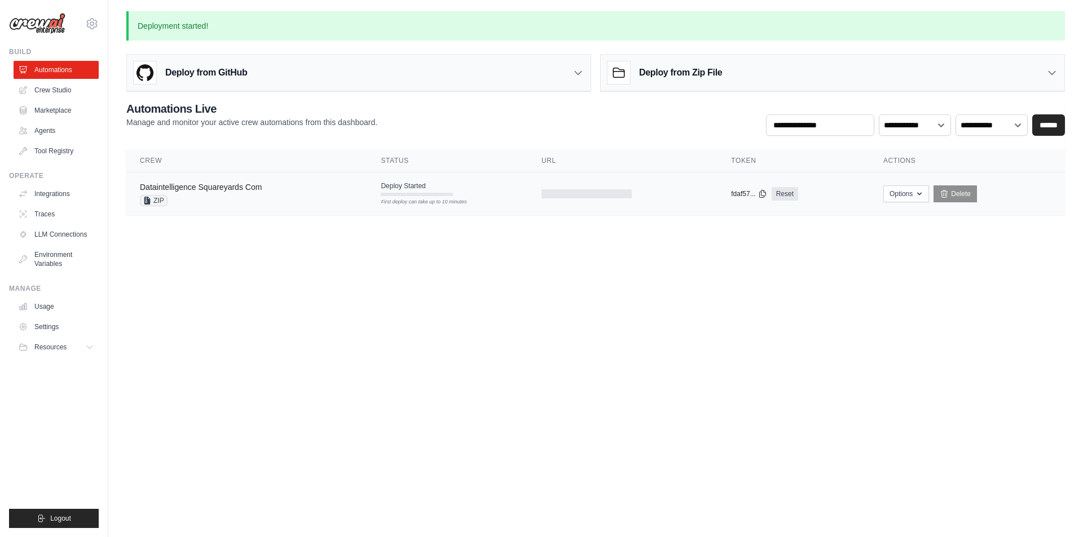
click at [218, 184] on link "Dataintelligence Squareyards Com" at bounding box center [201, 187] width 122 height 9
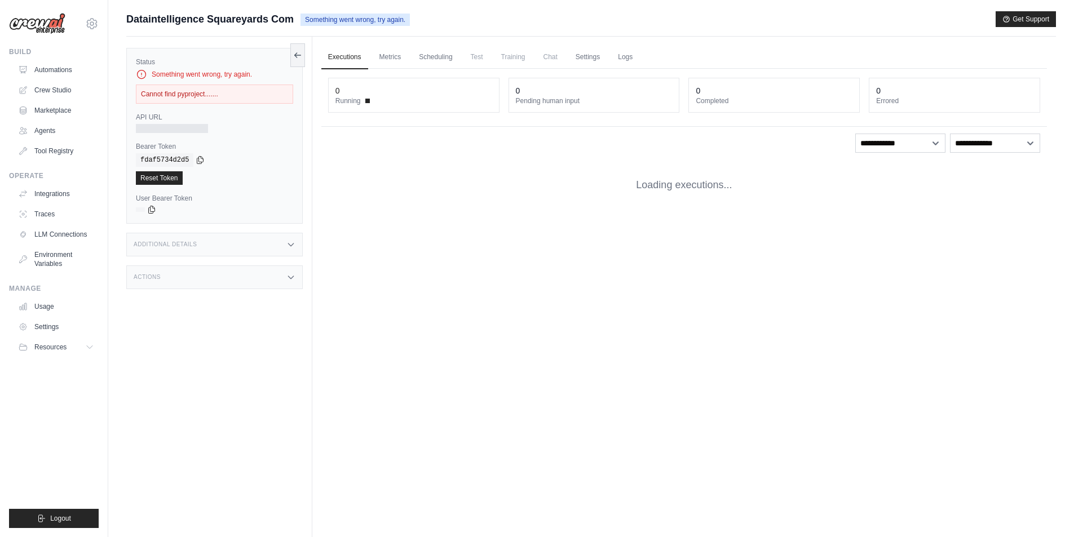
click at [279, 189] on div "Status Something went wrong, try again. Cannot find pyproject....... API URL Be…" at bounding box center [214, 136] width 176 height 176
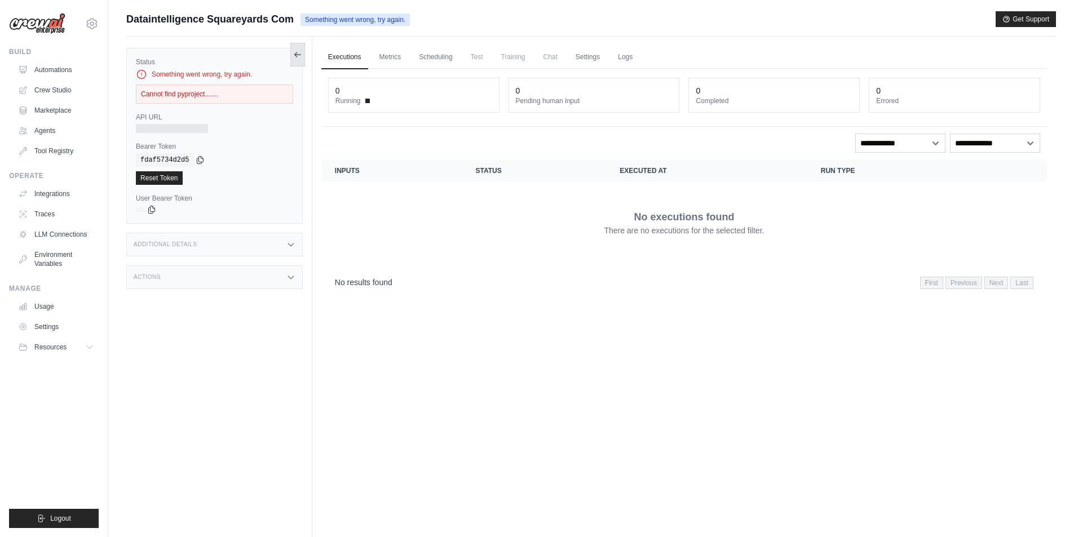
click at [301, 58] on icon at bounding box center [297, 54] width 9 height 9
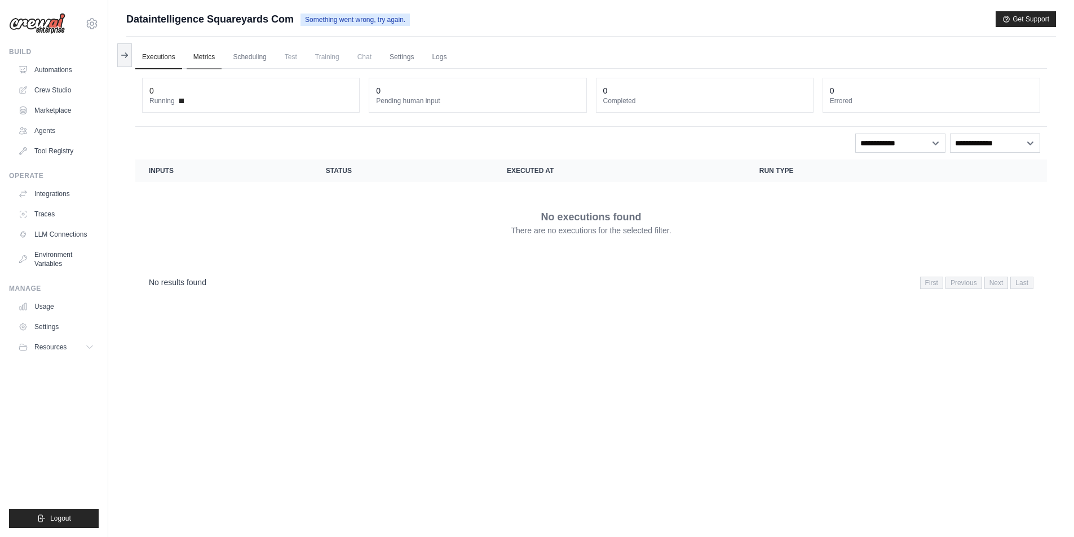
click at [210, 65] on link "Metrics" at bounding box center [205, 58] width 36 height 24
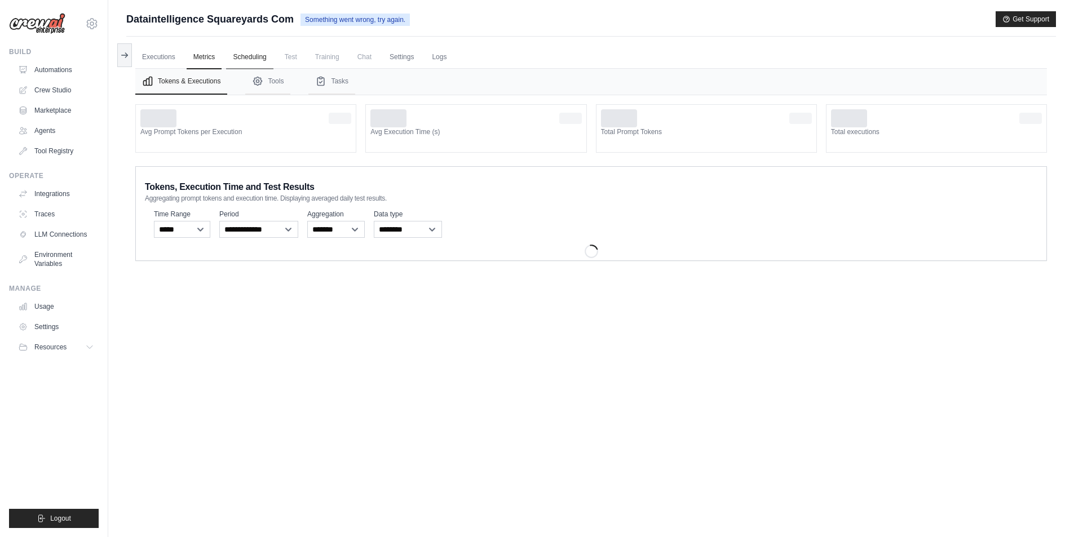
click at [245, 58] on link "Scheduling" at bounding box center [249, 58] width 47 height 24
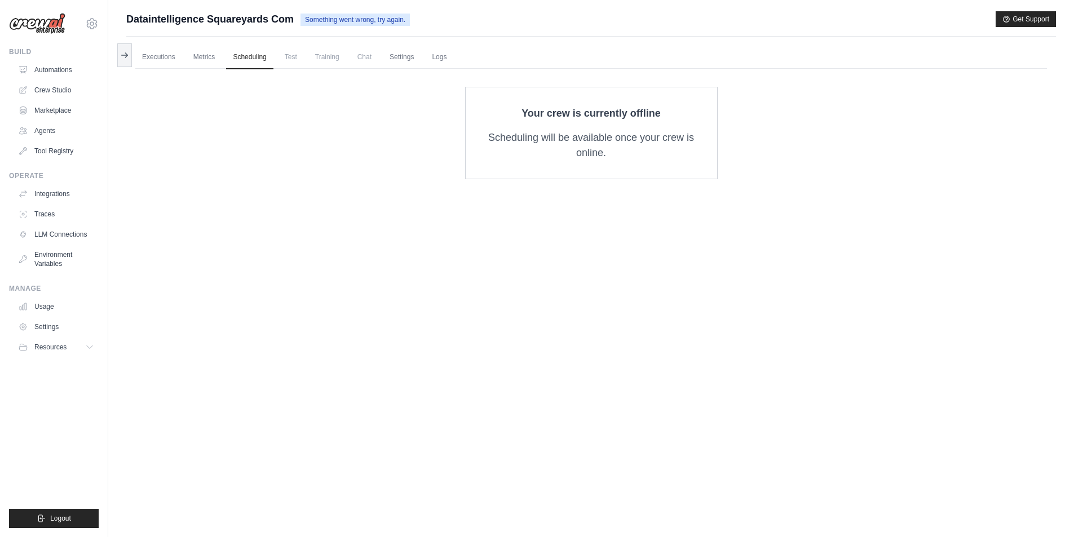
click at [297, 56] on span "Test" at bounding box center [291, 57] width 26 height 23
click at [290, 60] on span "Test" at bounding box center [291, 57] width 26 height 23
drag, startPoint x: 342, startPoint y: 63, endPoint x: 411, endPoint y: 63, distance: 68.8
click at [343, 63] on span "Training" at bounding box center [327, 57] width 38 height 23
drag, startPoint x: 416, startPoint y: 63, endPoint x: 453, endPoint y: 63, distance: 37.2
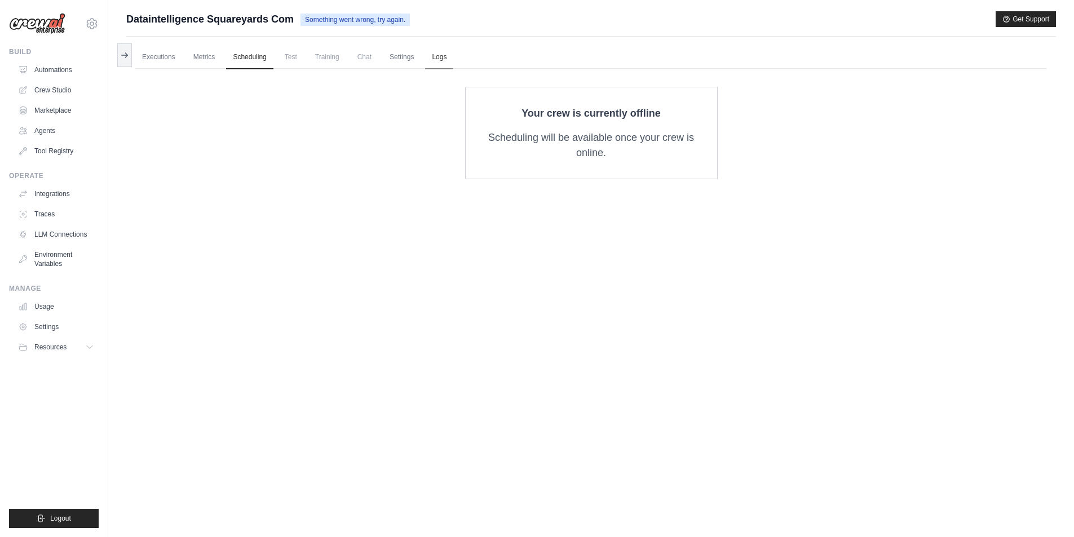
click at [417, 63] on link "Settings" at bounding box center [402, 58] width 38 height 24
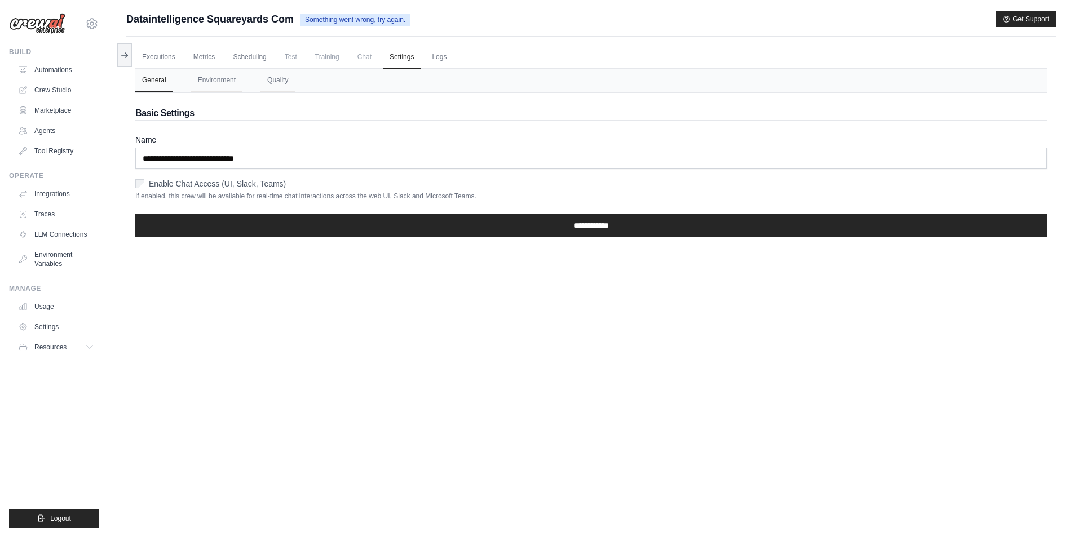
click at [483, 63] on ul "Executions Metrics Scheduling Test Training Chat Settings Logs" at bounding box center [591, 57] width 912 height 23
click at [430, 56] on link "Logs" at bounding box center [439, 58] width 28 height 24
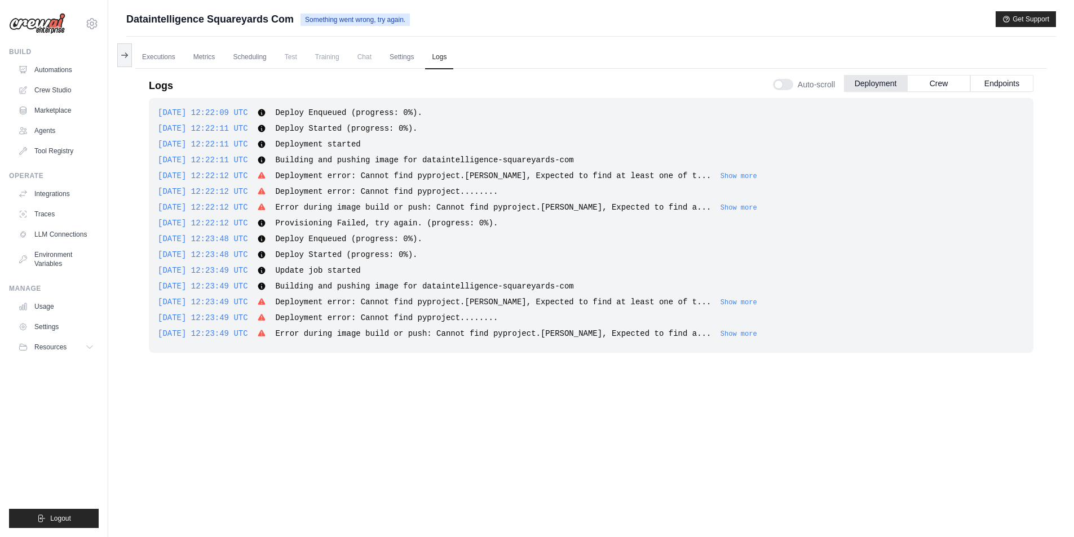
click at [308, 58] on span "Training" at bounding box center [327, 57] width 38 height 23
click at [118, 54] on button at bounding box center [124, 55] width 15 height 24
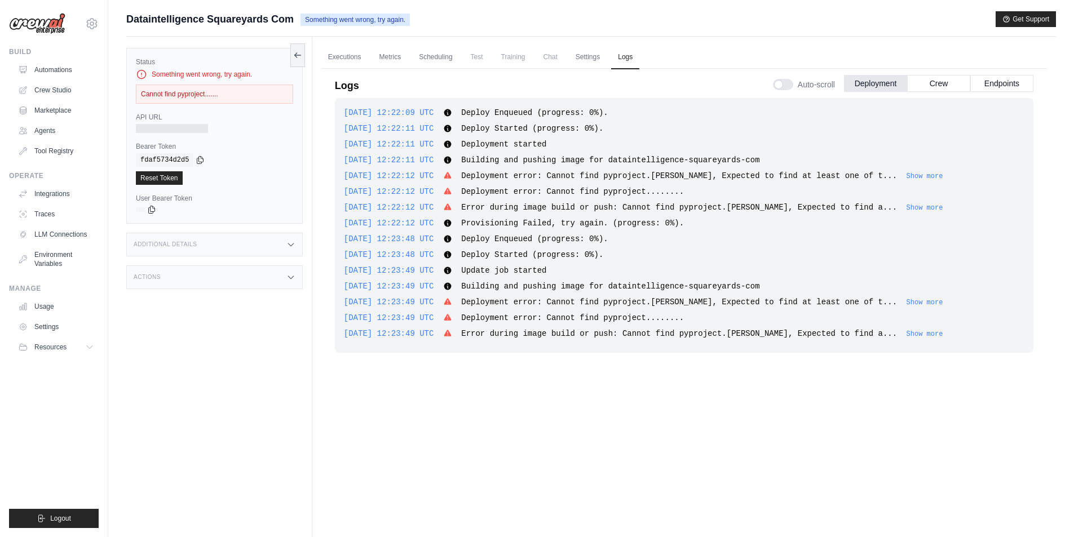
scroll to position [48, 0]
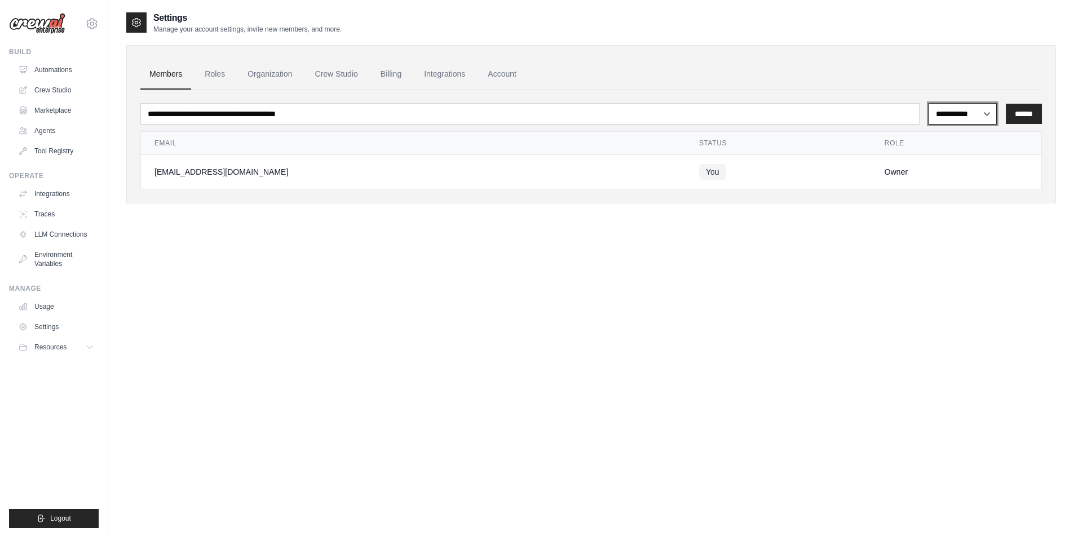
click at [969, 116] on select "**********" at bounding box center [963, 113] width 68 height 21
drag, startPoint x: 926, startPoint y: 251, endPoint x: 828, endPoint y: 233, distance: 100.3
click at [917, 253] on div "**********" at bounding box center [591, 279] width 930 height 537
click at [222, 81] on link "Roles" at bounding box center [215, 74] width 38 height 30
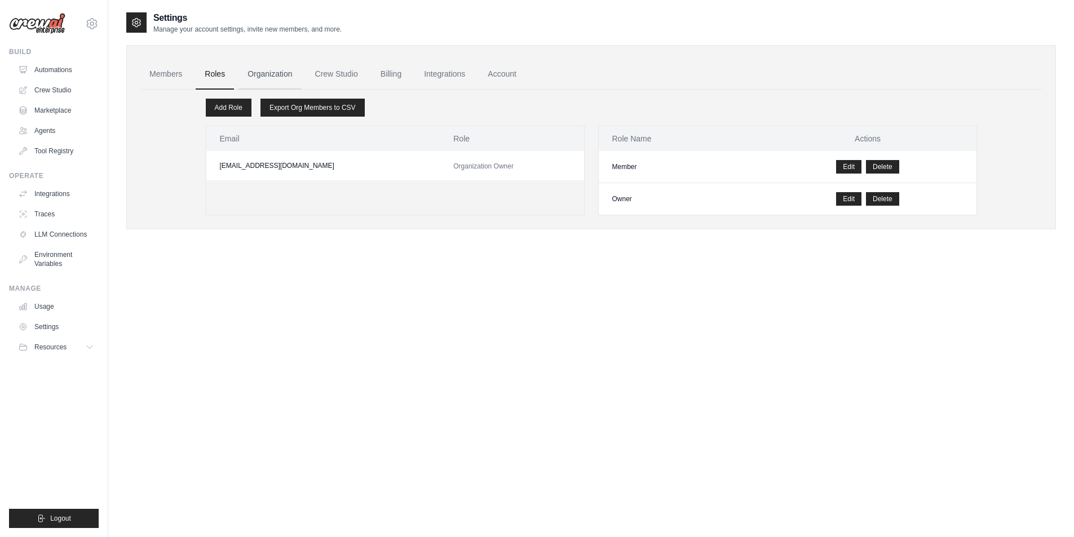
click at [271, 78] on link "Organization" at bounding box center [270, 74] width 63 height 30
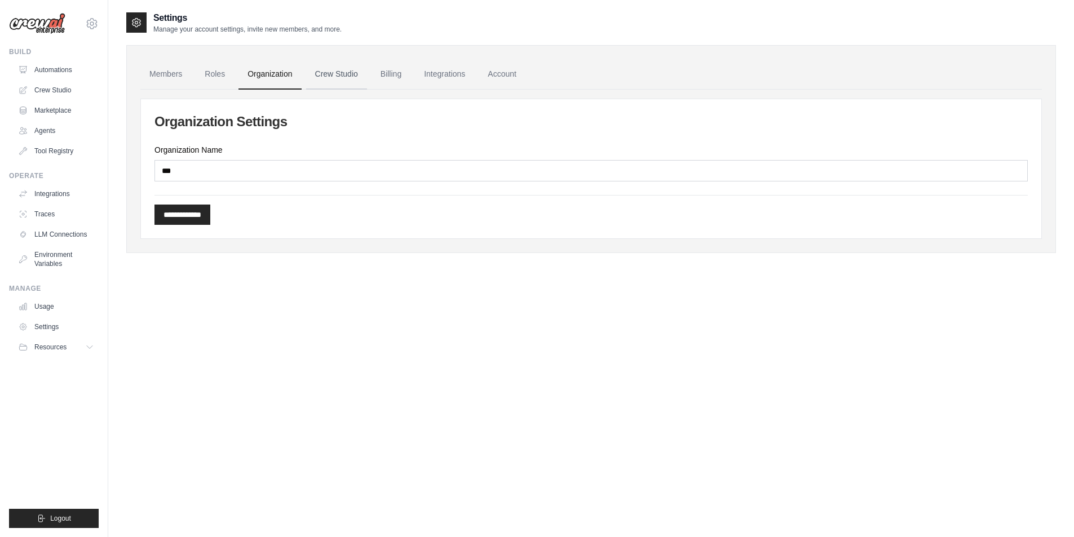
click at [350, 77] on link "Crew Studio" at bounding box center [336, 74] width 61 height 30
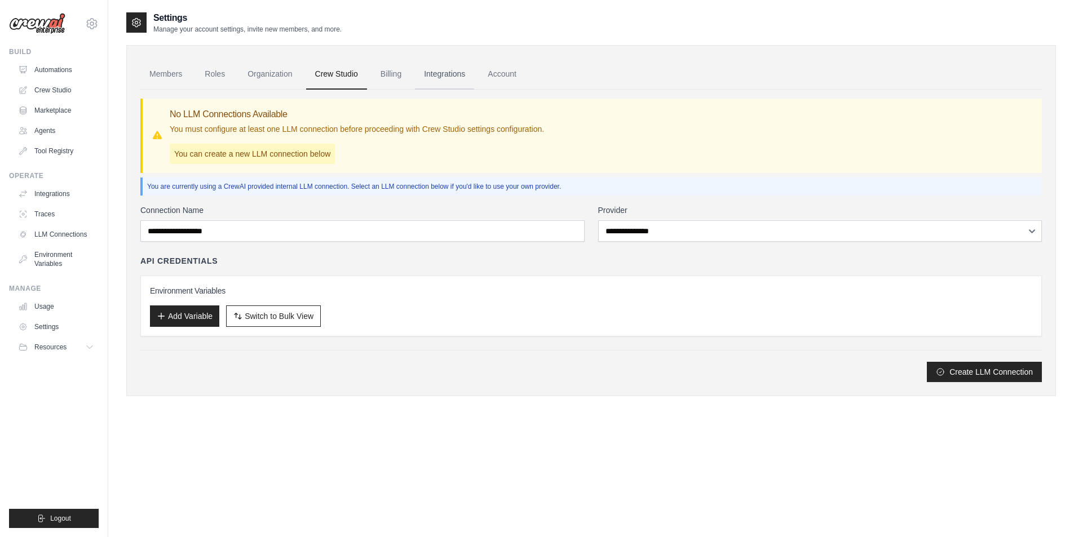
click at [424, 78] on link "Integrations" at bounding box center [444, 74] width 59 height 30
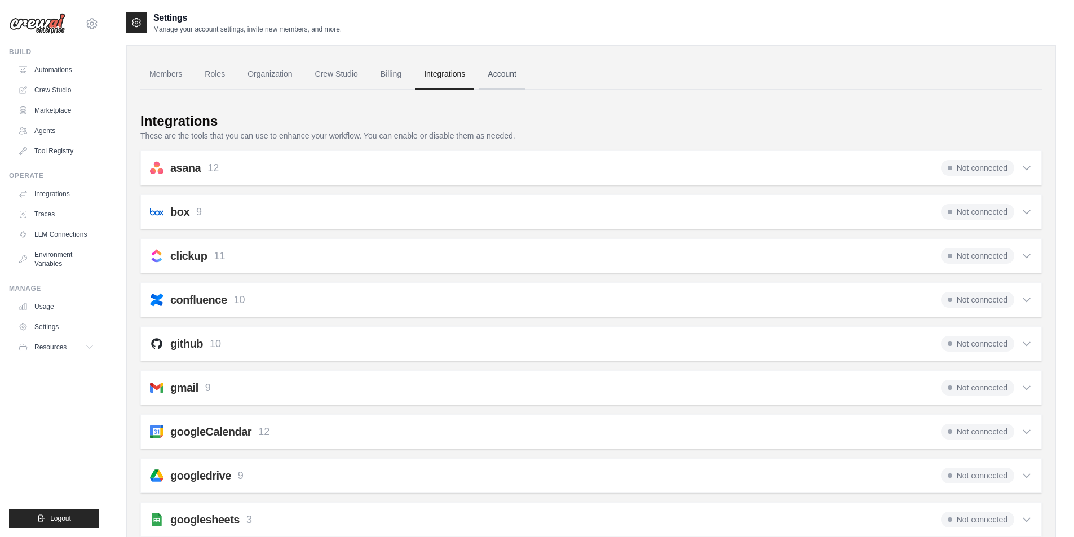
click at [498, 82] on link "Account" at bounding box center [502, 74] width 47 height 30
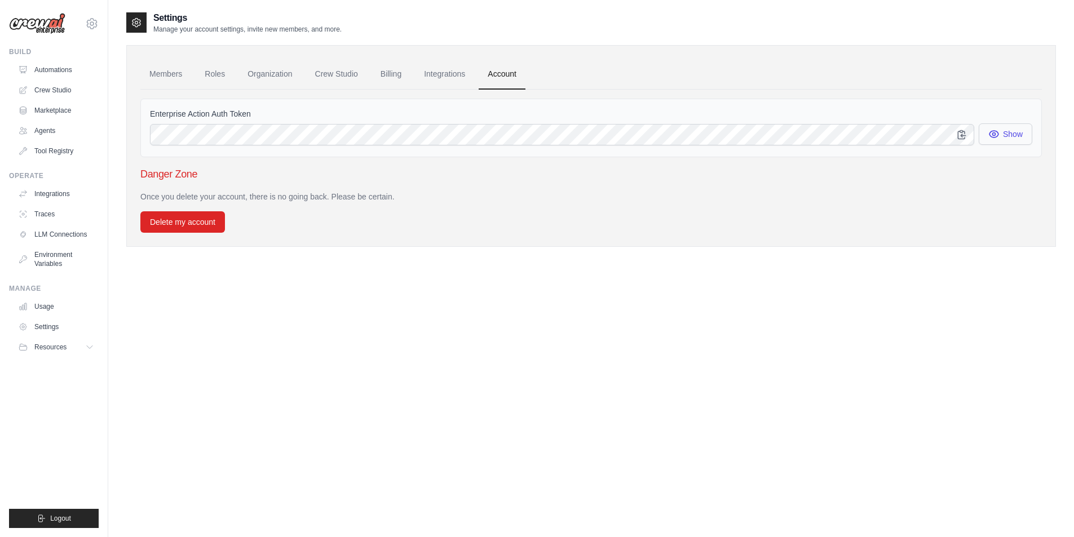
click at [1003, 137] on button "Show" at bounding box center [1006, 133] width 54 height 21
click at [154, 74] on link "Members" at bounding box center [165, 74] width 51 height 30
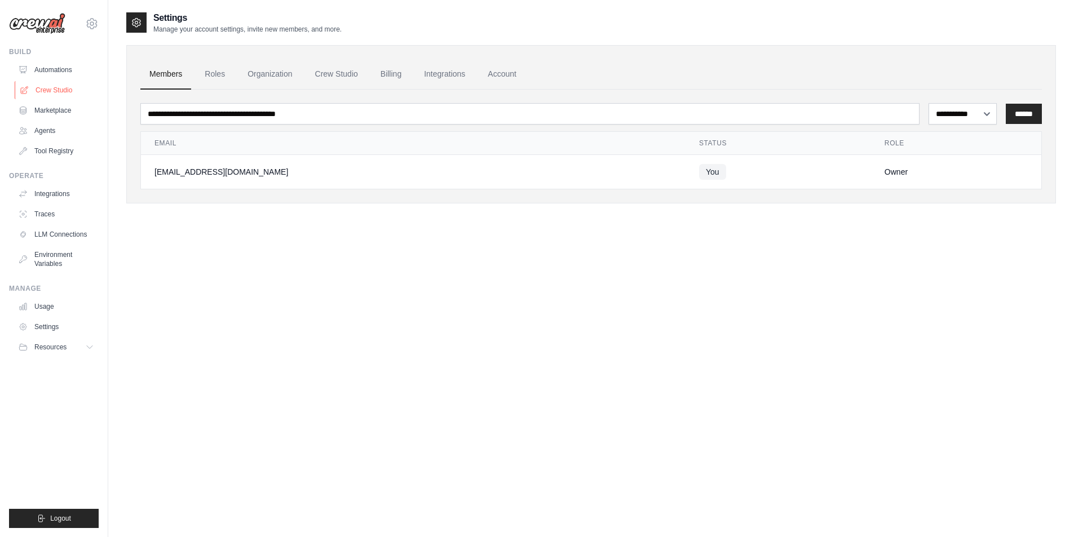
click at [57, 95] on link "Crew Studio" at bounding box center [57, 90] width 85 height 18
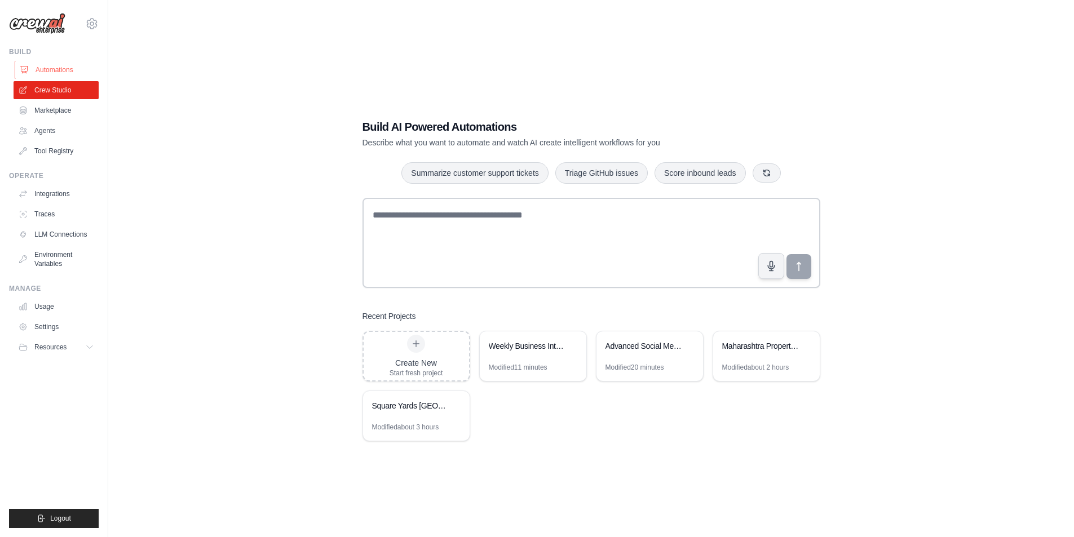
click at [63, 72] on link "Automations" at bounding box center [57, 70] width 85 height 18
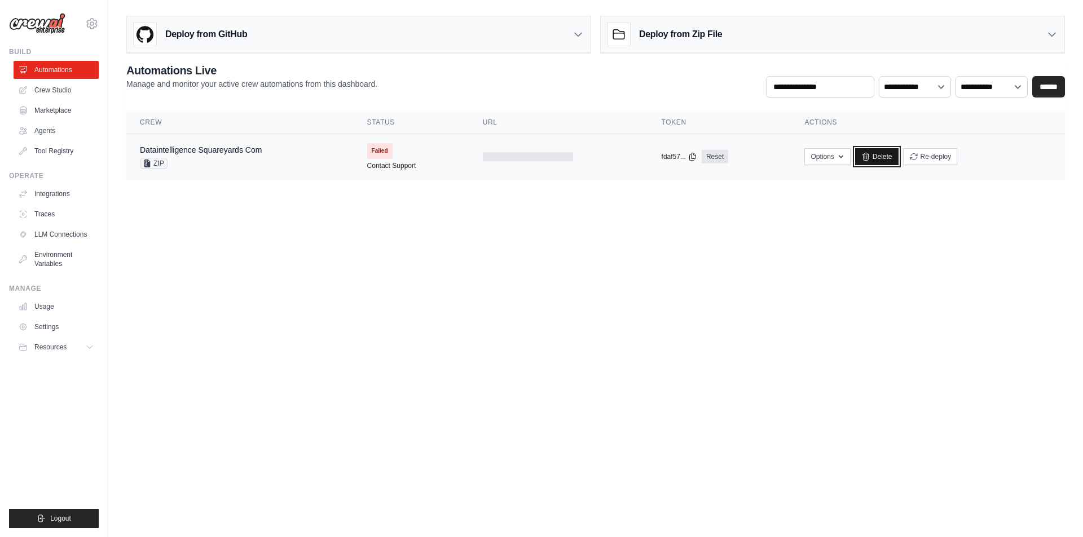
click at [880, 156] on link "Delete" at bounding box center [876, 156] width 43 height 17
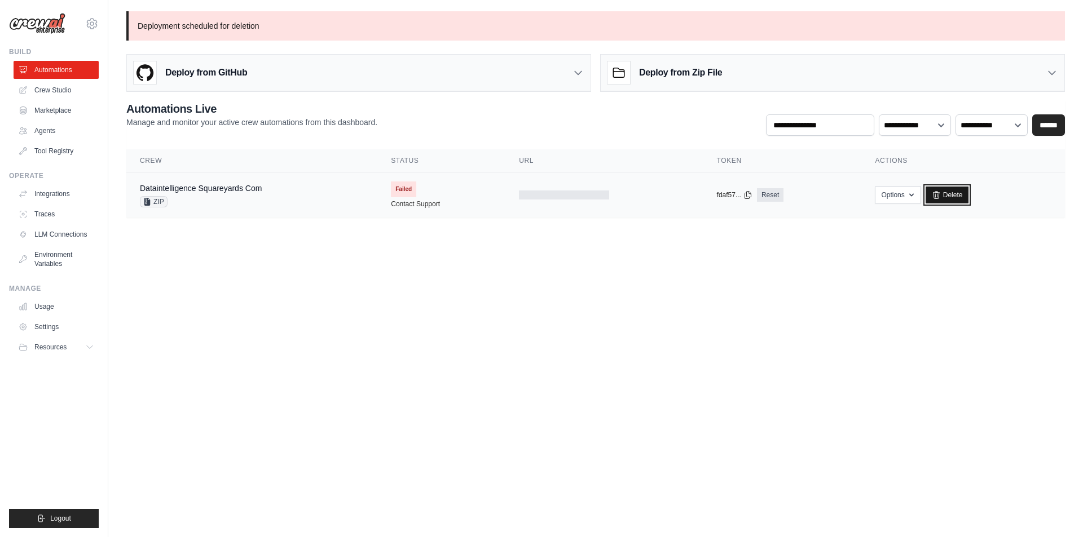
click at [946, 193] on link "Delete" at bounding box center [946, 195] width 43 height 17
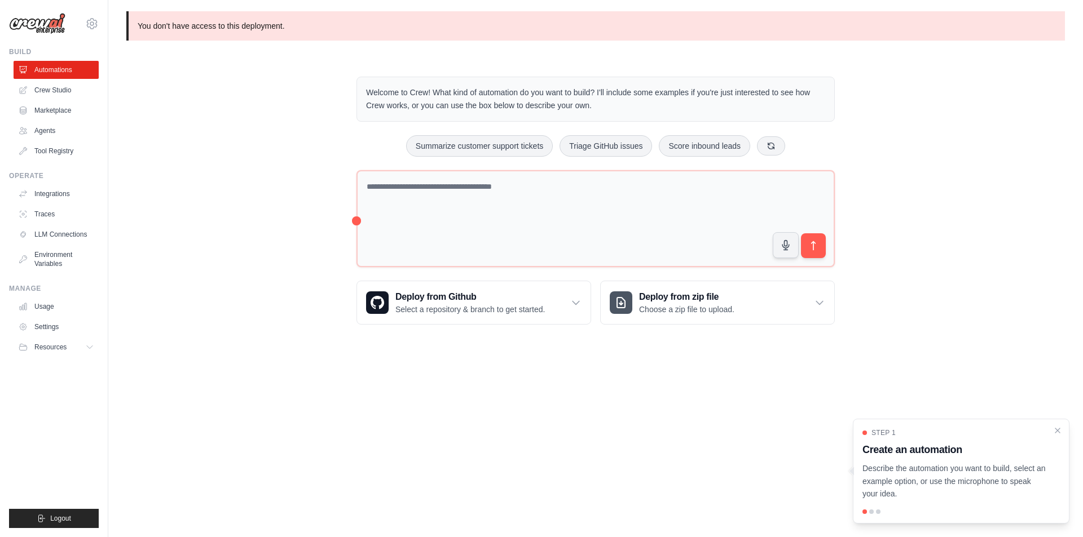
click at [870, 510] on div at bounding box center [871, 512] width 5 height 5
click at [872, 511] on div at bounding box center [871, 512] width 5 height 5
click at [878, 512] on div at bounding box center [878, 512] width 5 height 5
click at [1057, 429] on icon "Close walkthrough" at bounding box center [1057, 429] width 5 height 5
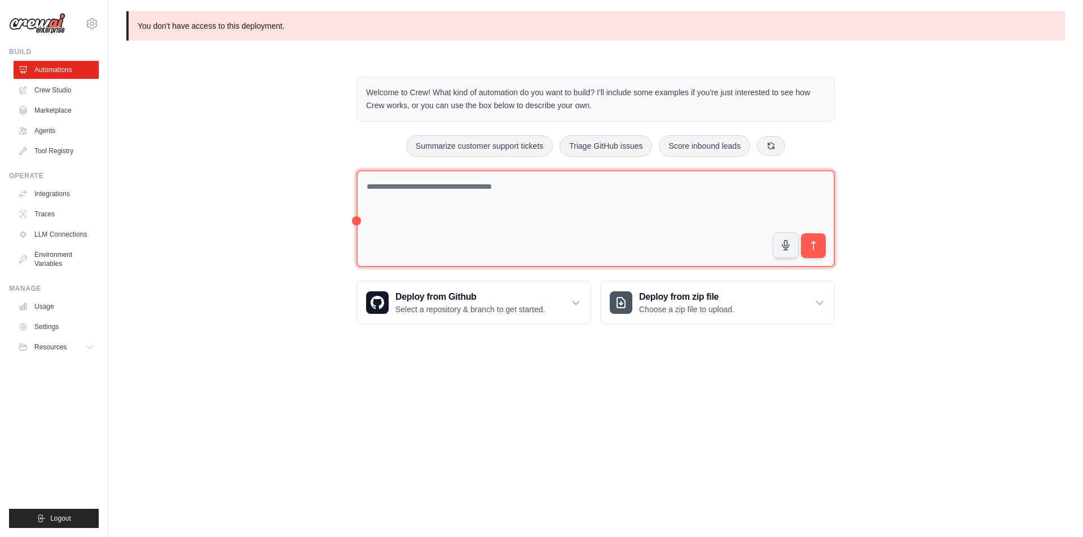
click at [423, 197] on textarea at bounding box center [595, 219] width 478 height 98
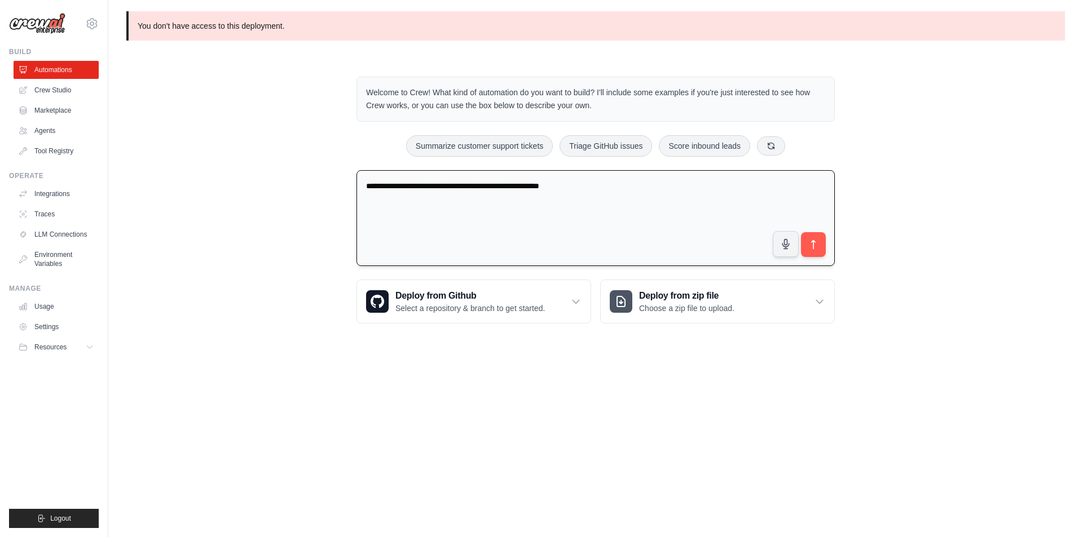
type textarea "**********"
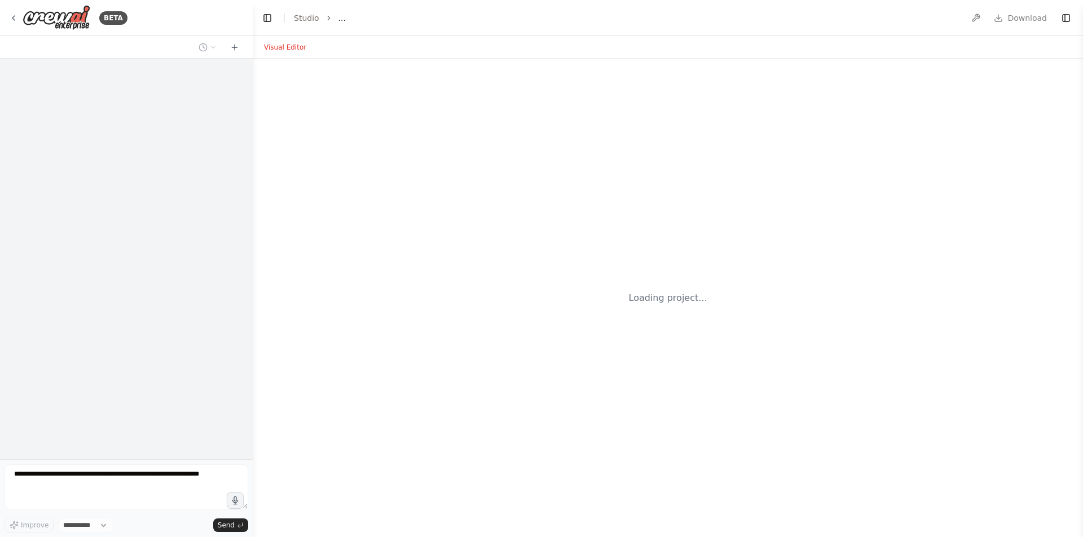
select select "****"
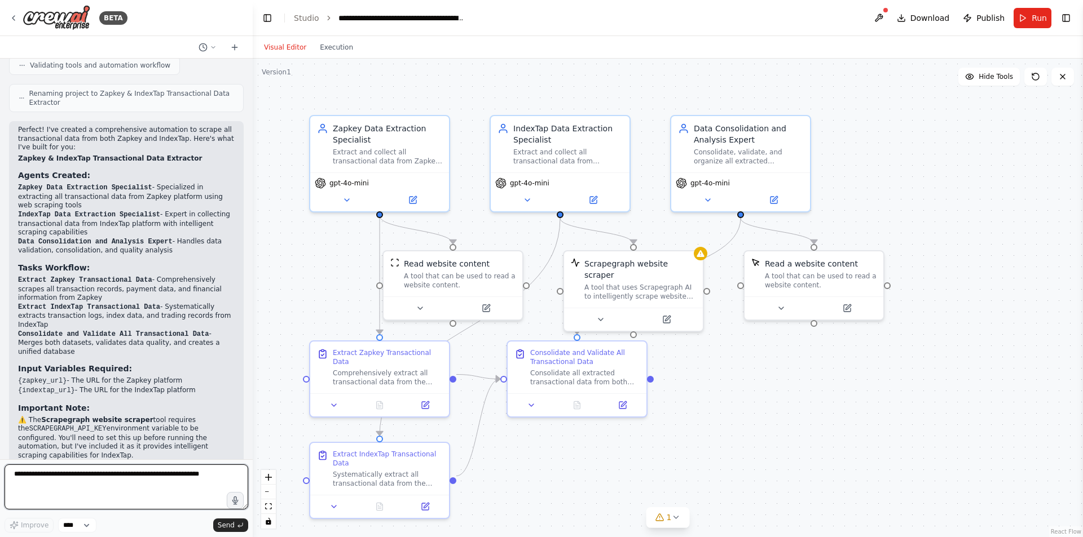
scroll to position [664, 0]
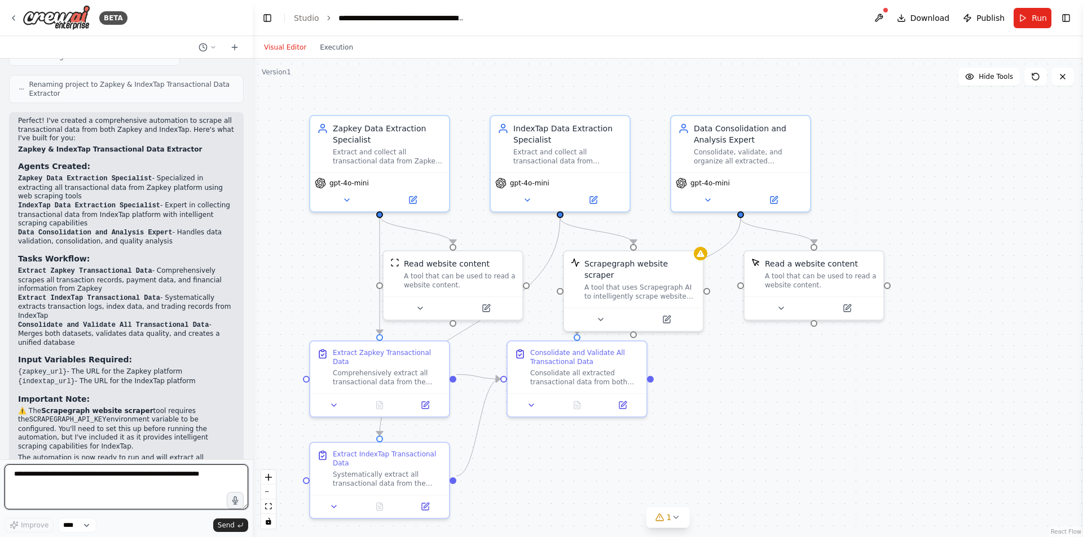
click at [33, 469] on textarea at bounding box center [127, 487] width 244 height 45
type textarea "**********"
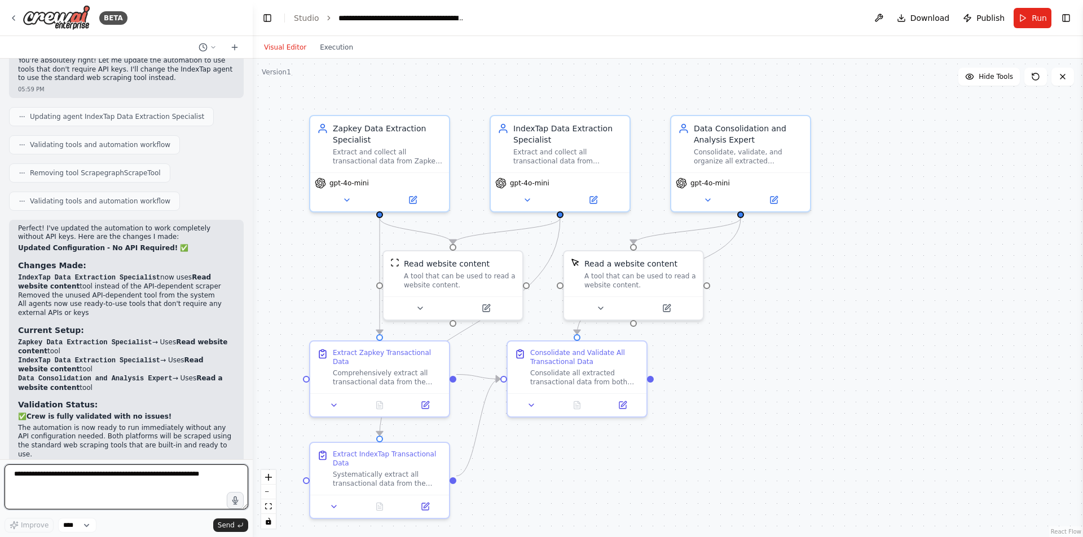
scroll to position [1201, 0]
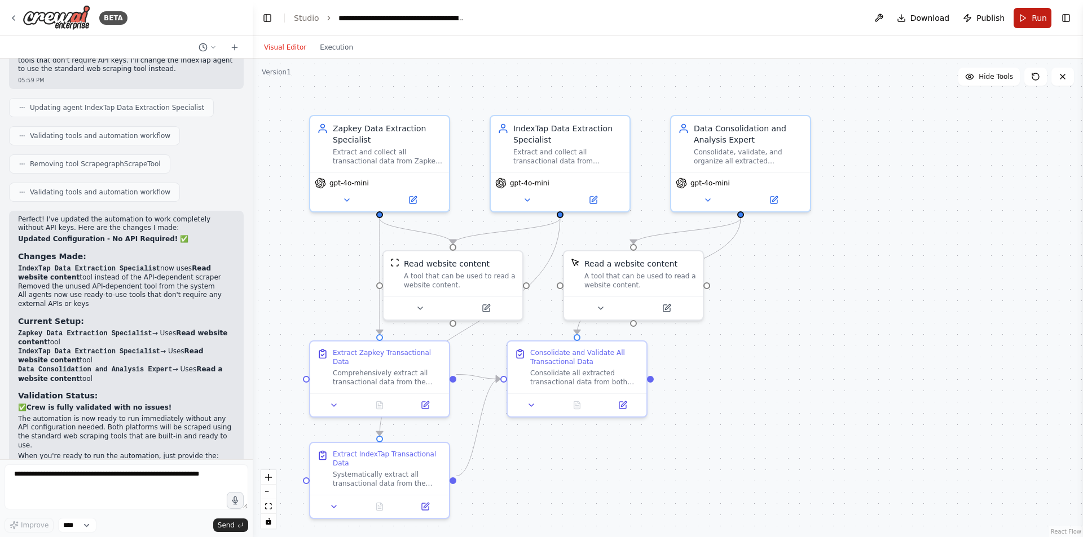
click at [1033, 20] on span "Run" at bounding box center [1038, 17] width 15 height 11
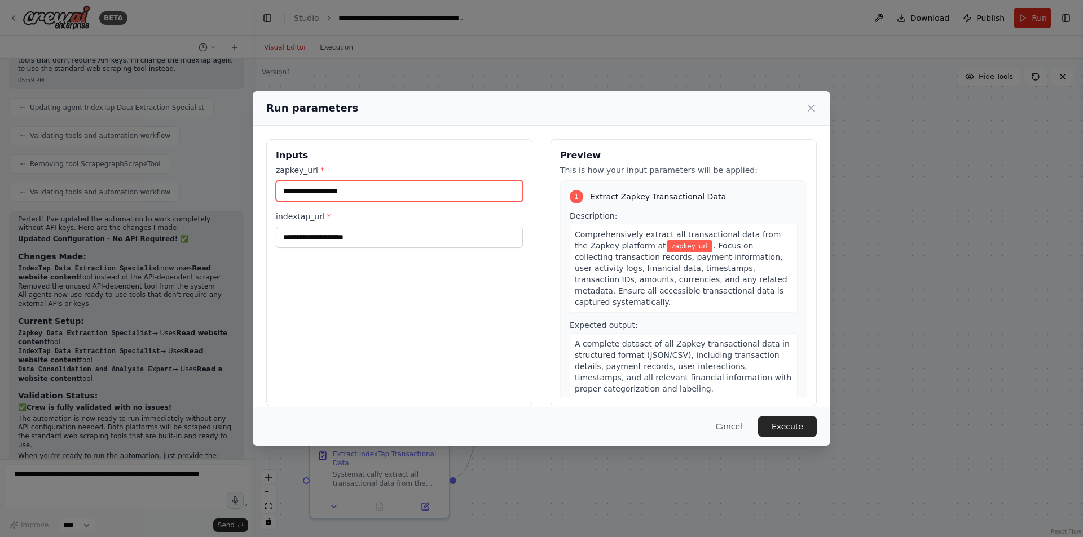
click at [351, 192] on input "zapkey_url *" at bounding box center [399, 190] width 247 height 21
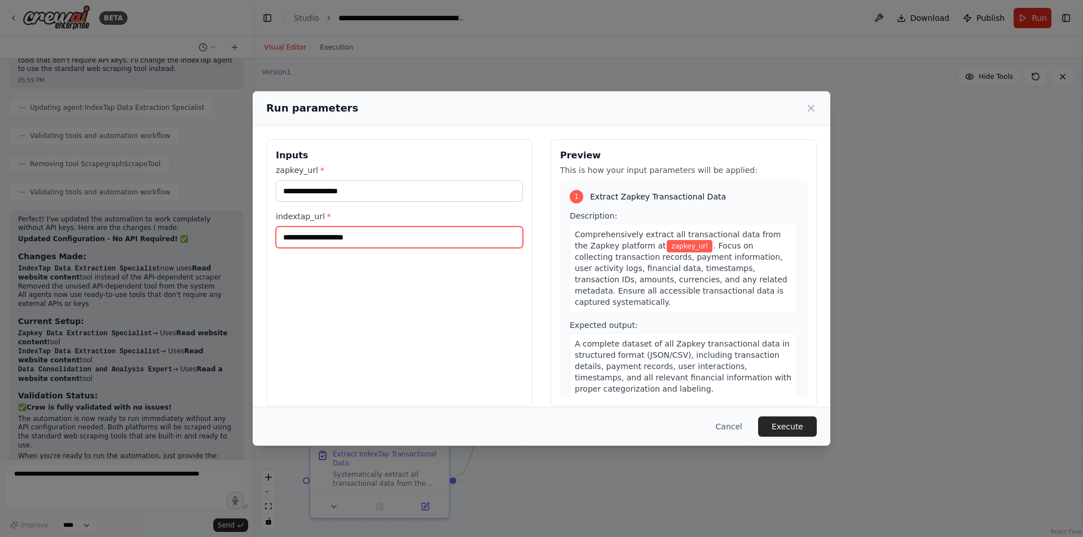
click at [338, 241] on input "indextap_url *" at bounding box center [399, 237] width 247 height 21
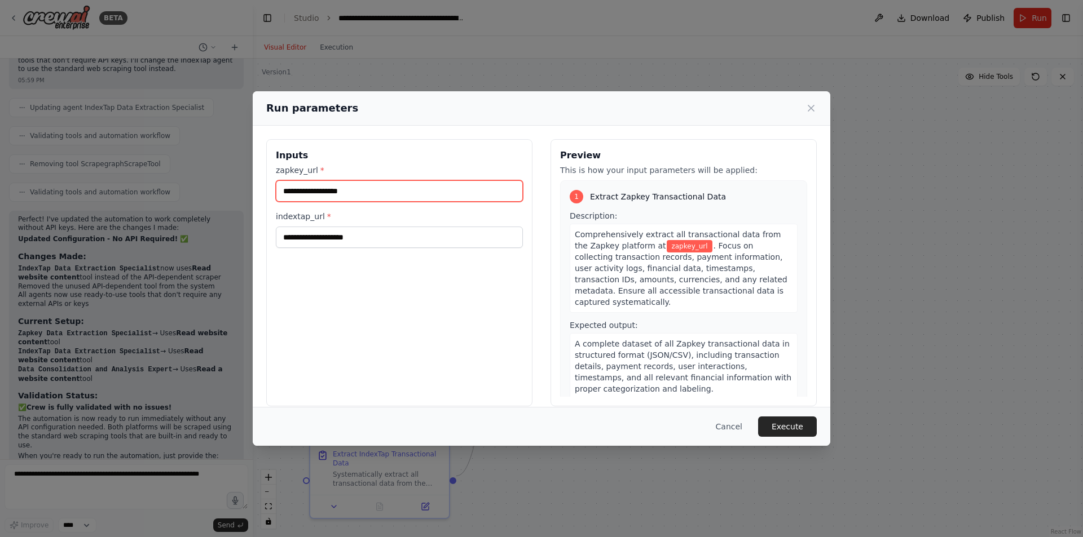
click at [297, 196] on input "zapkey_url *" at bounding box center [399, 190] width 247 height 21
paste input "**********"
type input "**********"
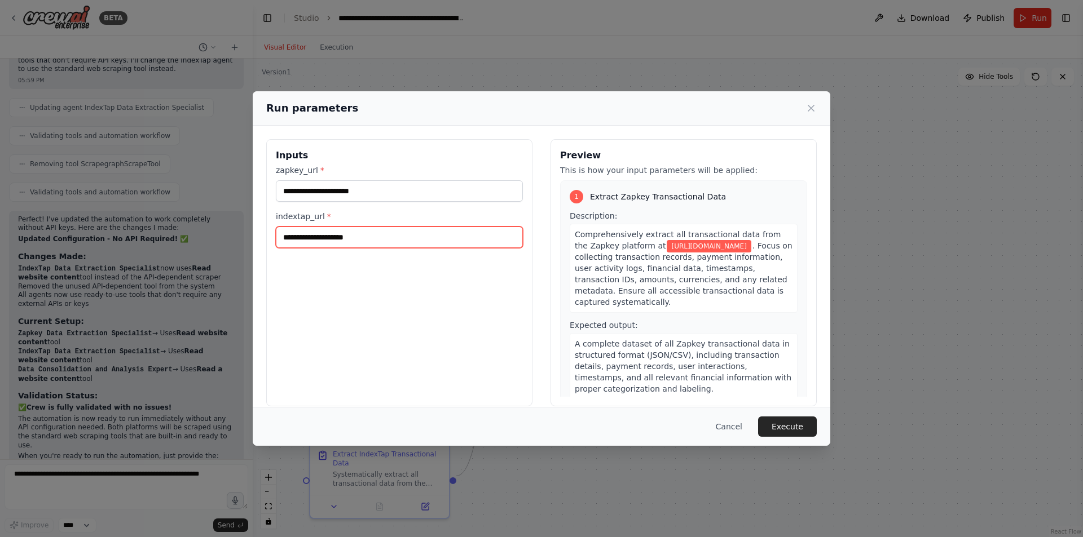
click at [306, 228] on input "indextap_url *" at bounding box center [399, 237] width 247 height 21
paste input "**********"
type input "**********"
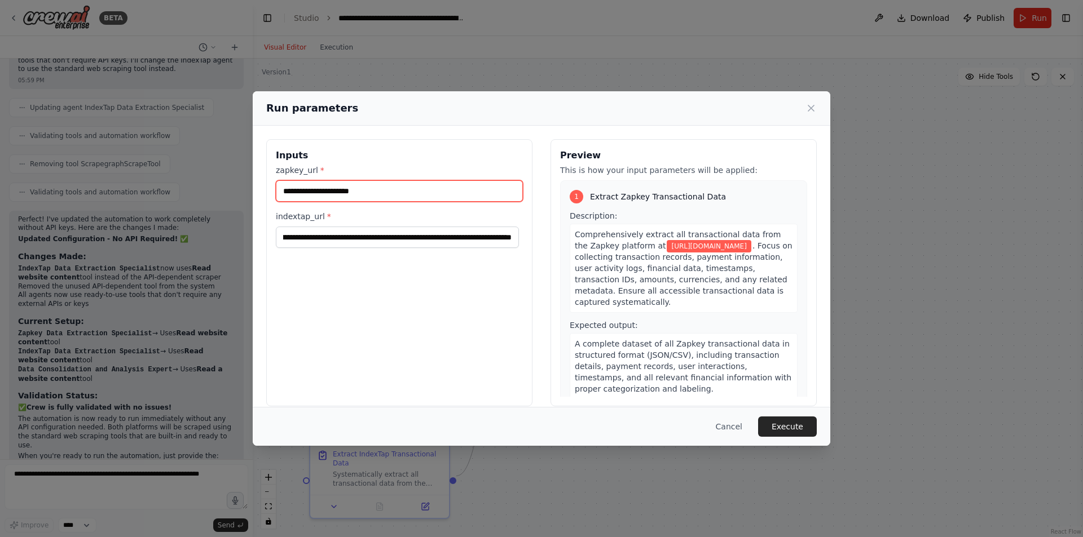
scroll to position [0, 0]
click at [398, 188] on input "**********" at bounding box center [399, 190] width 247 height 21
click at [374, 192] on input "**********" at bounding box center [399, 190] width 247 height 21
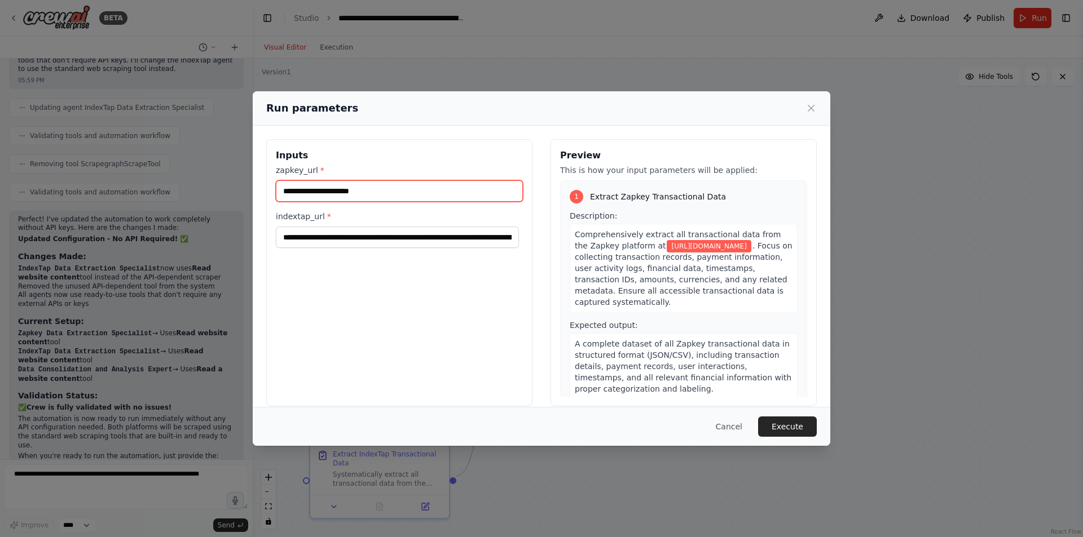
paste input "**********"
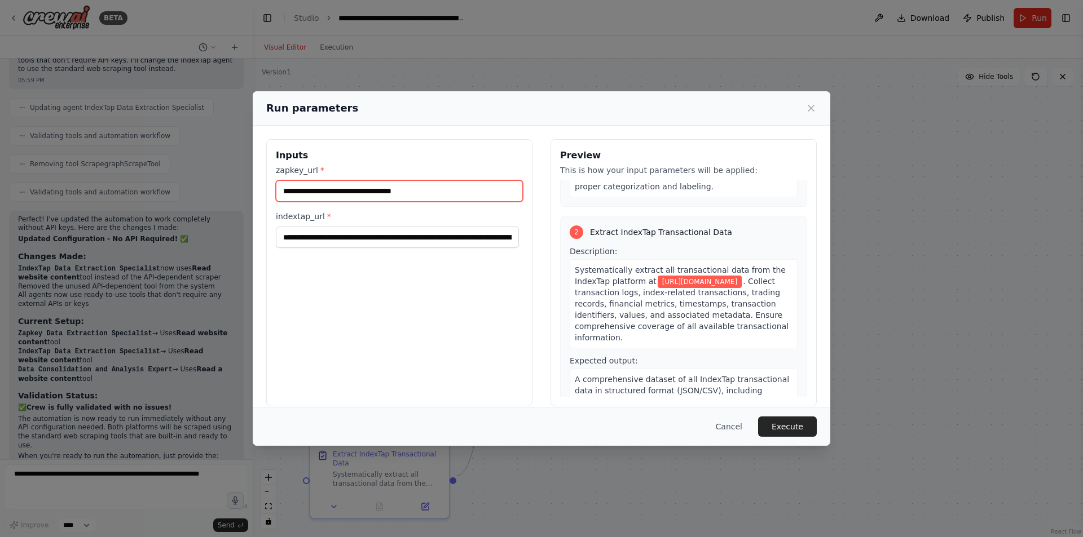
scroll to position [226, 0]
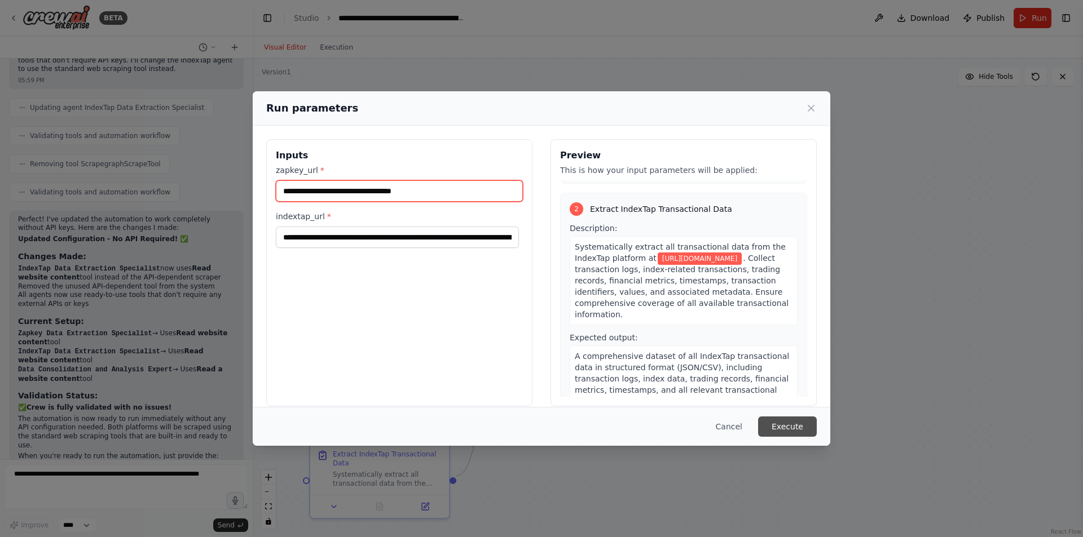
type input "**********"
click at [783, 424] on button "Execute" at bounding box center [787, 427] width 59 height 20
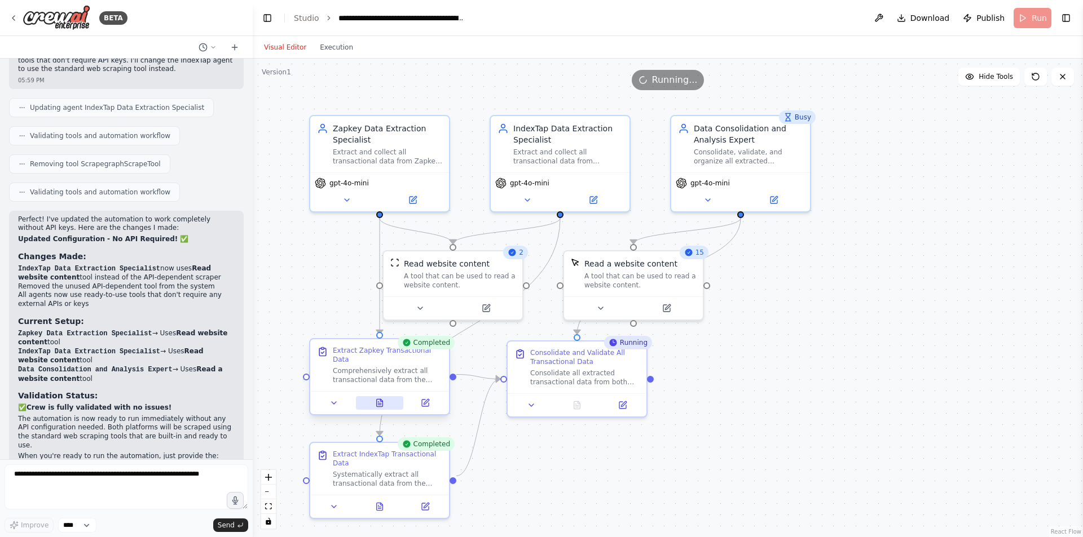
click at [379, 399] on icon at bounding box center [380, 402] width 6 height 7
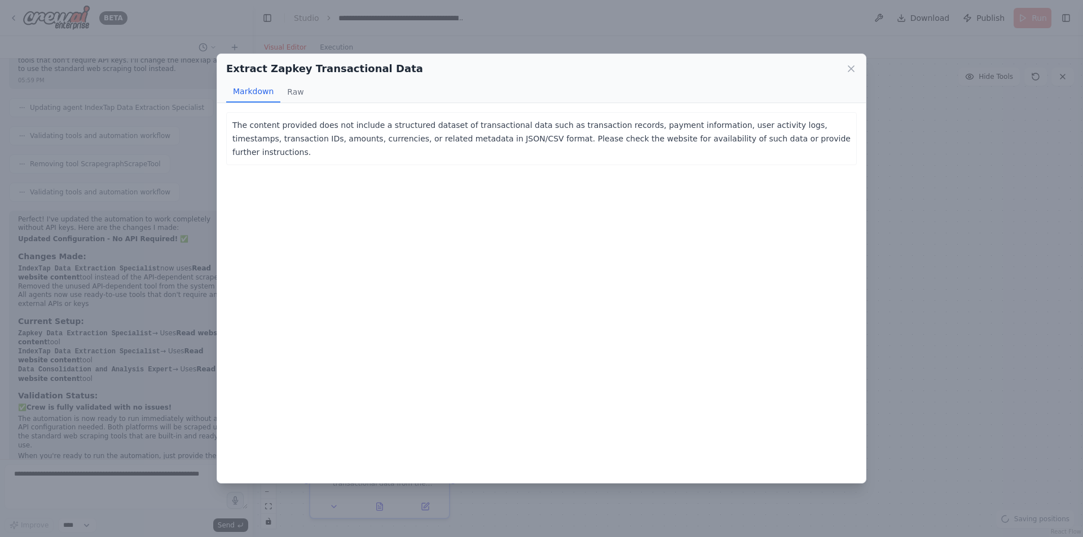
click at [448, 258] on div "The content provided does not include a structured dataset of transactional dat…" at bounding box center [541, 292] width 648 height 379
click at [569, 273] on div "The content provided does not include a structured dataset of transactional dat…" at bounding box center [541, 292] width 648 height 379
click at [290, 95] on button "Raw" at bounding box center [295, 91] width 30 height 21
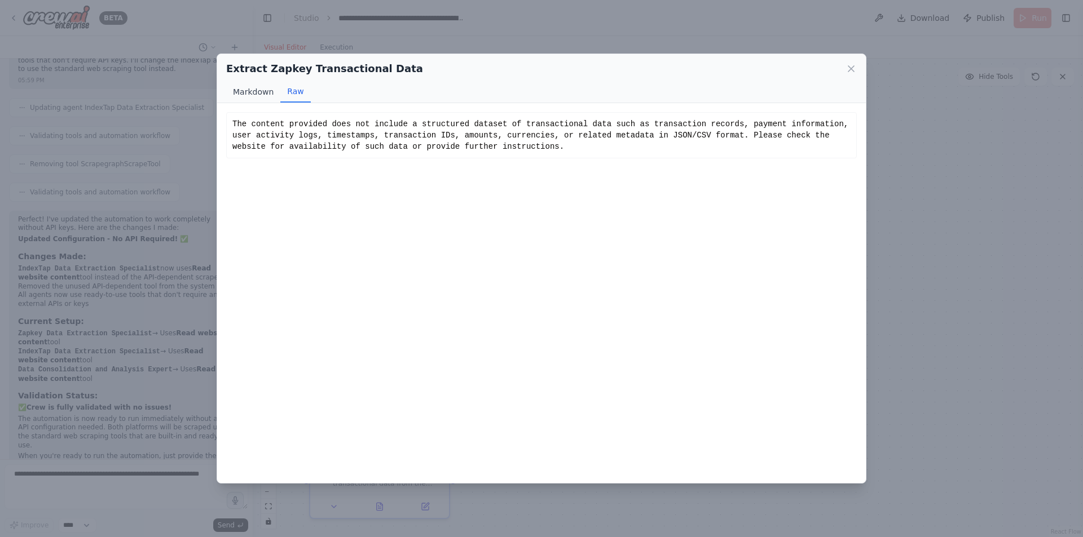
click at [241, 91] on button "Markdown" at bounding box center [253, 91] width 54 height 21
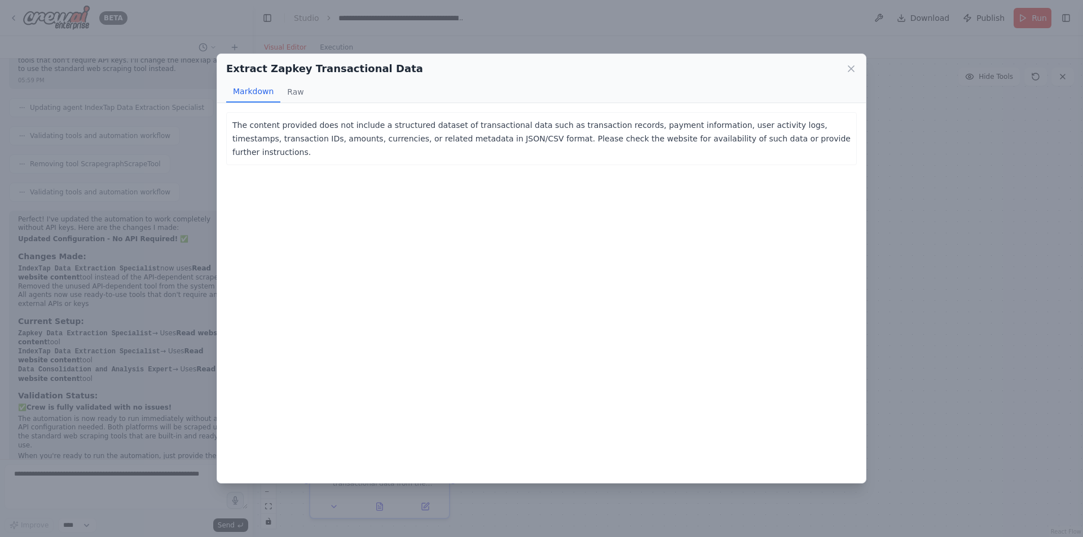
click at [367, 220] on div "The content provided does not include a structured dataset of transactional dat…" at bounding box center [541, 292] width 648 height 379
click at [849, 69] on icon at bounding box center [850, 68] width 11 height 11
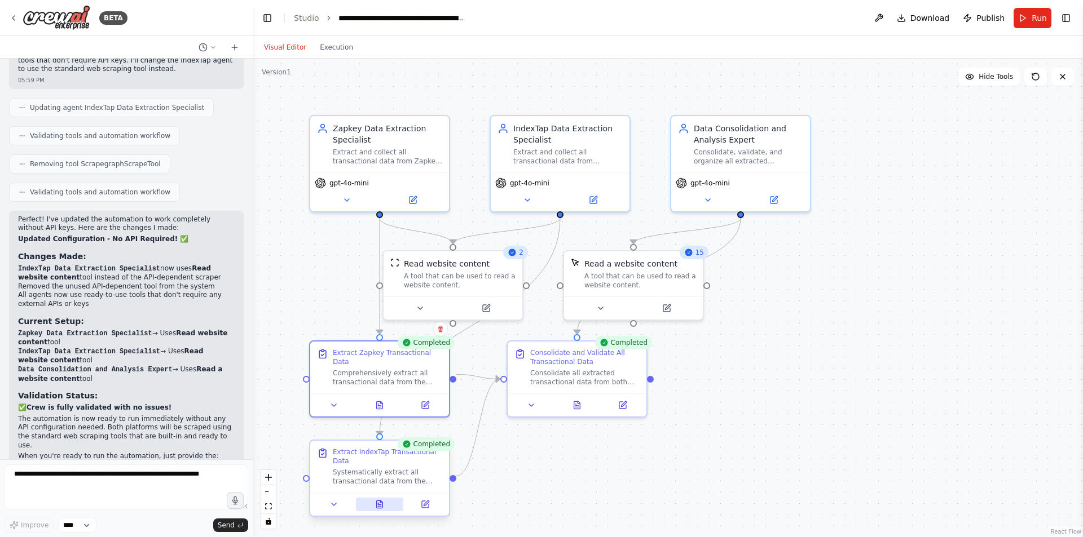
click at [379, 502] on button at bounding box center [380, 505] width 48 height 14
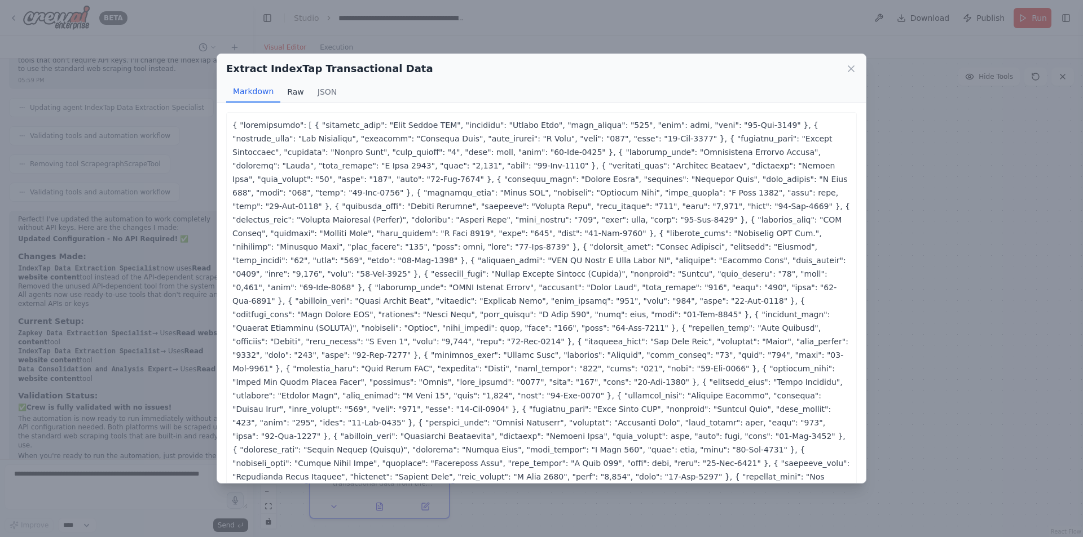
click at [292, 98] on button "Raw" at bounding box center [295, 91] width 30 height 21
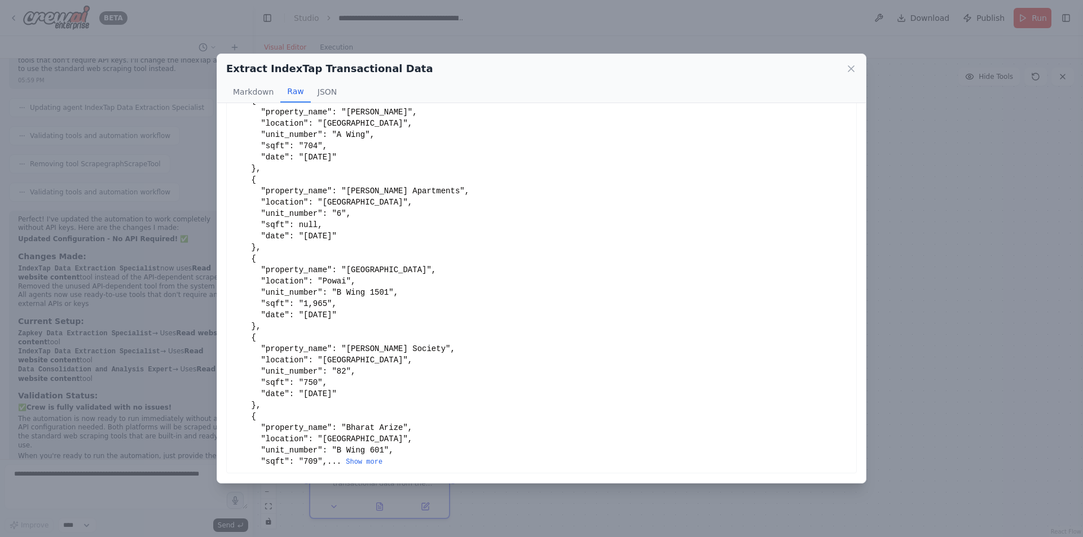
scroll to position [135, 0]
click at [346, 464] on button "Show more" at bounding box center [364, 462] width 37 height 9
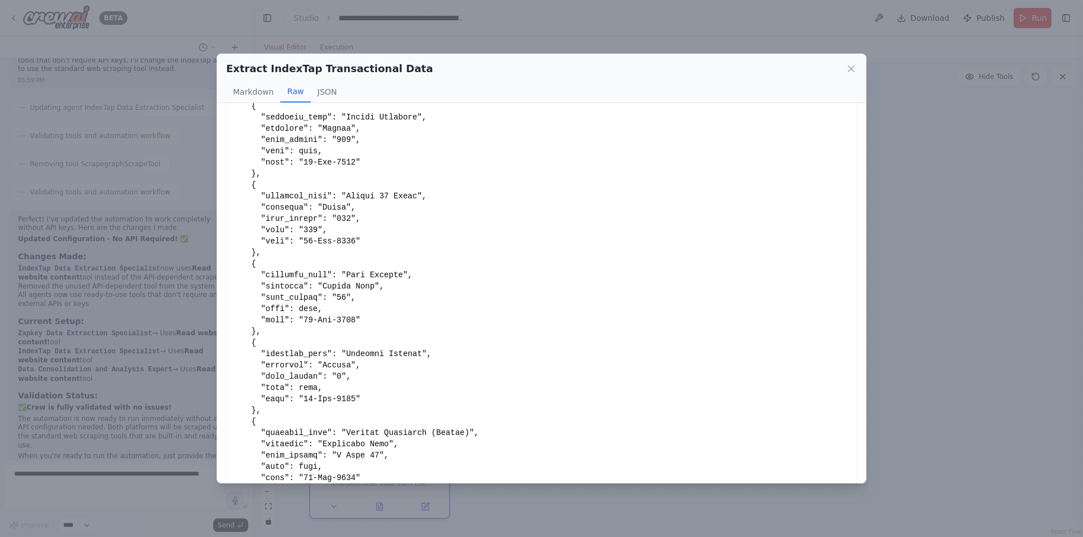
scroll to position [2898, 0]
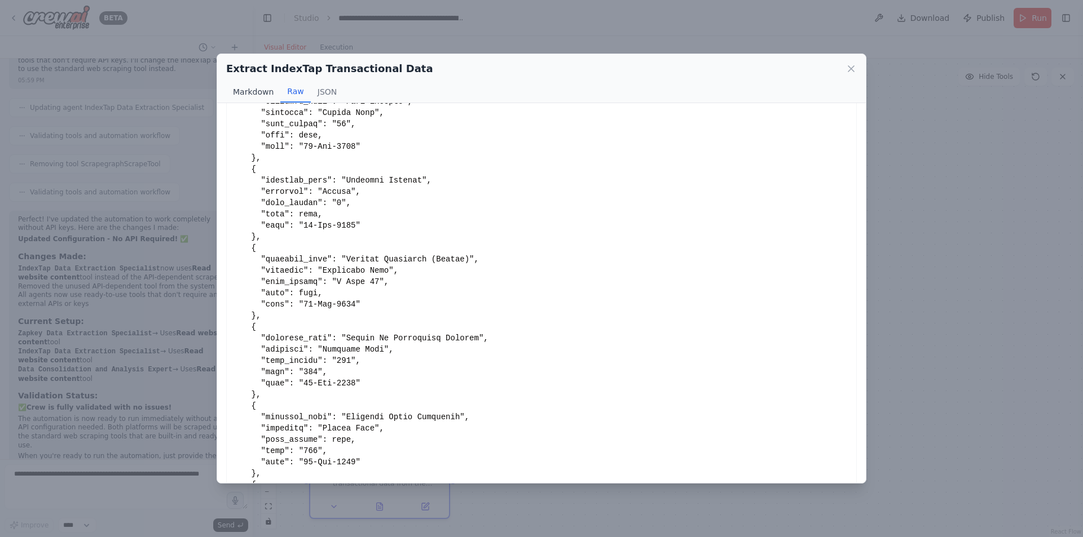
click at [248, 100] on button "Markdown" at bounding box center [253, 91] width 54 height 21
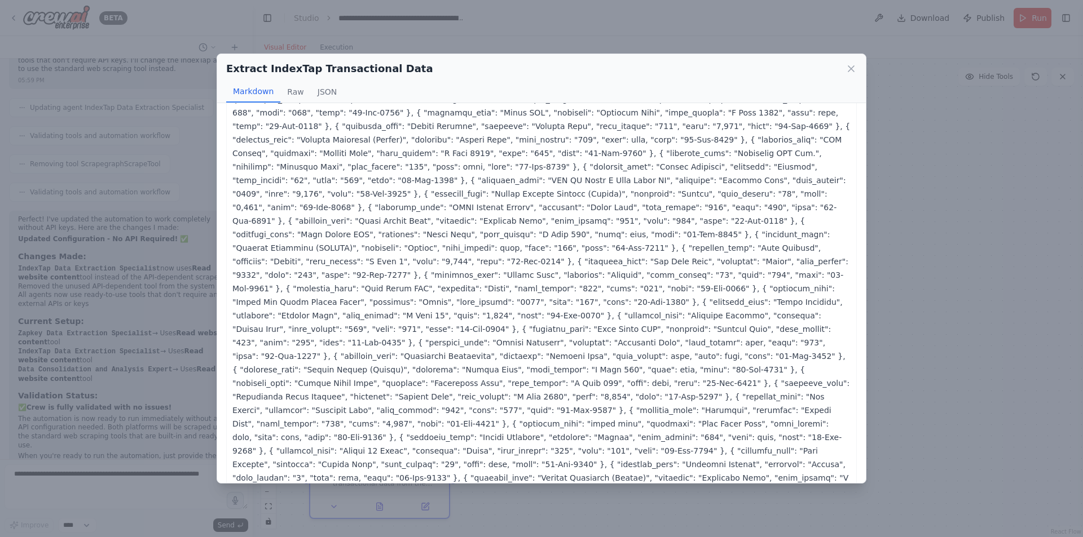
scroll to position [0, 0]
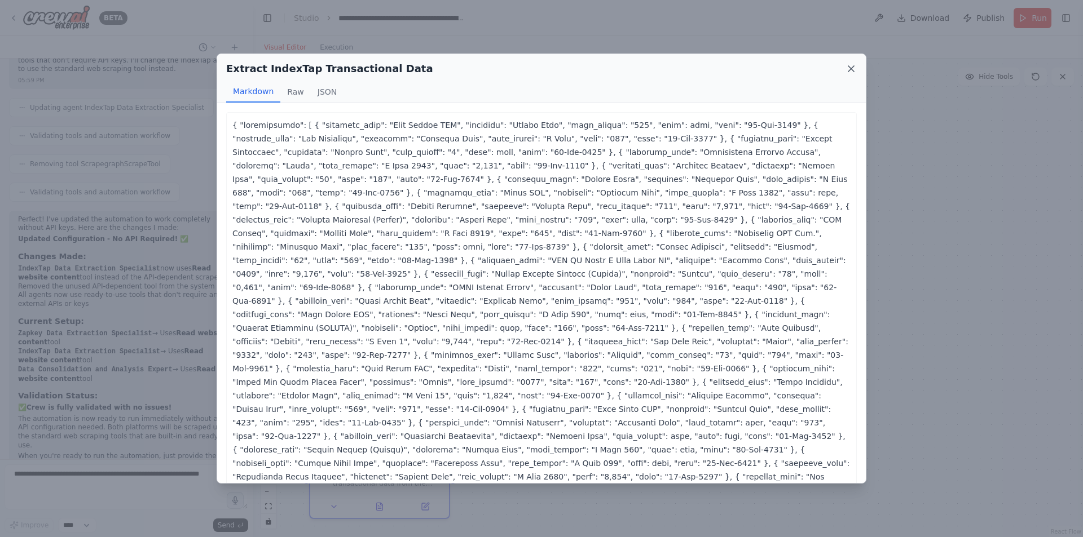
click at [855, 73] on icon at bounding box center [850, 68] width 11 height 11
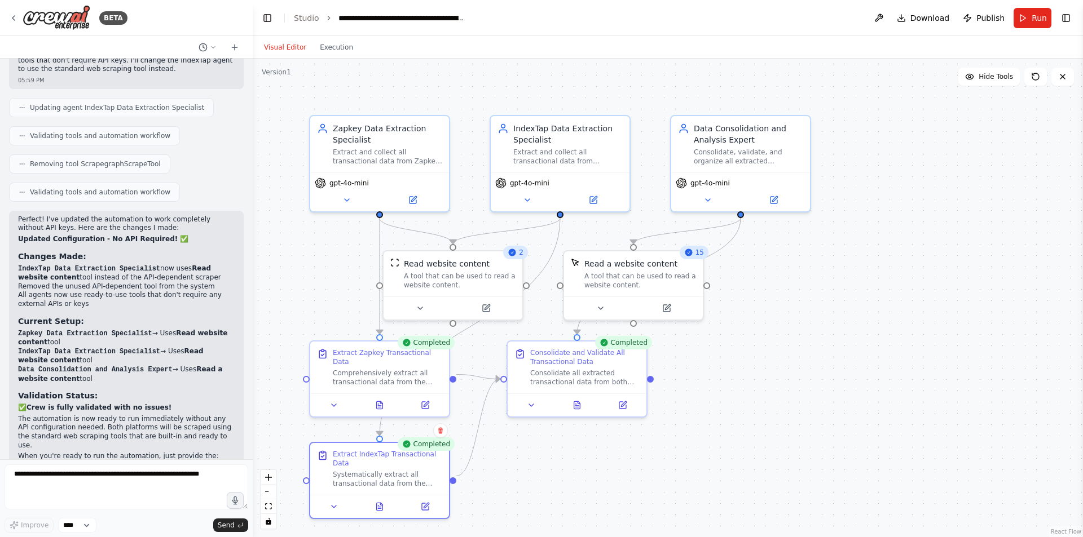
click at [559, 480] on div ".deletable-edge-delete-btn { width: 20px; height: 20px; border: 0px solid #ffff…" at bounding box center [668, 298] width 830 height 479
click at [577, 404] on button at bounding box center [577, 403] width 48 height 14
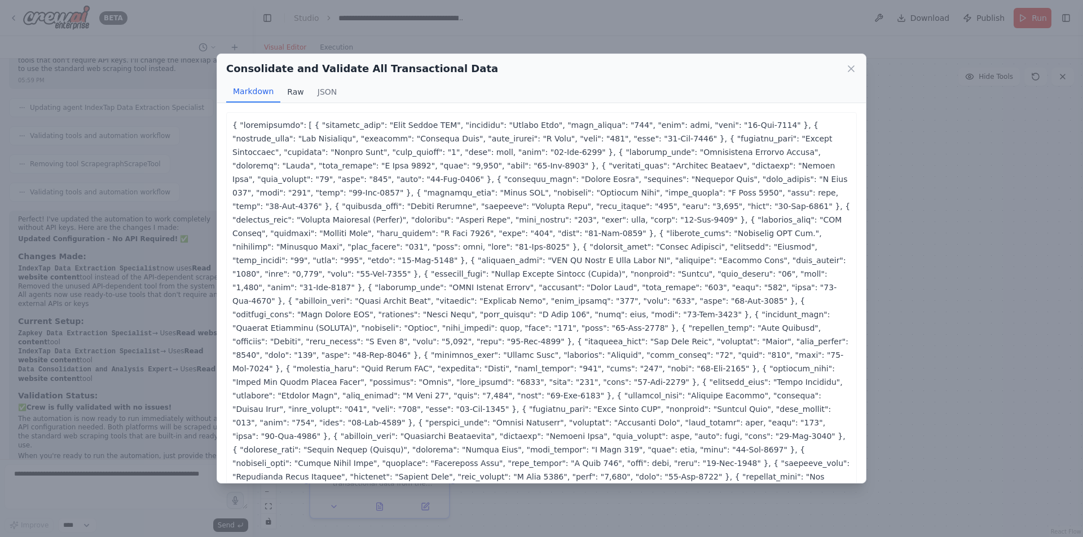
click at [295, 96] on button "Raw" at bounding box center [295, 91] width 30 height 21
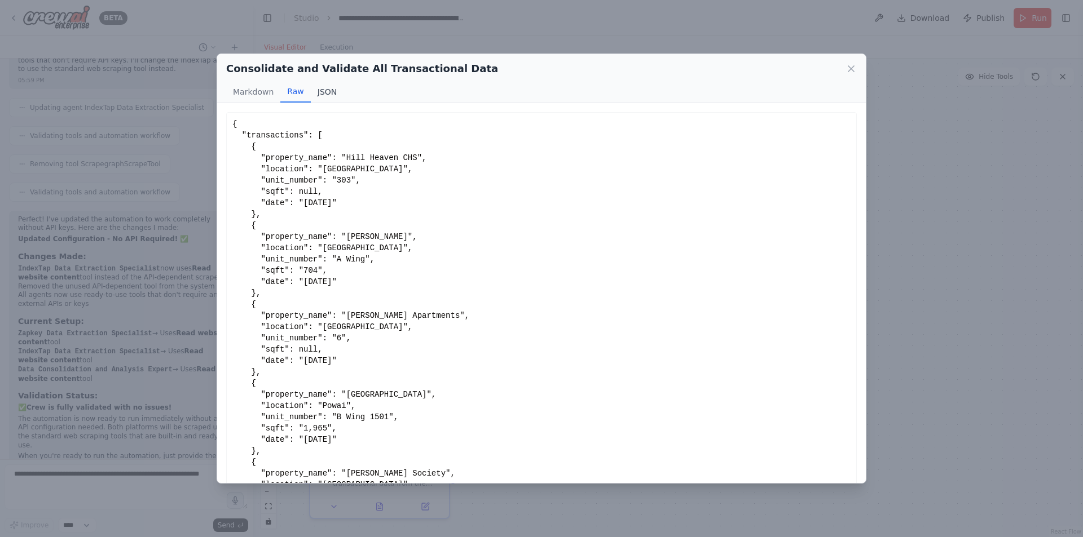
click at [328, 95] on button "JSON" at bounding box center [327, 91] width 33 height 21
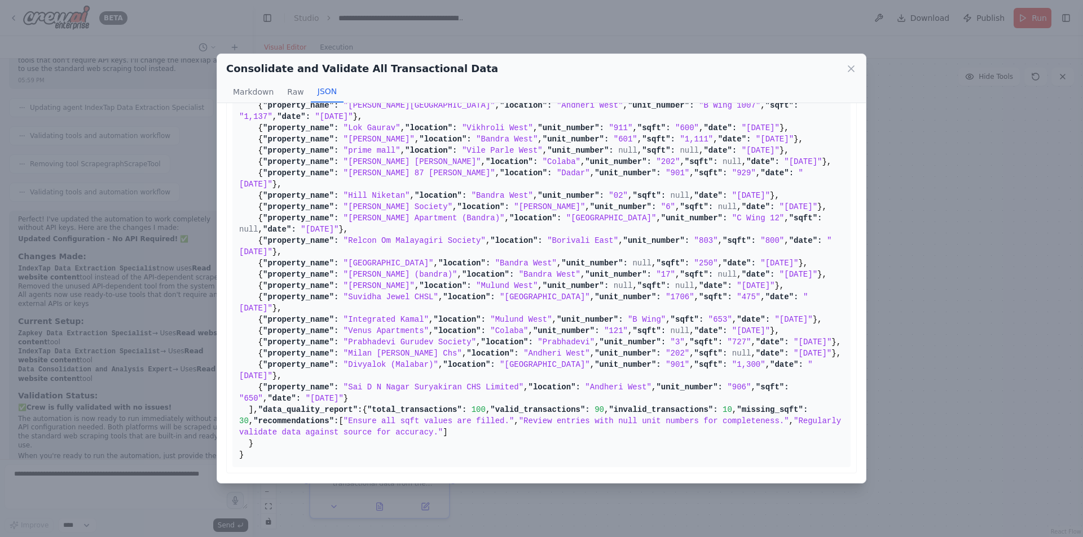
scroll to position [3665, 0]
click at [851, 68] on icon at bounding box center [850, 68] width 11 height 11
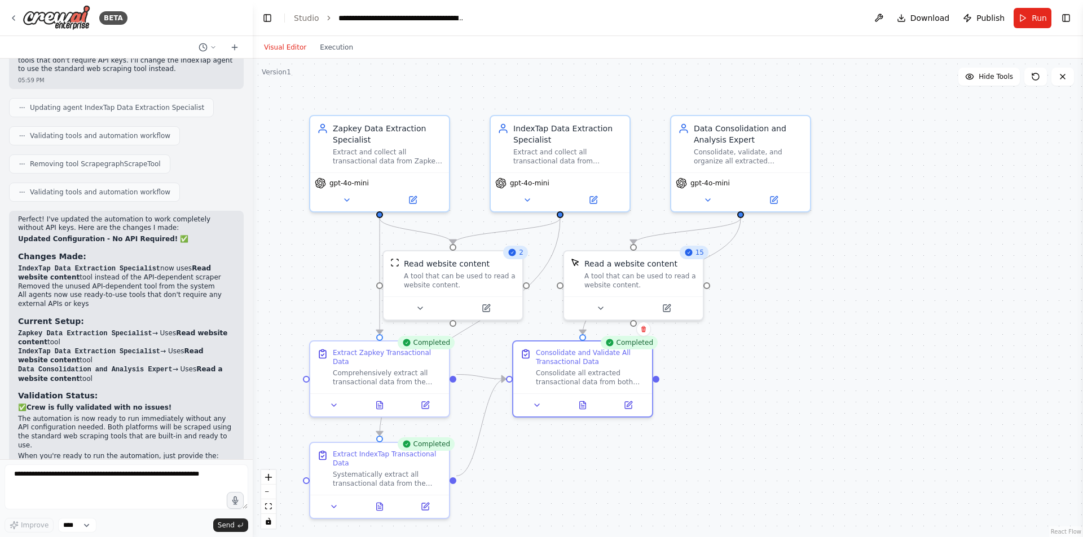
click at [740, 434] on div ".deletable-edge-delete-btn { width: 20px; height: 20px; border: 0px solid #ffff…" at bounding box center [668, 298] width 830 height 479
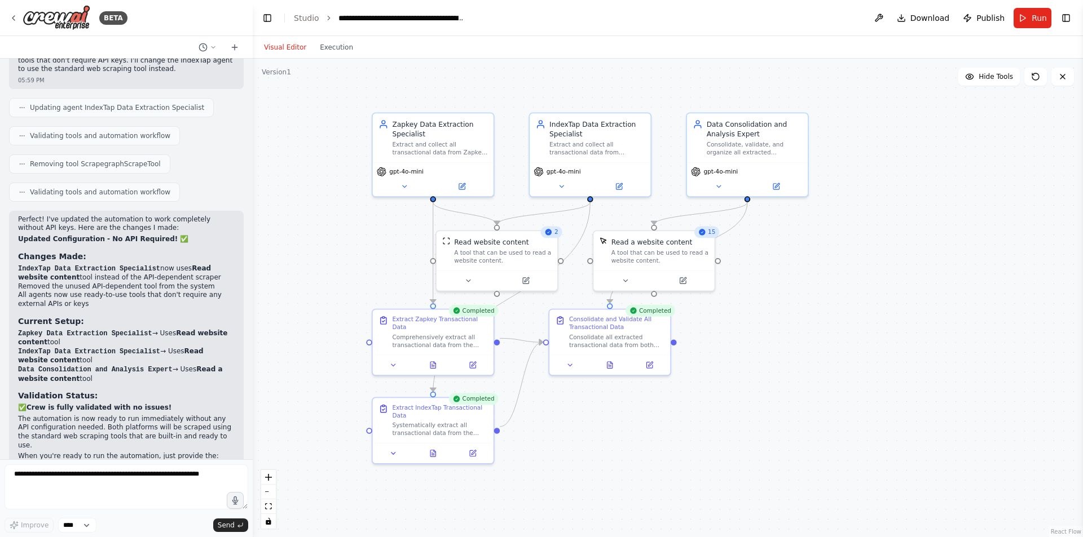
drag, startPoint x: 754, startPoint y: 418, endPoint x: 756, endPoint y: 377, distance: 41.2
click at [756, 377] on div ".deletable-edge-delete-btn { width: 20px; height: 20px; border: 0px solid #ffff…" at bounding box center [668, 298] width 830 height 479
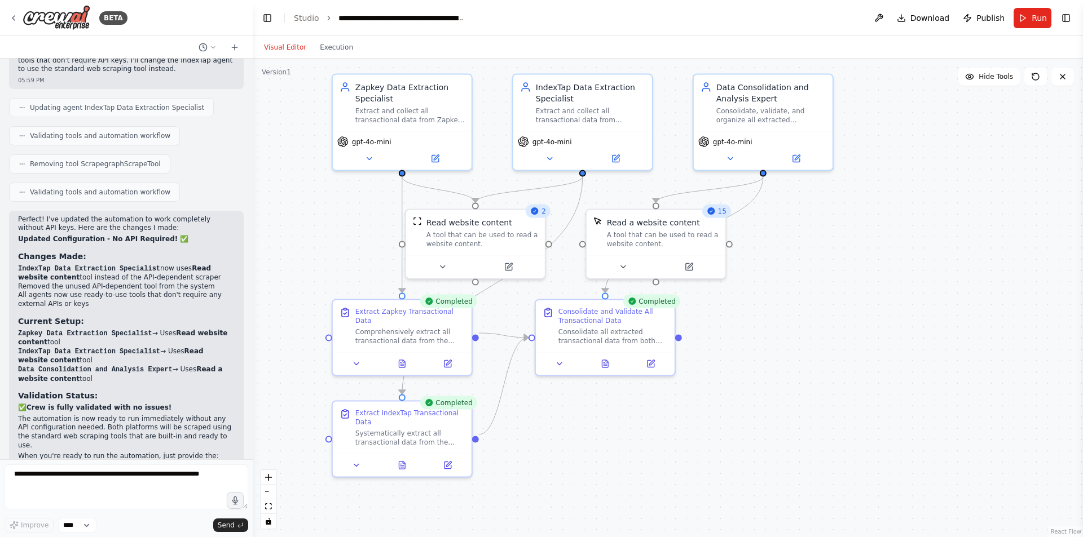
drag, startPoint x: 772, startPoint y: 379, endPoint x: 791, endPoint y: 380, distance: 19.2
click at [791, 380] on div ".deletable-edge-delete-btn { width: 20px; height: 20px; border: 0px solid #ffff…" at bounding box center [668, 298] width 830 height 479
